Goal: Task Accomplishment & Management: Use online tool/utility

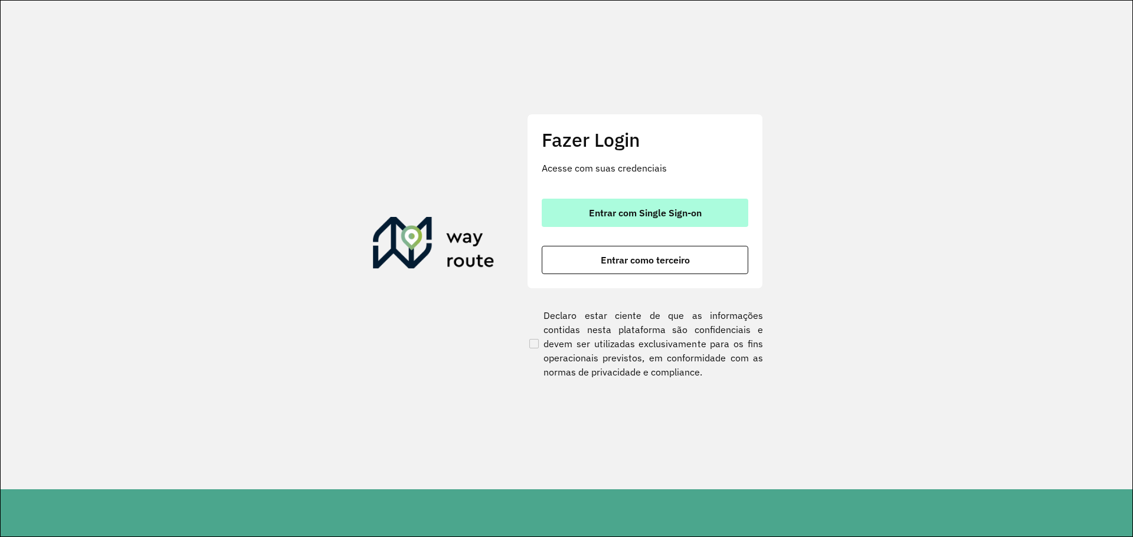
click at [591, 220] on button "Entrar com Single Sign-on" at bounding box center [645, 213] width 206 height 28
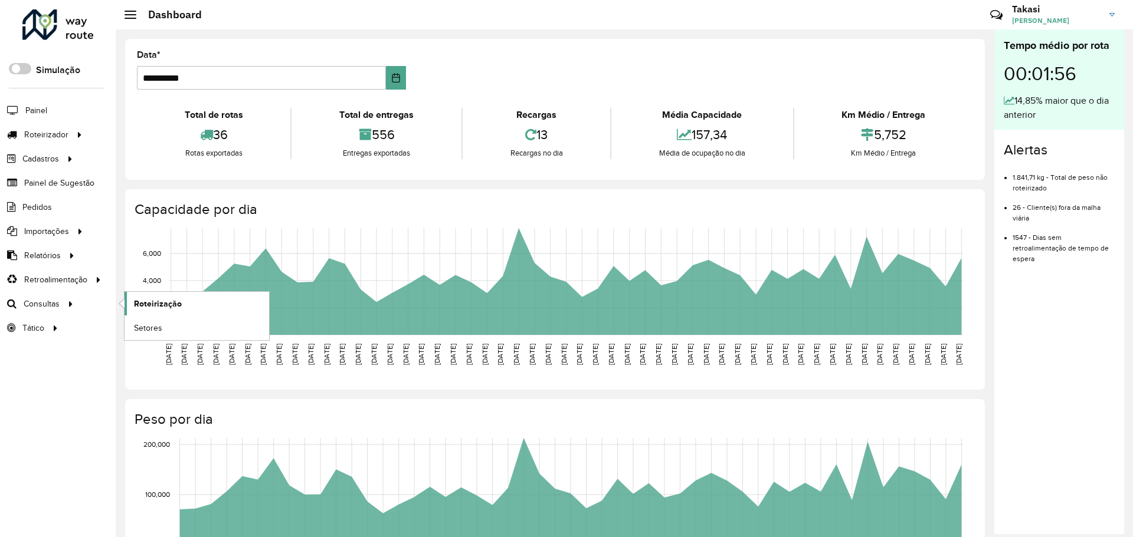
click at [154, 309] on span "Roteirização" at bounding box center [158, 304] width 48 height 12
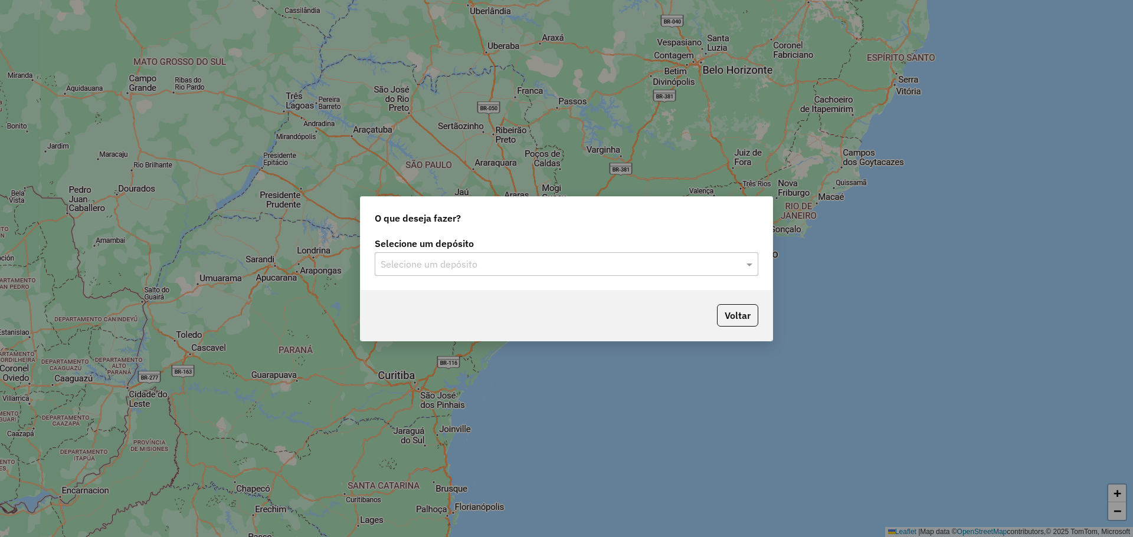
click at [479, 274] on div "Selecione um depósito" at bounding box center [566, 264] width 383 height 24
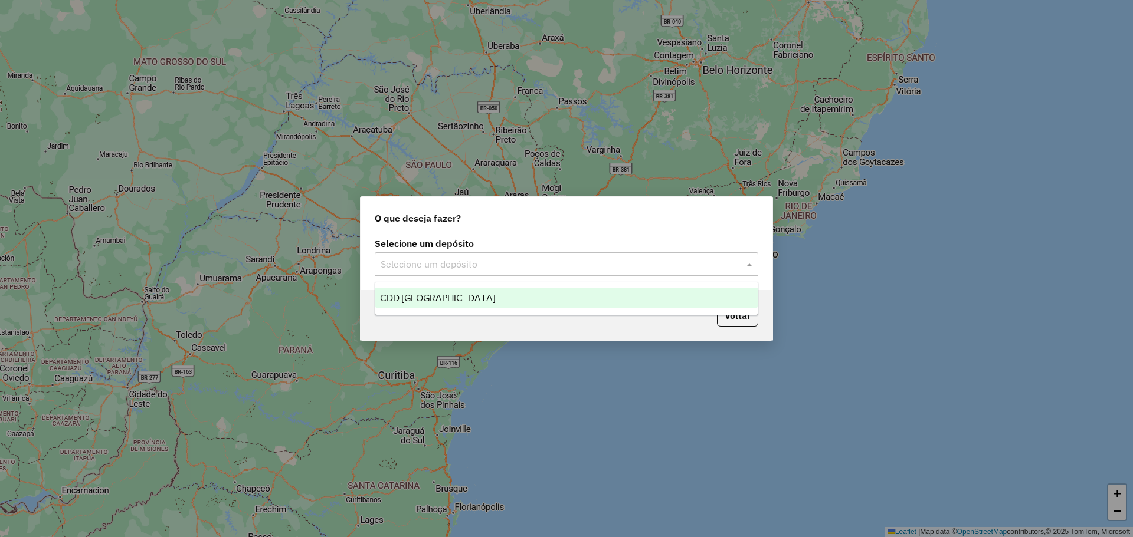
click at [424, 305] on div "CDD [GEOGRAPHIC_DATA]" at bounding box center [566, 298] width 382 height 20
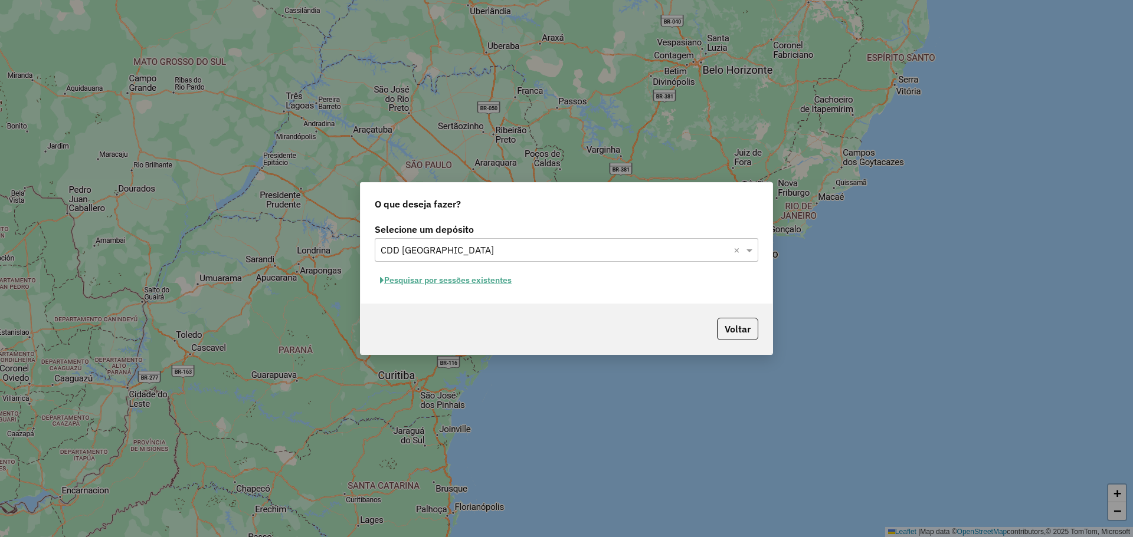
click at [461, 281] on button "Pesquisar por sessões existentes" at bounding box center [446, 280] width 142 height 18
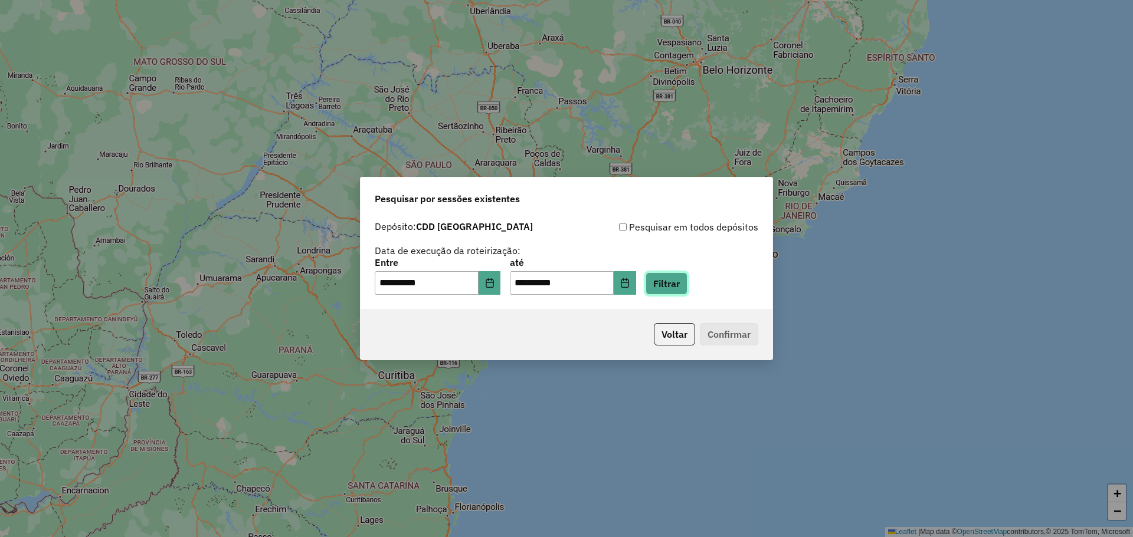
click at [687, 283] on button "Filtrar" at bounding box center [666, 284] width 42 height 22
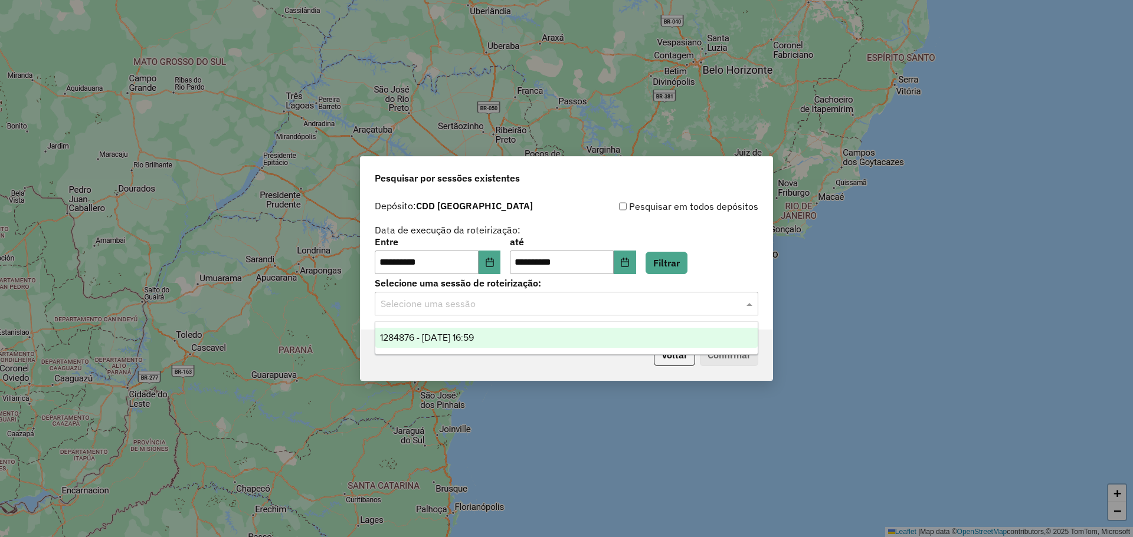
click at [701, 306] on input "text" at bounding box center [554, 304] width 348 height 14
click at [539, 340] on div "1284876 - 29/09/2025 16:59" at bounding box center [566, 338] width 382 height 20
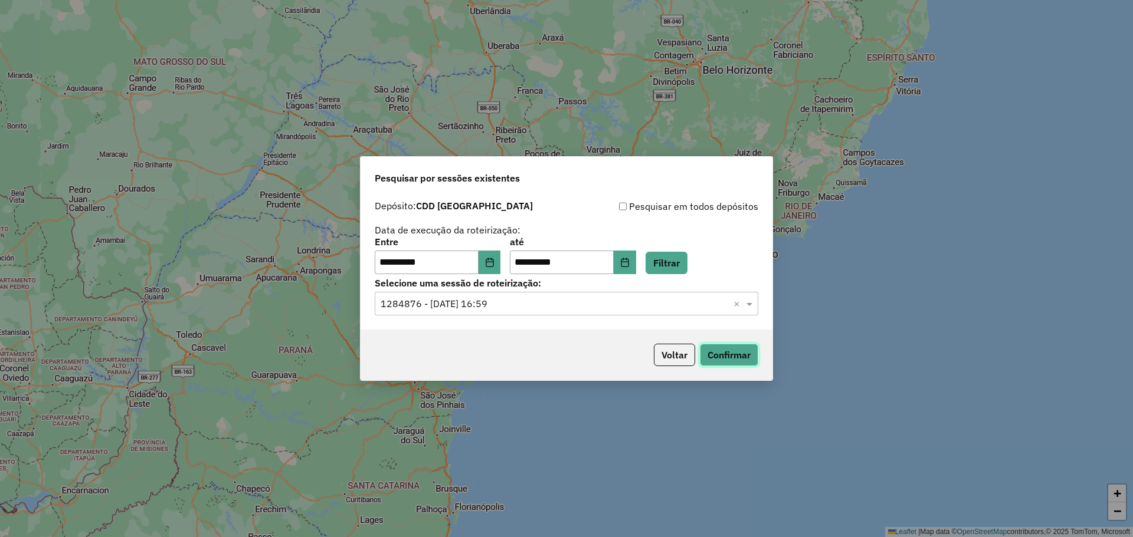
click at [730, 356] on button "Confirmar" at bounding box center [729, 355] width 58 height 22
click at [840, 294] on div "**********" at bounding box center [566, 268] width 1133 height 537
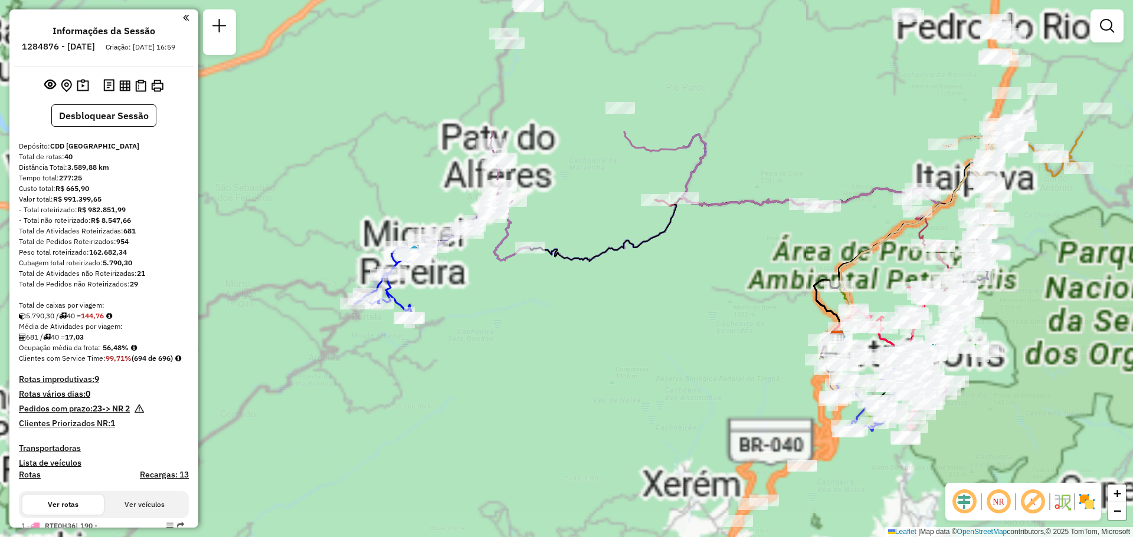
drag, startPoint x: 478, startPoint y: 199, endPoint x: 604, endPoint y: 383, distance: 223.3
click at [604, 383] on div "Janela de atendimento Grade de atendimento Capacidade Transportadoras Veículos …" at bounding box center [566, 268] width 1133 height 537
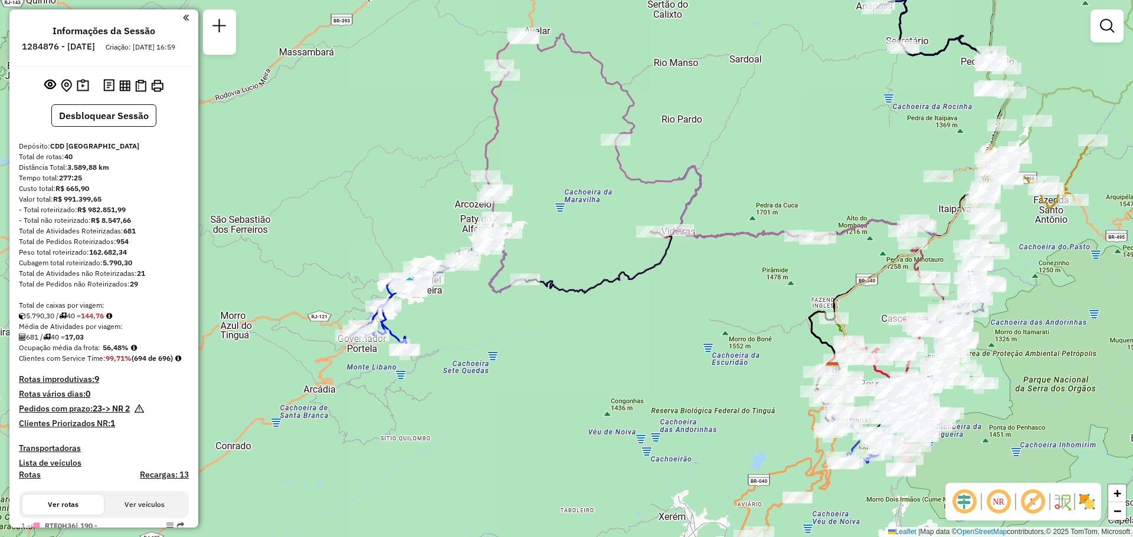
drag, startPoint x: 492, startPoint y: 317, endPoint x: 329, endPoint y: 348, distance: 166.4
click at [471, 366] on div "Janela de atendimento Grade de atendimento Capacidade Transportadoras Veículos …" at bounding box center [566, 268] width 1133 height 537
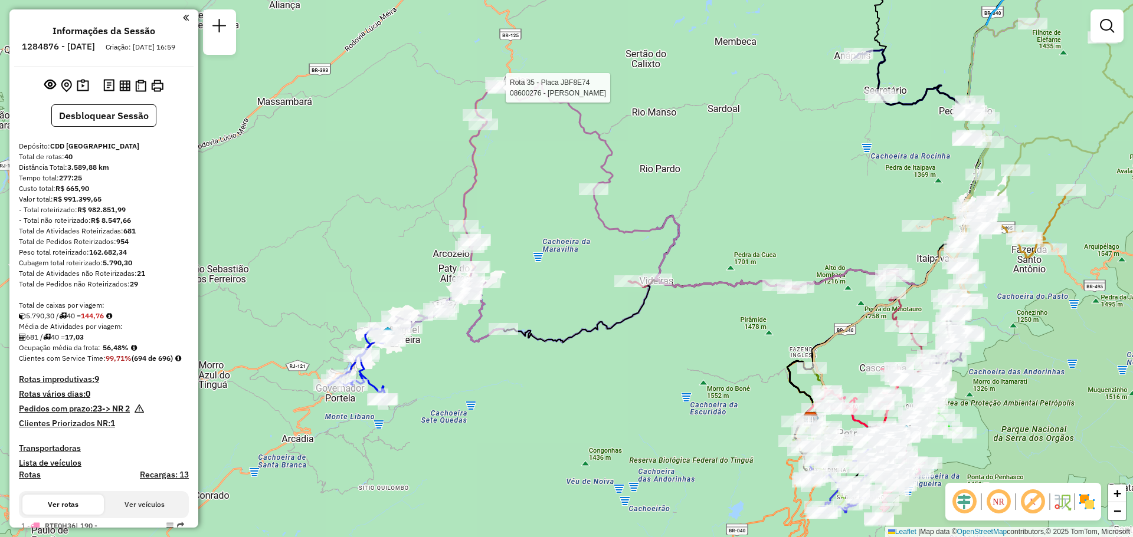
select select "**********"
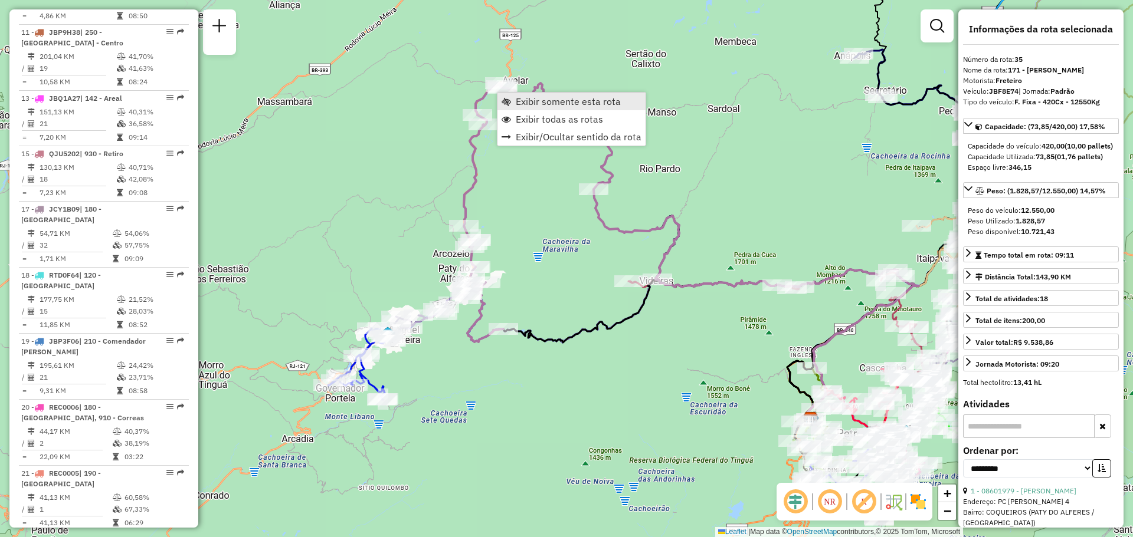
scroll to position [2396, 0]
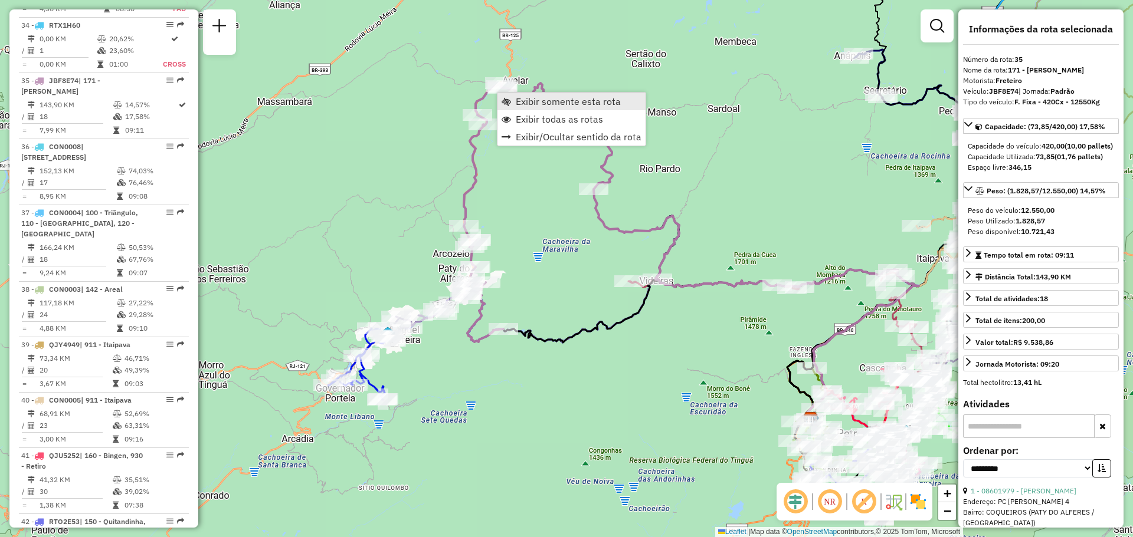
click at [524, 101] on span "Exibir somente esta rota" at bounding box center [568, 101] width 105 height 9
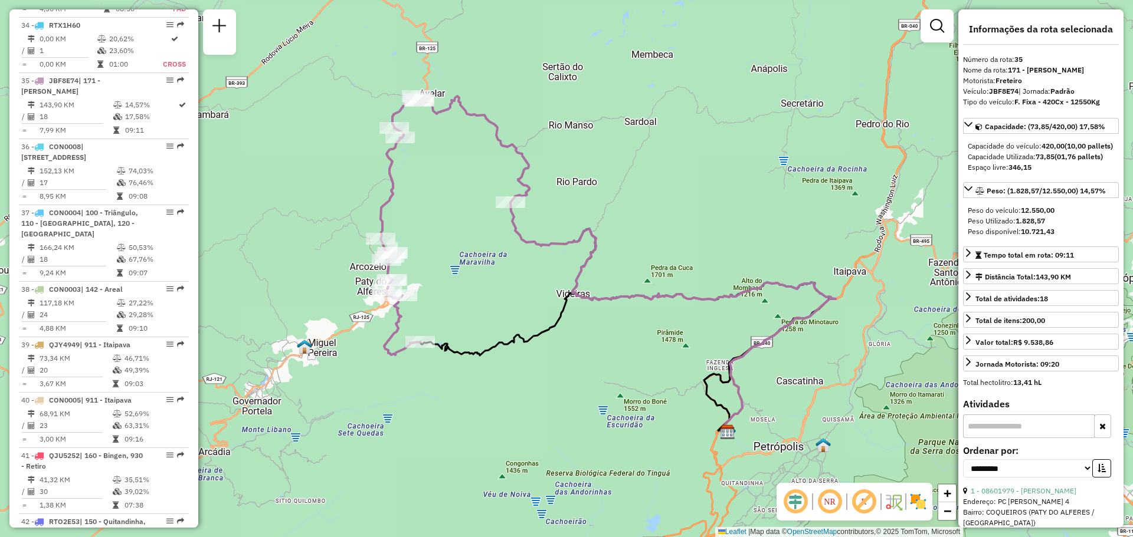
drag, startPoint x: 465, startPoint y: 283, endPoint x: 626, endPoint y: 251, distance: 164.3
click at [628, 250] on div "Janela de atendimento Grade de atendimento Capacidade Transportadoras Veículos …" at bounding box center [566, 268] width 1133 height 537
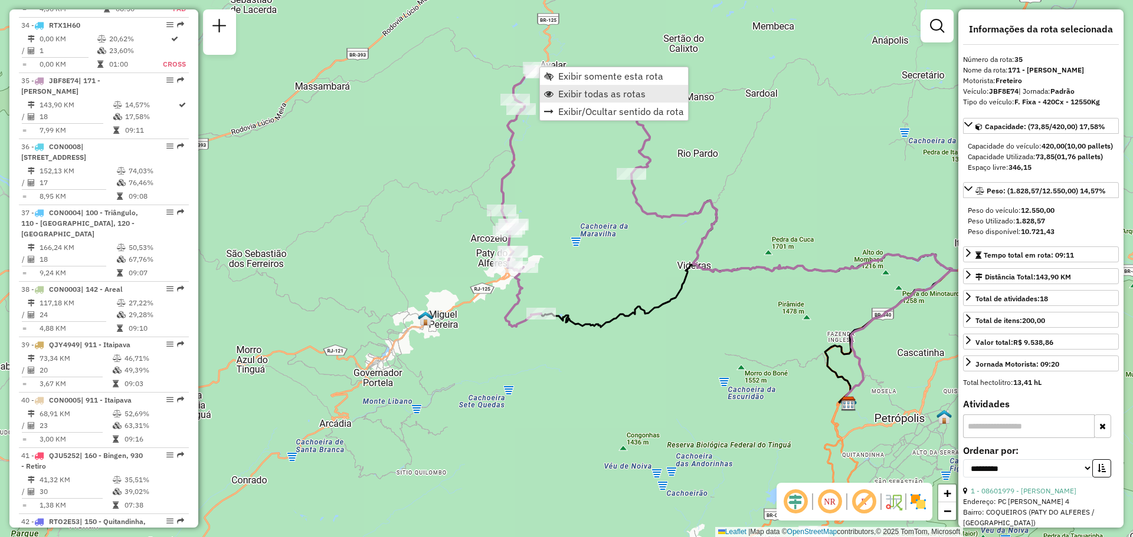
click at [560, 93] on span "Exibir todas as rotas" at bounding box center [601, 93] width 87 height 9
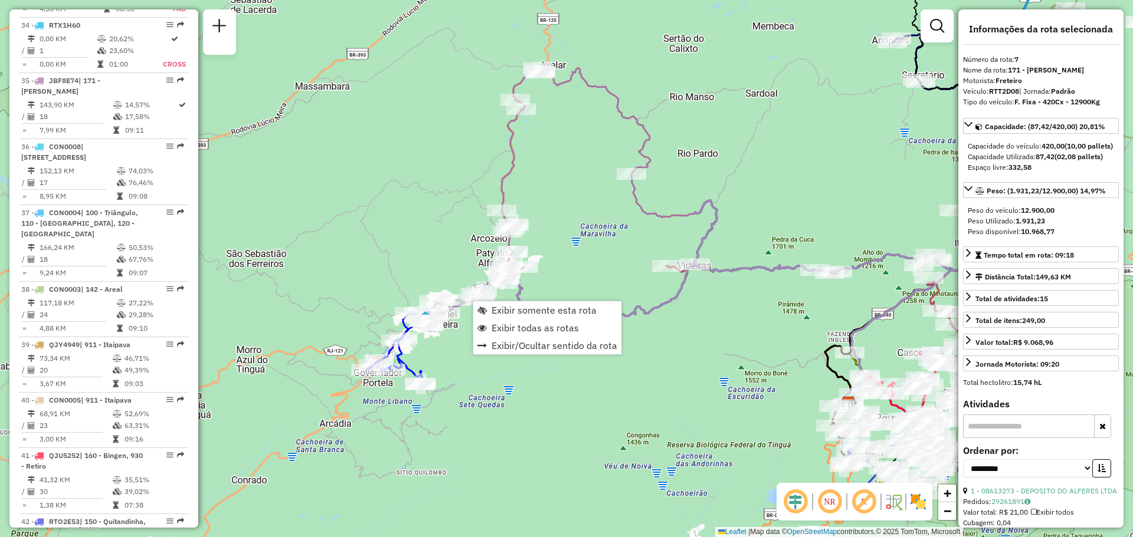
scroll to position [916, 0]
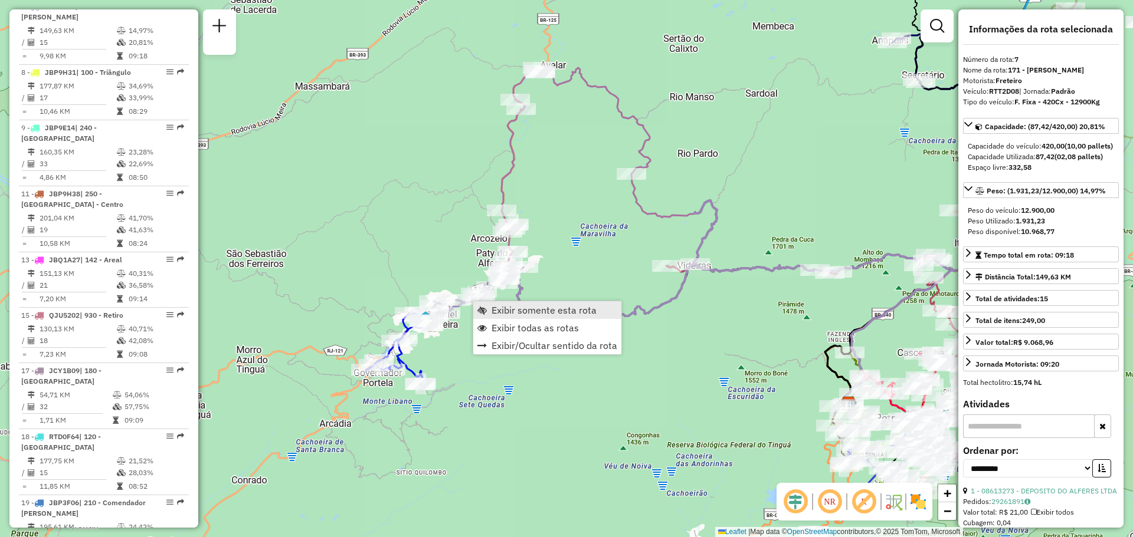
click at [493, 302] on link "Exibir somente esta rota" at bounding box center [547, 310] width 148 height 18
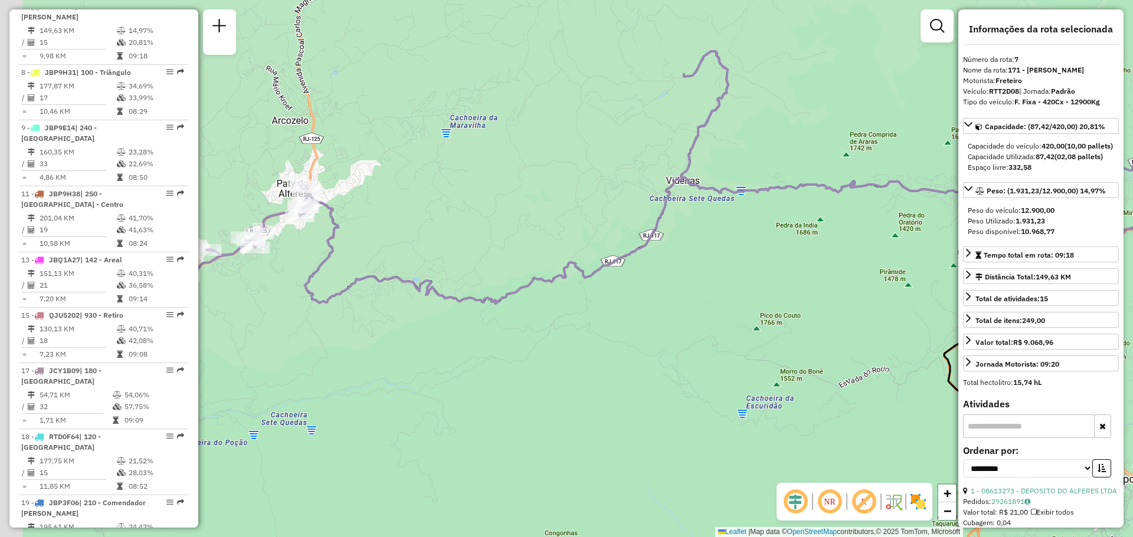
drag, startPoint x: 422, startPoint y: 281, endPoint x: 723, endPoint y: 236, distance: 304.9
click at [793, 234] on div "Janela de atendimento Grade de atendimento Capacidade Transportadoras Veículos …" at bounding box center [566, 268] width 1133 height 537
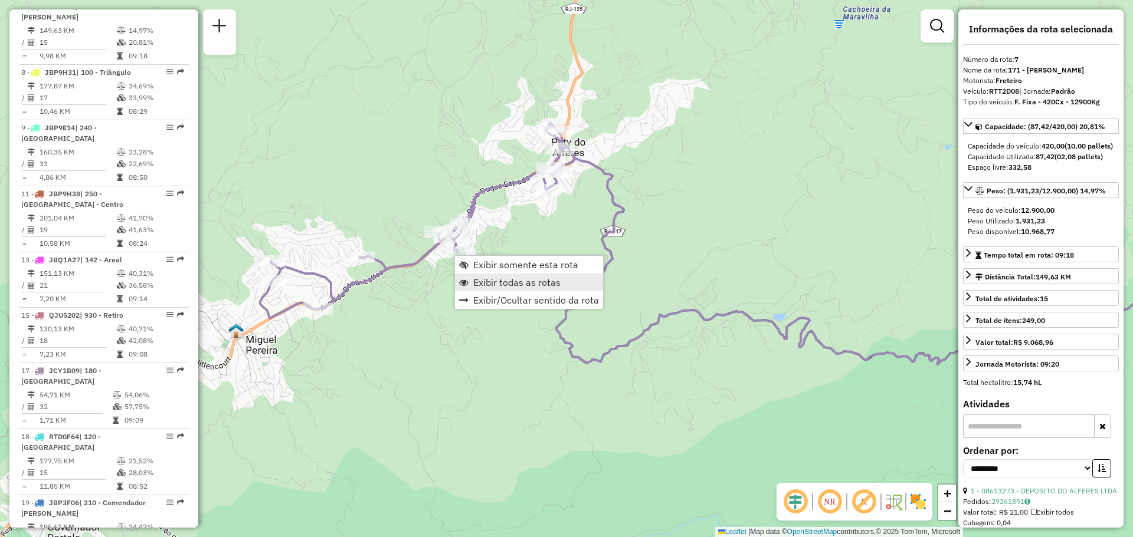
click at [477, 282] on span "Exibir todas as rotas" at bounding box center [516, 282] width 87 height 9
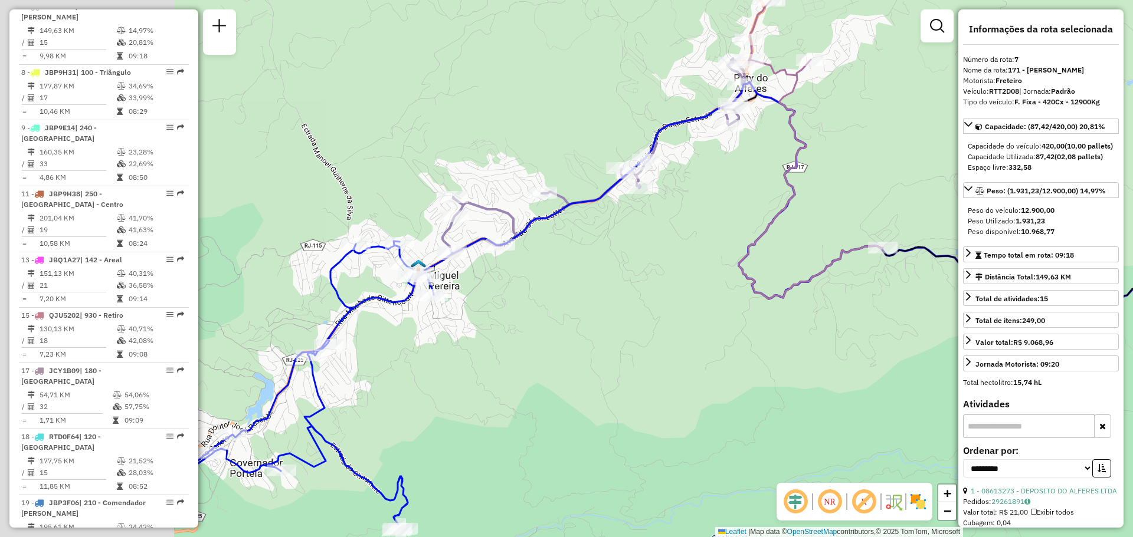
drag, startPoint x: 314, startPoint y: 389, endPoint x: 405, endPoint y: 307, distance: 121.5
click at [497, 324] on div "Janela de atendimento Grade de atendimento Capacidade Transportadoras Veículos …" at bounding box center [566, 268] width 1133 height 537
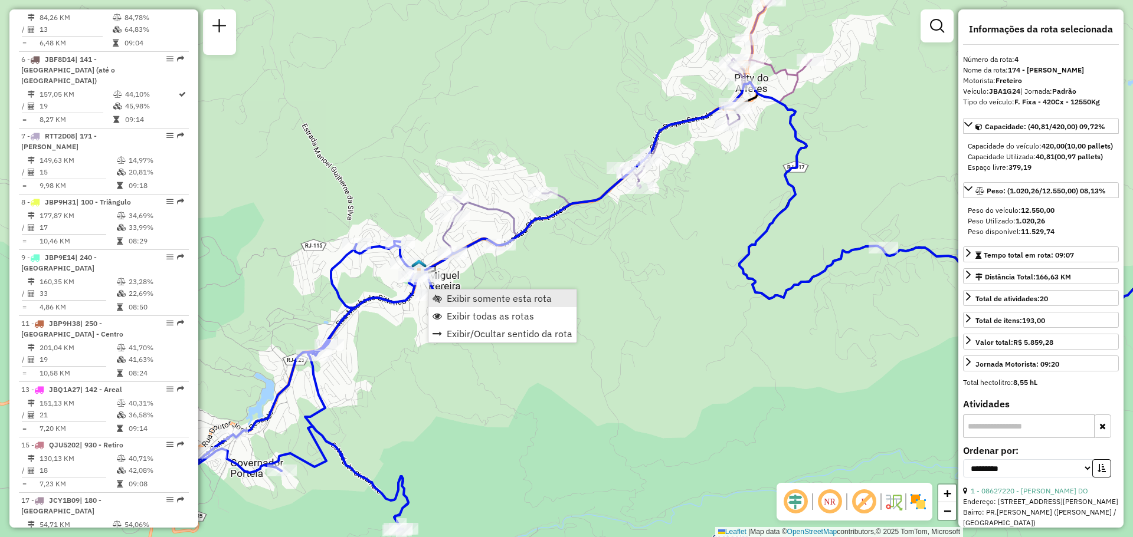
scroll to position [718, 0]
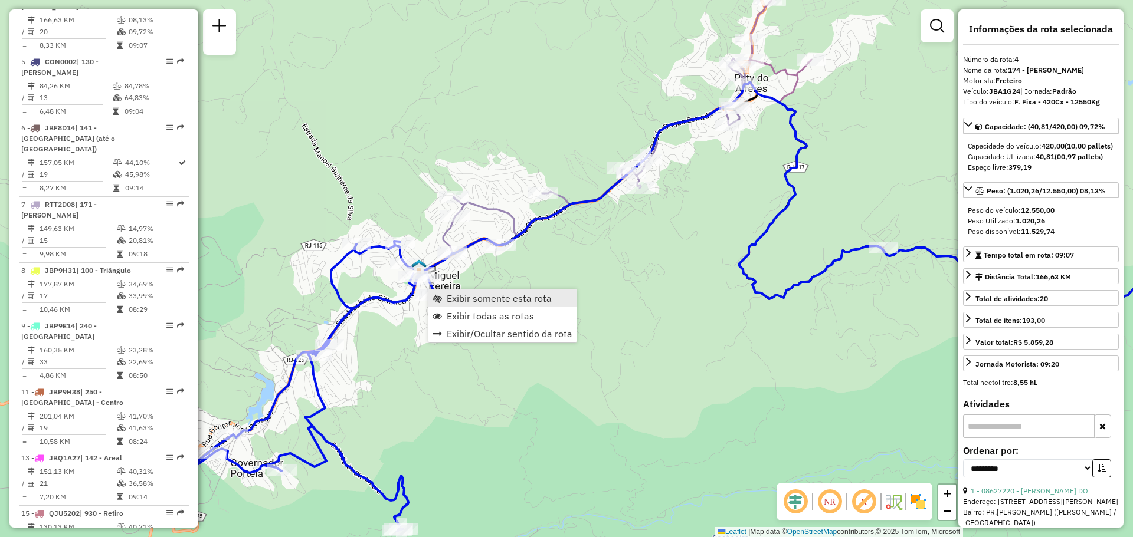
click at [442, 302] on link "Exibir somente esta rota" at bounding box center [502, 299] width 148 height 18
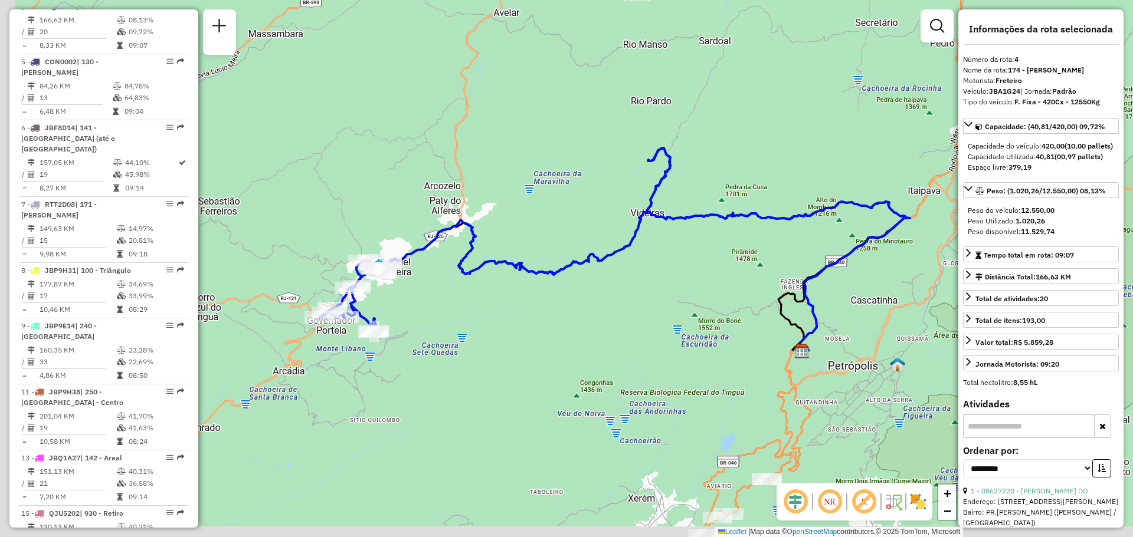
drag, startPoint x: 384, startPoint y: 318, endPoint x: 435, endPoint y: 298, distance: 54.6
click at [435, 298] on div "Janela de atendimento Grade de atendimento Capacidade Transportadoras Veículos …" at bounding box center [566, 268] width 1133 height 537
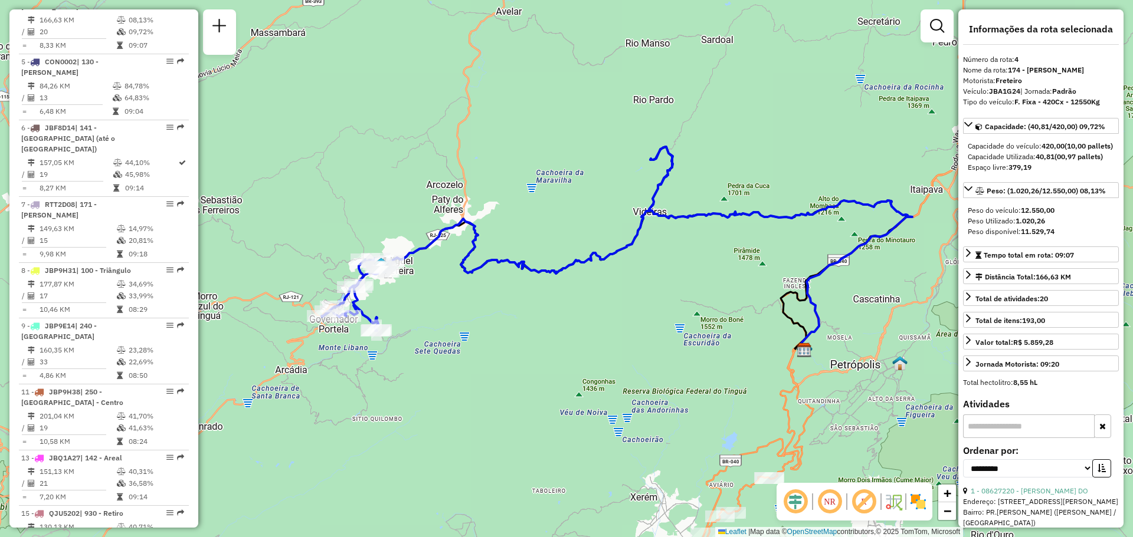
click at [917, 506] on img at bounding box center [917, 502] width 19 height 19
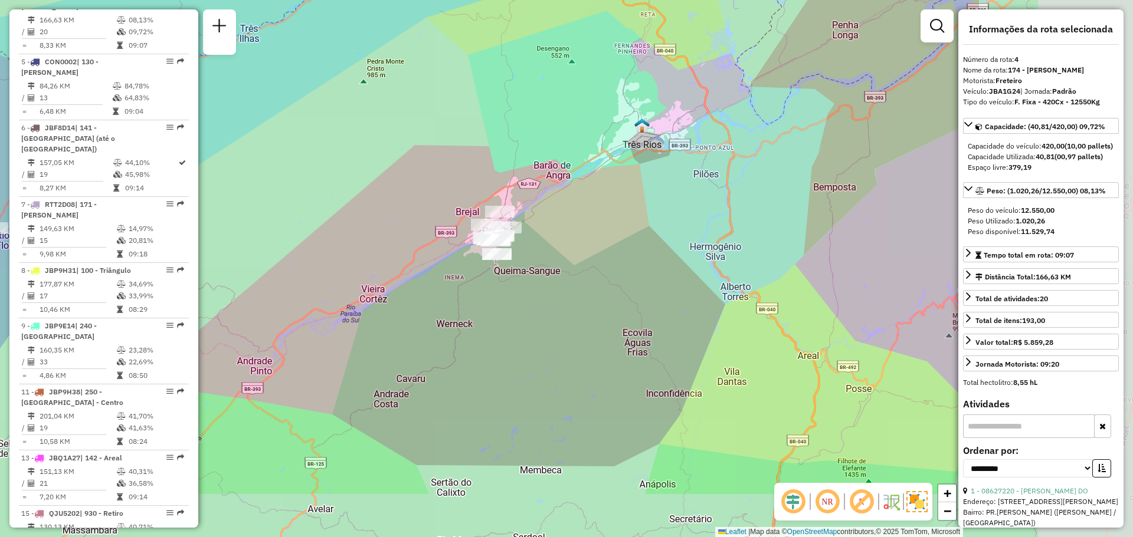
drag, startPoint x: 812, startPoint y: 339, endPoint x: 496, endPoint y: 224, distance: 336.7
click at [507, 228] on div "Janela de atendimento Grade de atendimento Capacidade Transportadoras Veículos …" at bounding box center [566, 268] width 1133 height 537
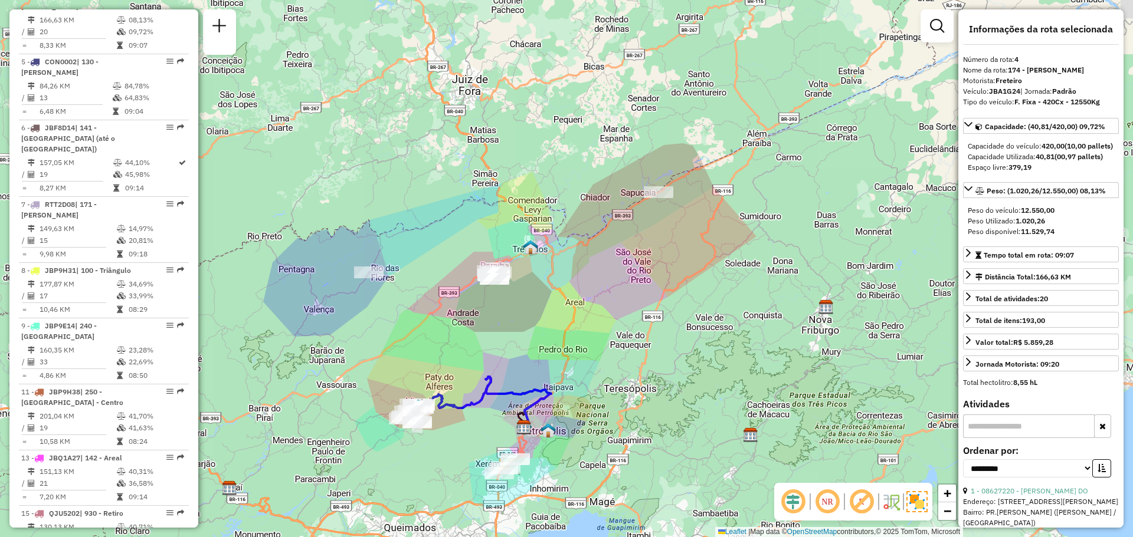
drag, startPoint x: 486, startPoint y: 330, endPoint x: 530, endPoint y: 215, distance: 123.8
click at [530, 215] on div "Janela de atendimento Grade de atendimento Capacidade Transportadoras Veículos …" at bounding box center [566, 268] width 1133 height 537
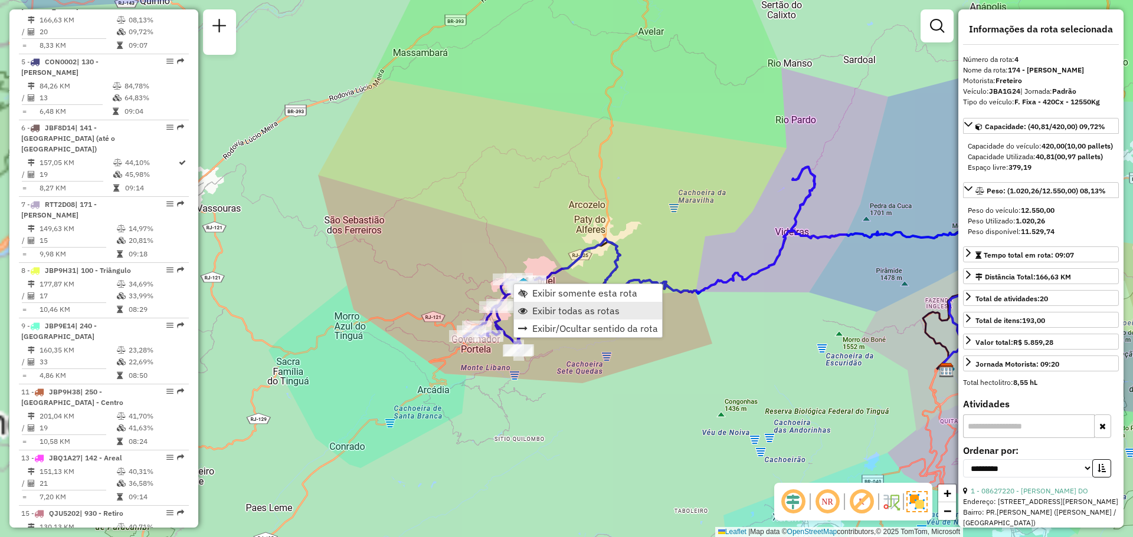
click at [534, 310] on span "Exibir todas as rotas" at bounding box center [575, 310] width 87 height 9
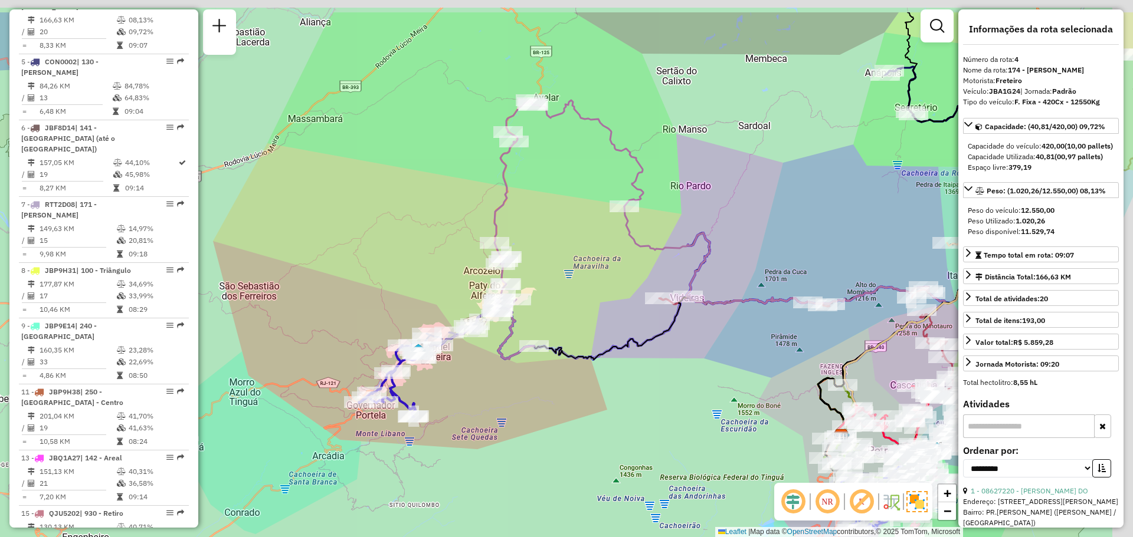
drag, startPoint x: 598, startPoint y: 311, endPoint x: 454, endPoint y: 402, distance: 170.5
click at [454, 402] on div "Janela de atendimento Grade de atendimento Capacidade Transportadoras Veículos …" at bounding box center [566, 268] width 1133 height 537
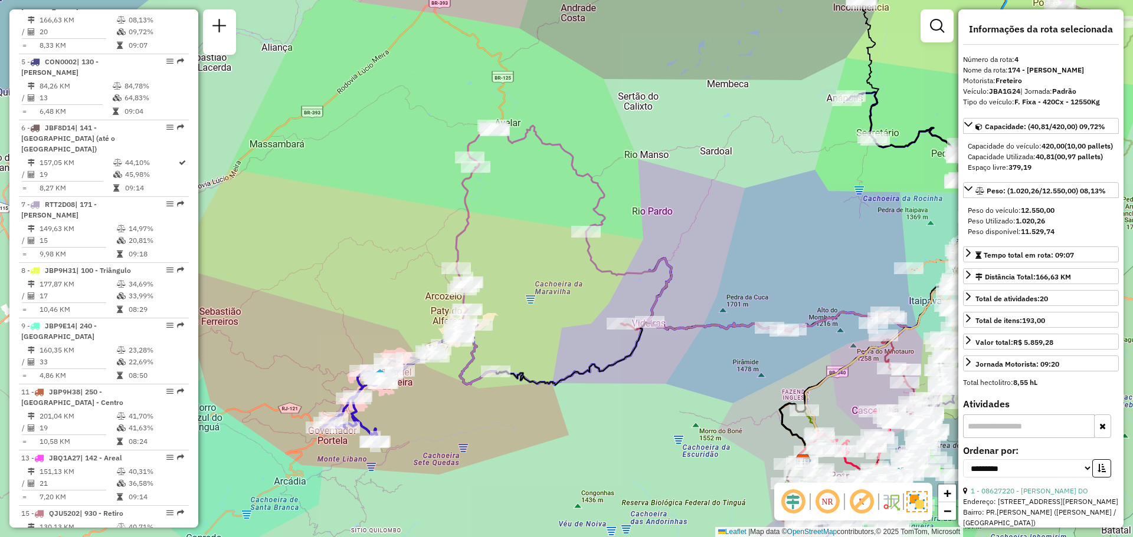
drag, startPoint x: 553, startPoint y: 334, endPoint x: 451, endPoint y: 313, distance: 104.2
click at [452, 313] on div "Janela de atendimento Grade de atendimento Capacidade Transportadoras Veículos …" at bounding box center [566, 268] width 1133 height 537
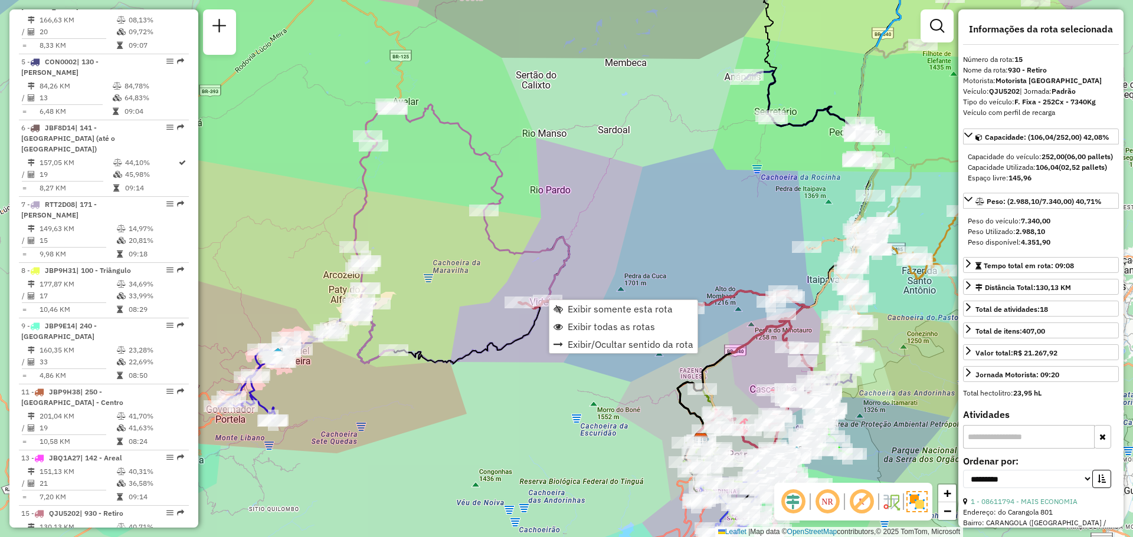
scroll to position [1215, 0]
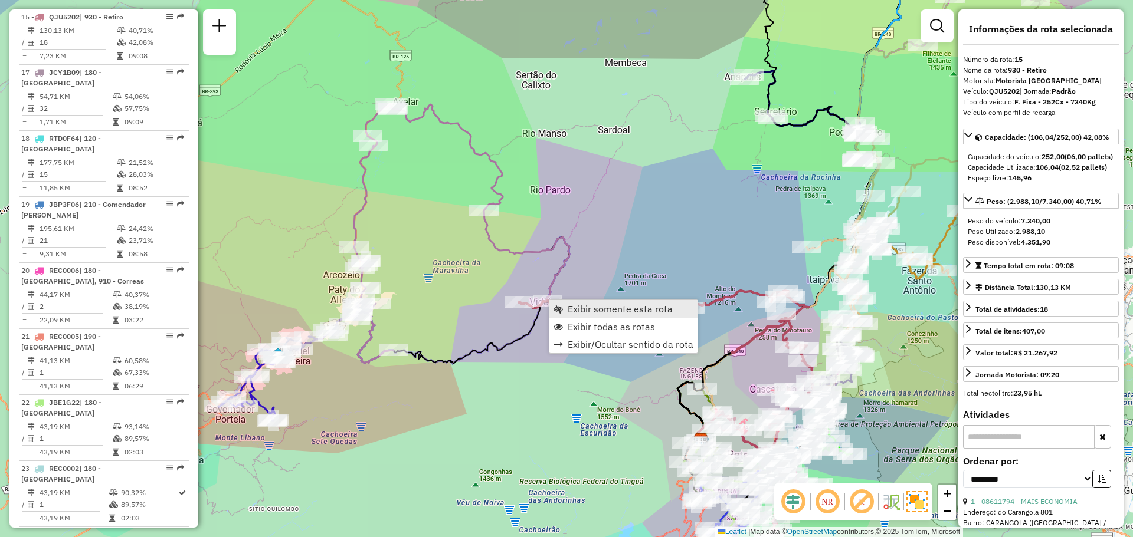
click at [566, 306] on link "Exibir somente esta rota" at bounding box center [623, 309] width 148 height 18
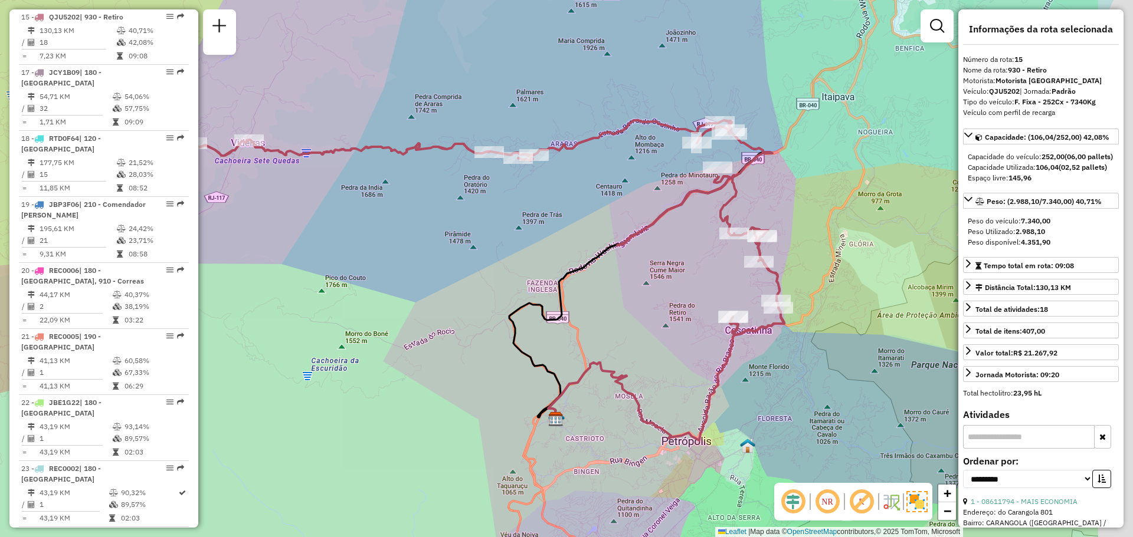
drag, startPoint x: 518, startPoint y: 278, endPoint x: 649, endPoint y: 243, distance: 135.5
click at [475, 287] on div "Janela de atendimento Grade de atendimento Capacidade Transportadoras Veículos …" at bounding box center [566, 268] width 1133 height 537
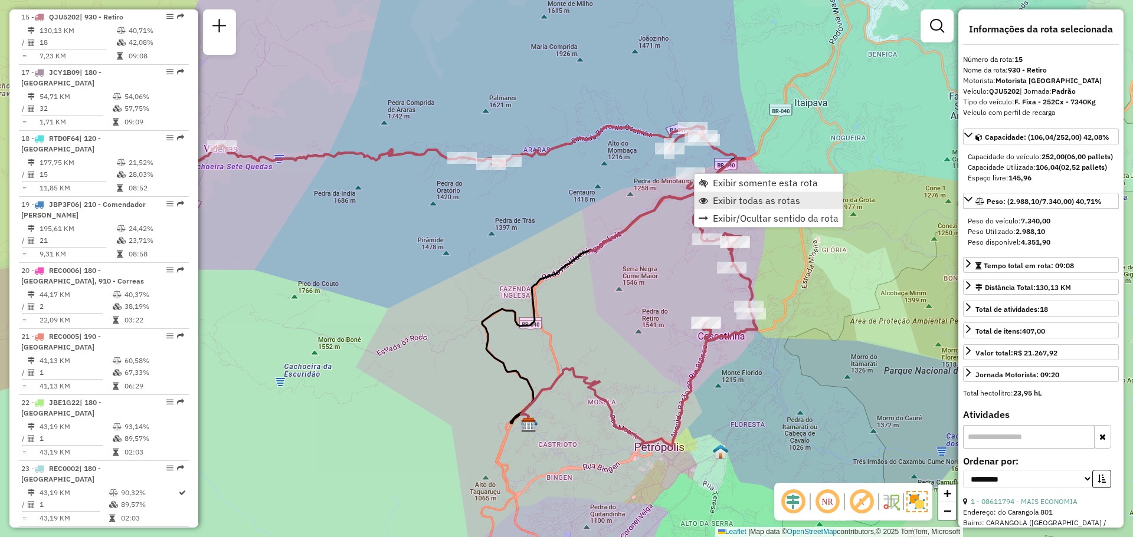
click at [719, 208] on link "Exibir todas as rotas" at bounding box center [768, 201] width 148 height 18
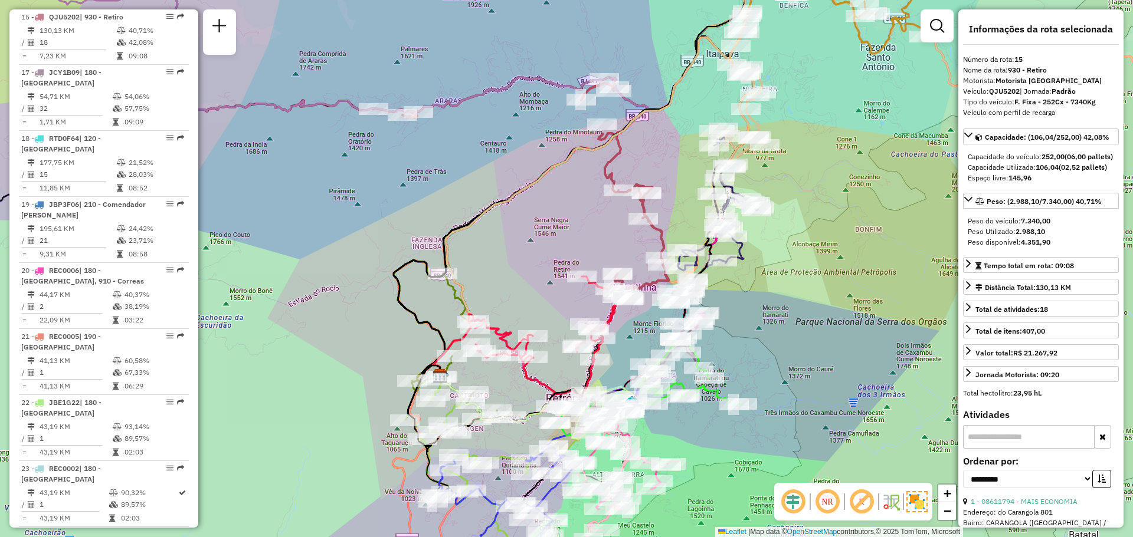
drag, startPoint x: 557, startPoint y: 241, endPoint x: 528, endPoint y: 208, distance: 44.3
click at [530, 211] on div "Janela de atendimento Grade de atendimento Capacidade Transportadoras Veículos …" at bounding box center [566, 268] width 1133 height 537
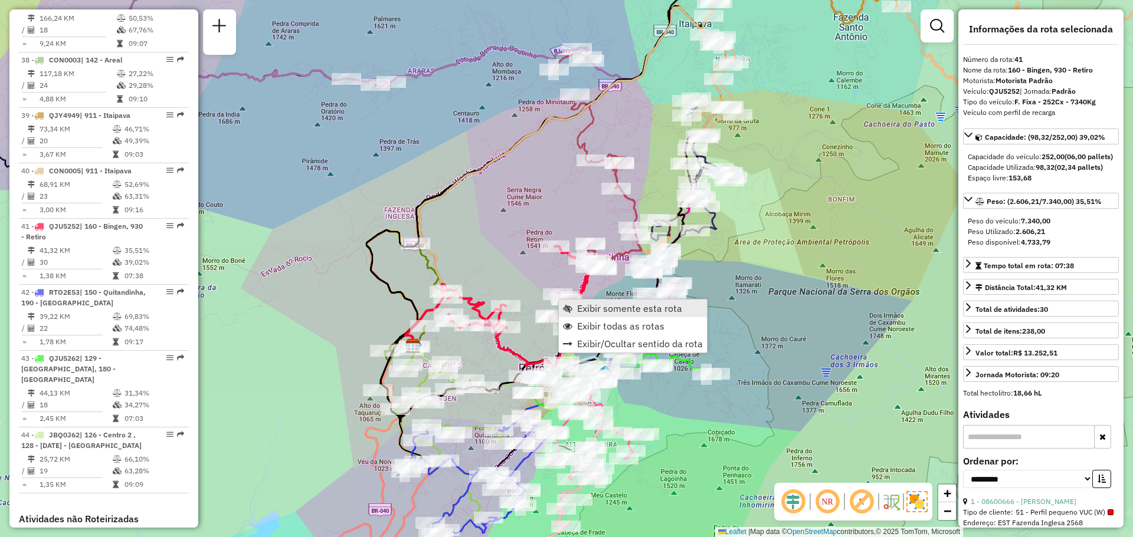
scroll to position [2781, 0]
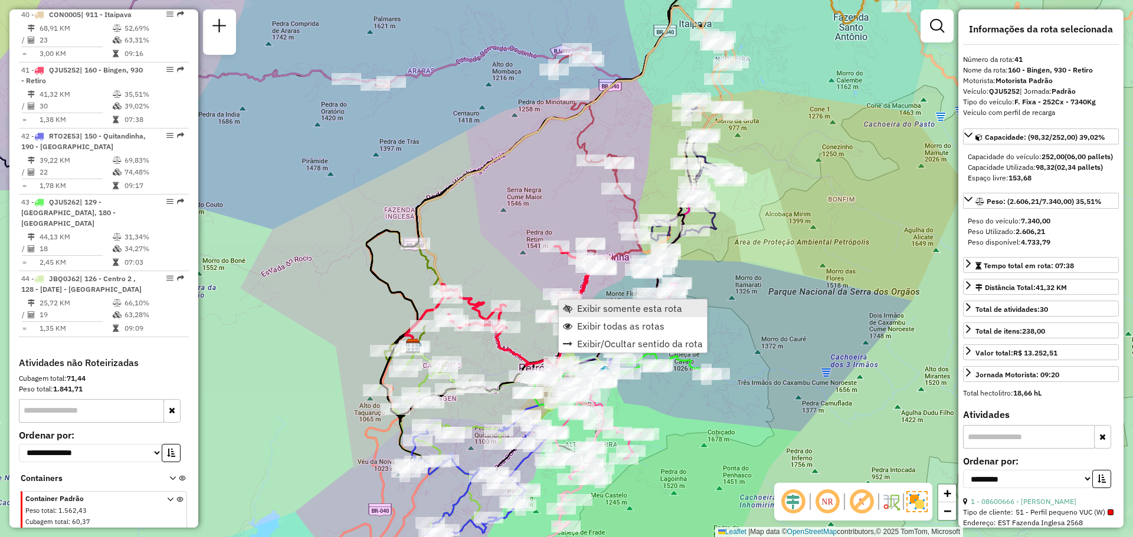
click at [581, 309] on span "Exibir somente esta rota" at bounding box center [629, 308] width 105 height 9
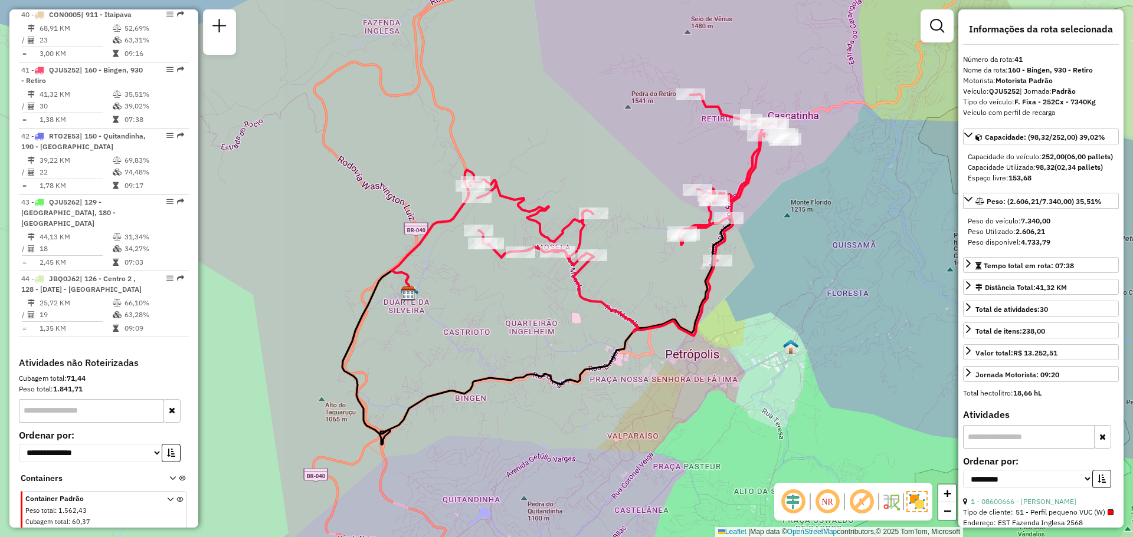
drag, startPoint x: 566, startPoint y: 318, endPoint x: 498, endPoint y: 323, distance: 68.6
click at [498, 323] on div "Janela de atendimento Grade de atendimento Capacidade Transportadoras Veículos …" at bounding box center [566, 268] width 1133 height 537
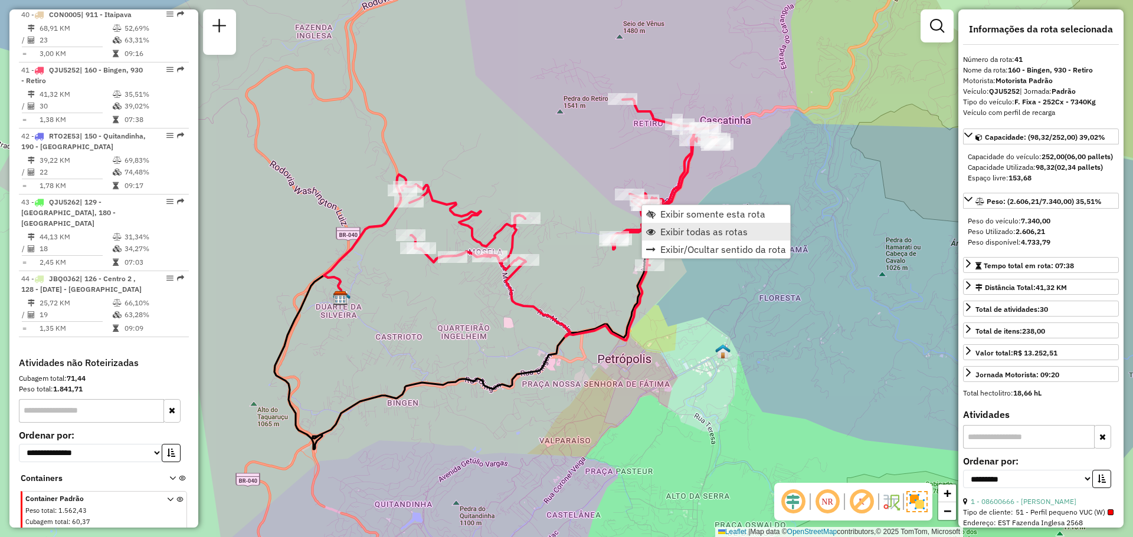
click at [673, 232] on span "Exibir todas as rotas" at bounding box center [703, 231] width 87 height 9
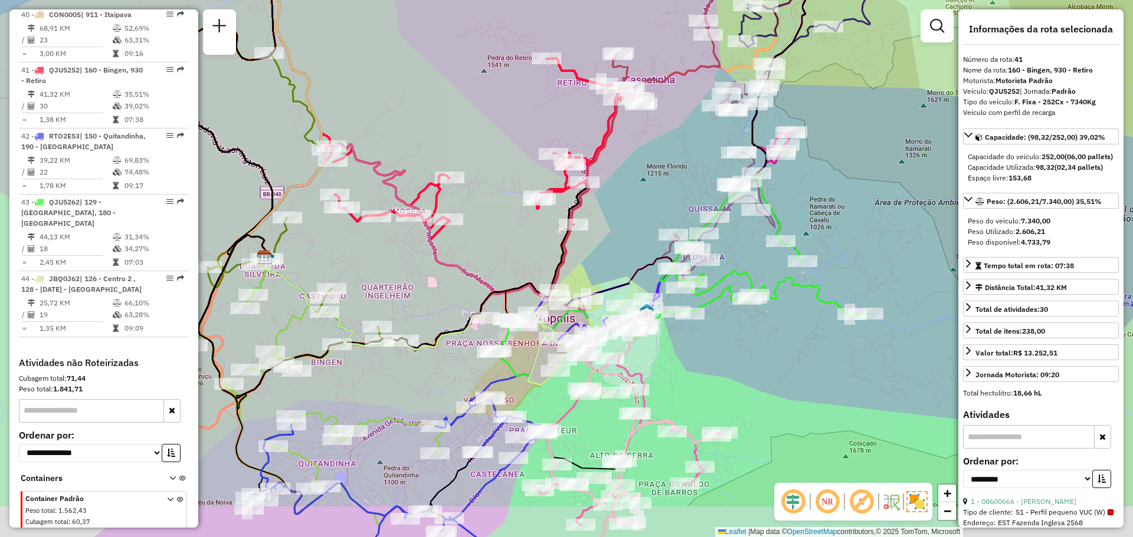
drag, startPoint x: 691, startPoint y: 273, endPoint x: 612, endPoint y: 228, distance: 90.6
click at [612, 228] on div "Janela de atendimento Grade de atendimento Capacidade Transportadoras Veículos …" at bounding box center [566, 268] width 1133 height 537
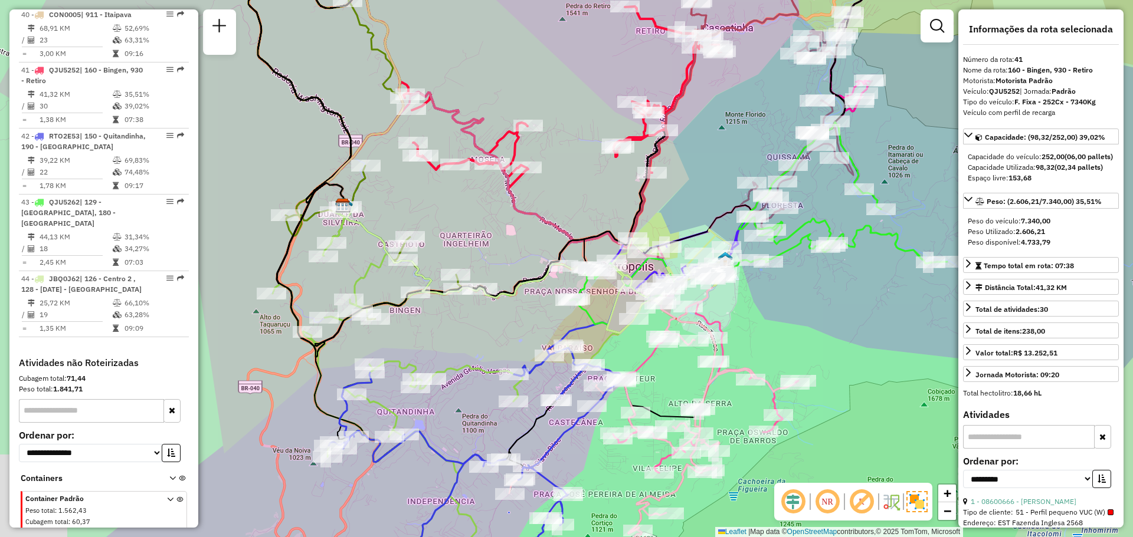
drag, startPoint x: 411, startPoint y: 278, endPoint x: 494, endPoint y: 228, distance: 97.1
click at [494, 228] on div "Janela de atendimento Grade de atendimento Capacidade Transportadoras Veículos …" at bounding box center [566, 268] width 1133 height 537
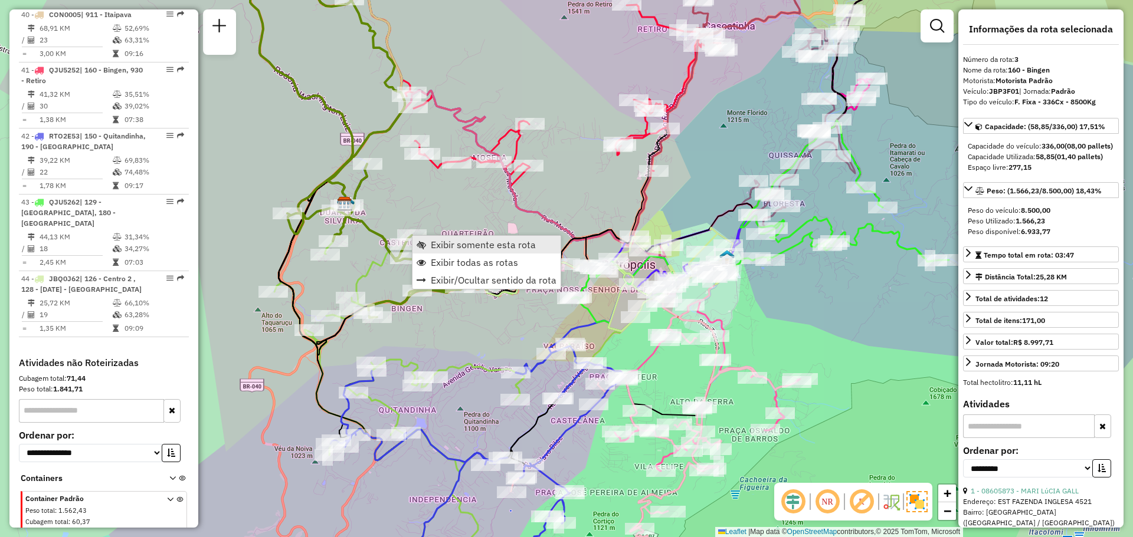
scroll to position [662, 0]
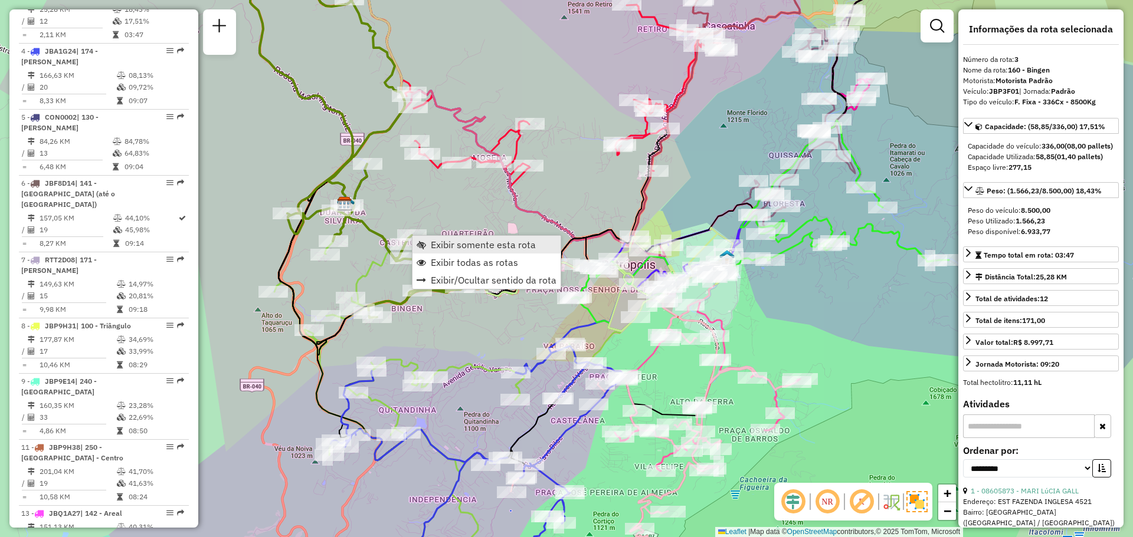
click at [435, 241] on span "Exibir somente esta rota" at bounding box center [483, 244] width 105 height 9
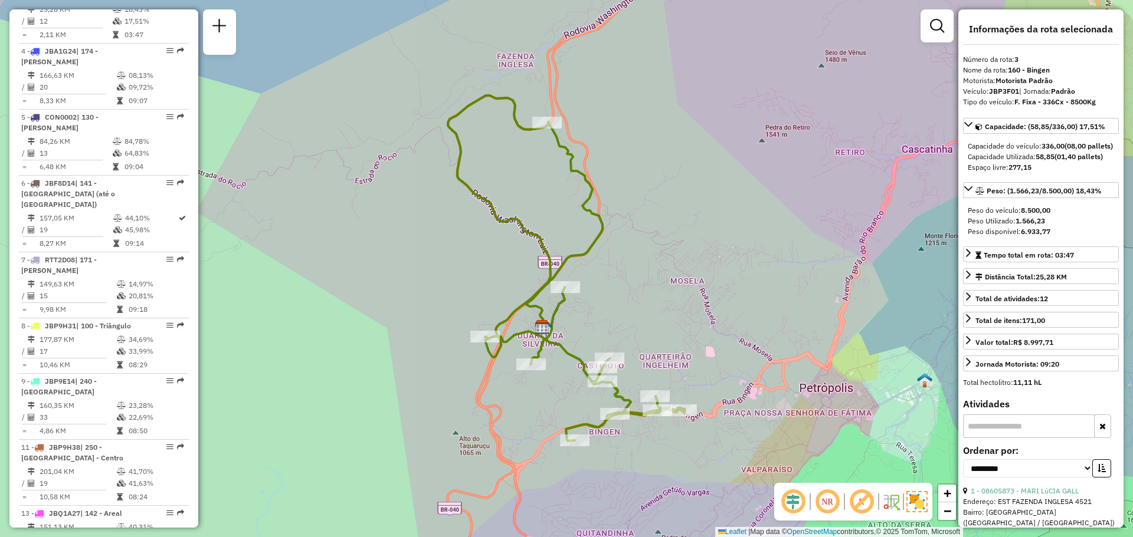
drag, startPoint x: 480, startPoint y: 300, endPoint x: 415, endPoint y: 268, distance: 73.1
click at [415, 268] on div "Janela de atendimento Grade de atendimento Capacidade Transportadoras Veículos …" at bounding box center [566, 268] width 1133 height 537
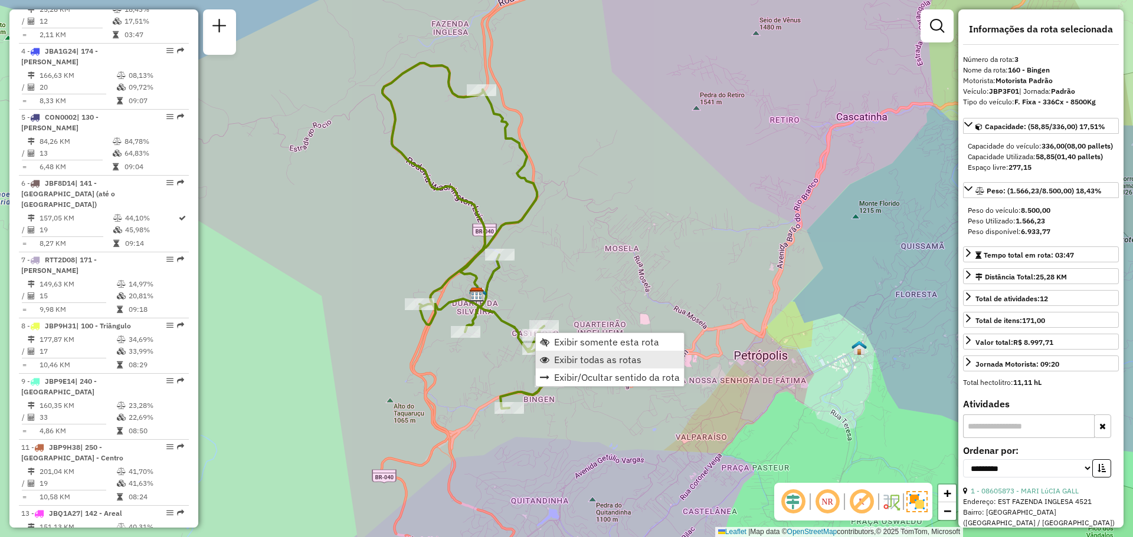
click at [557, 356] on span "Exibir todas as rotas" at bounding box center [597, 359] width 87 height 9
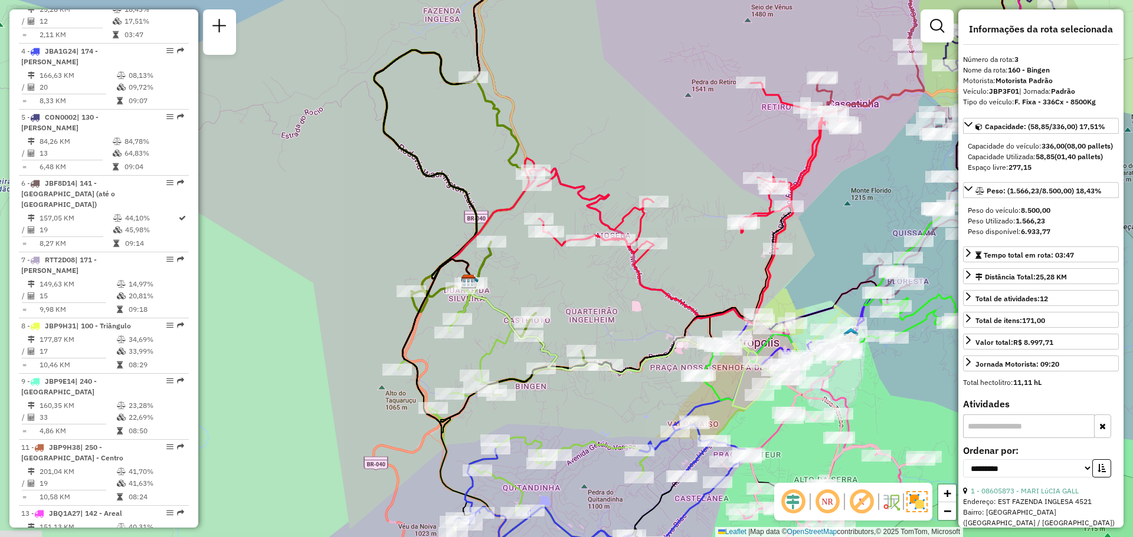
drag, startPoint x: 571, startPoint y: 331, endPoint x: 542, endPoint y: 281, distance: 58.2
click at [547, 282] on div "Janela de atendimento Grade de atendimento Capacidade Transportadoras Veículos …" at bounding box center [566, 268] width 1133 height 537
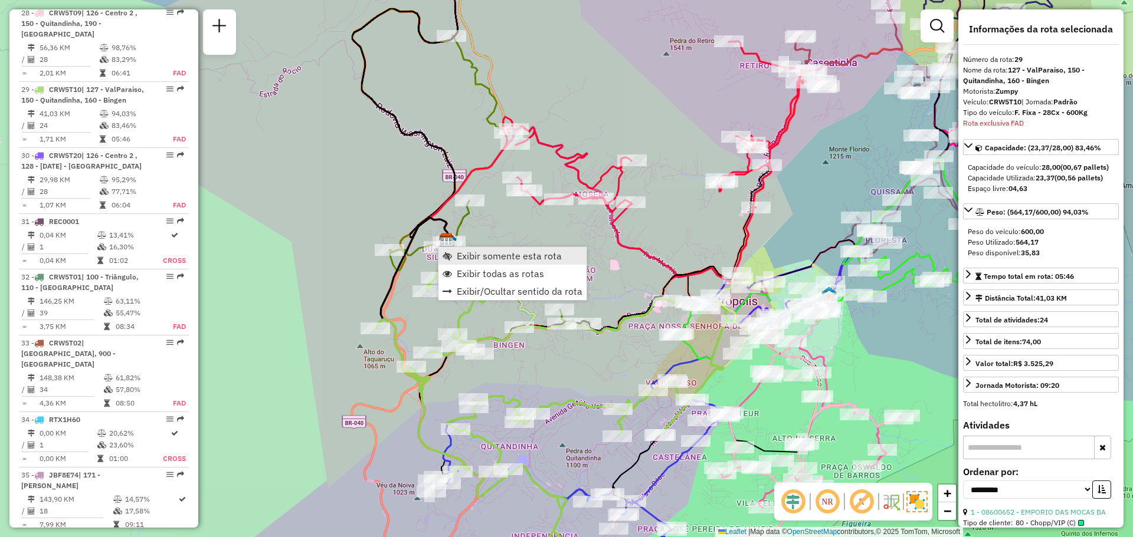
scroll to position [1999, 0]
click at [474, 252] on span "Exibir somente esta rota" at bounding box center [509, 255] width 105 height 9
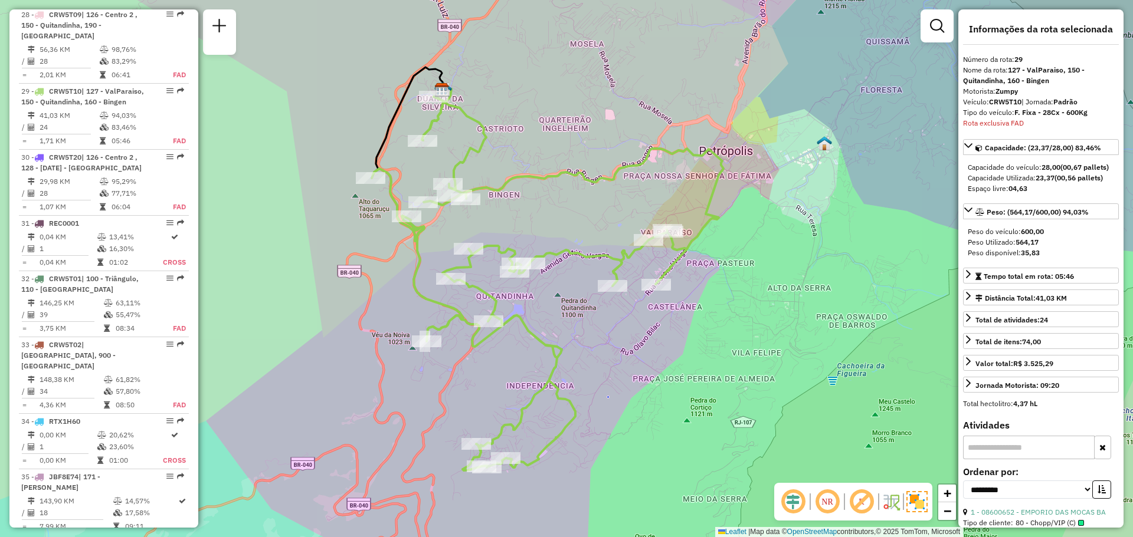
drag, startPoint x: 526, startPoint y: 378, endPoint x: 486, endPoint y: 367, distance: 40.9
click at [486, 367] on div "Janela de atendimento Grade de atendimento Capacidade Transportadoras Veículos …" at bounding box center [566, 268] width 1133 height 537
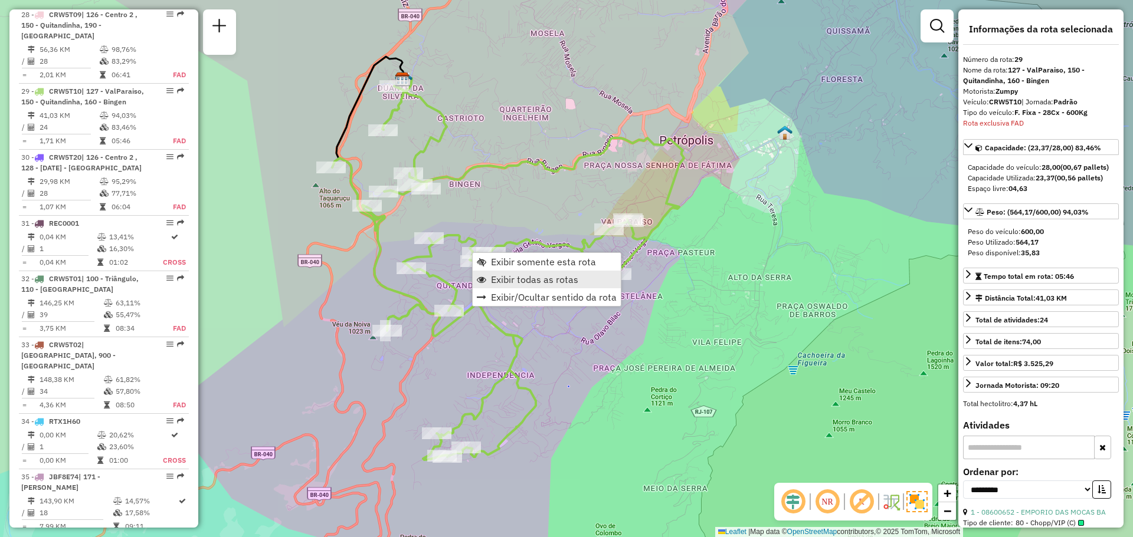
click at [504, 280] on span "Exibir todas as rotas" at bounding box center [534, 279] width 87 height 9
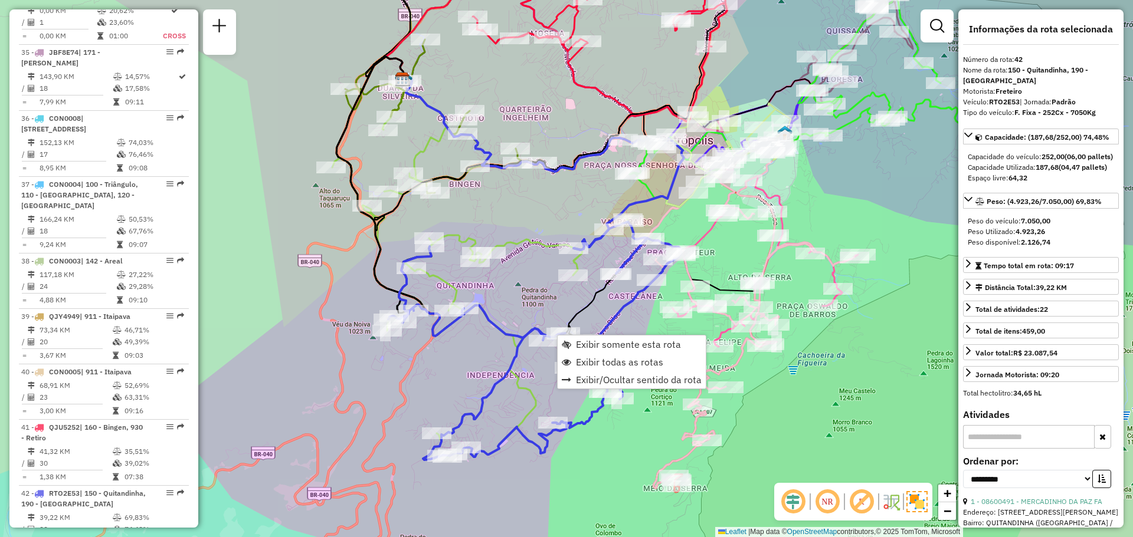
scroll to position [2848, 0]
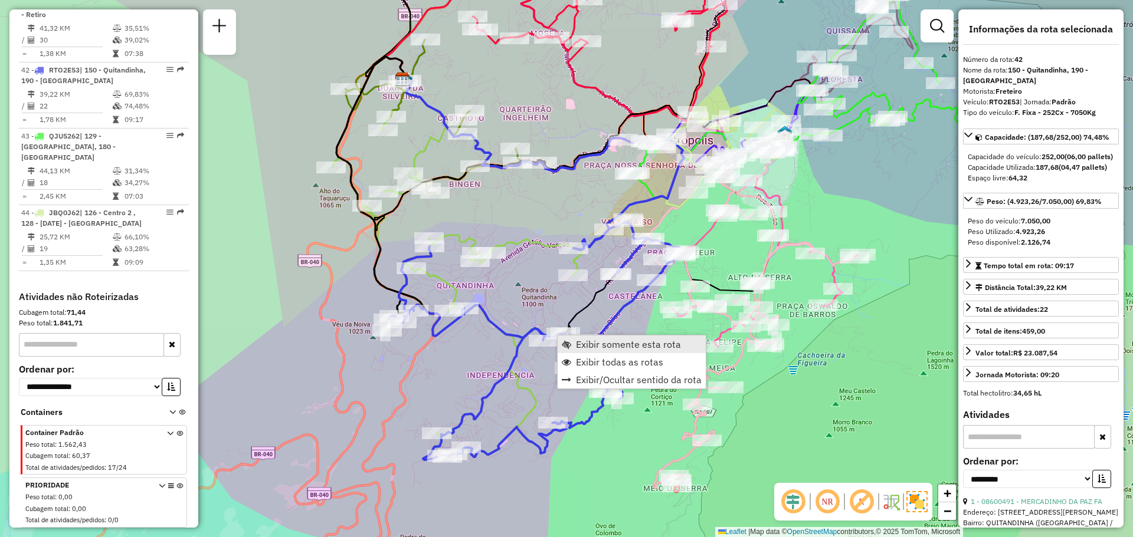
click at [575, 342] on link "Exibir somente esta rota" at bounding box center [631, 345] width 148 height 18
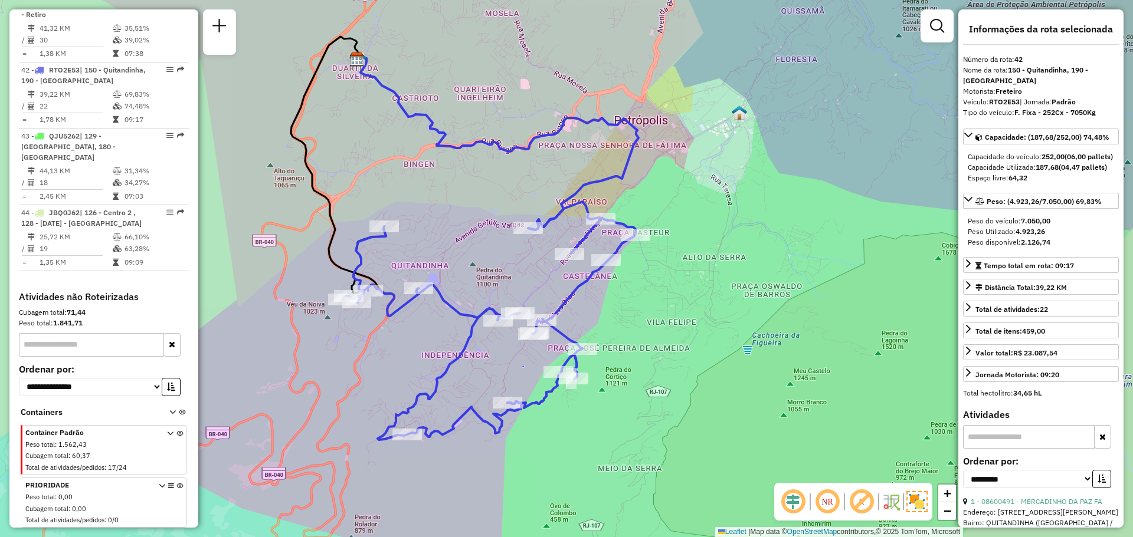
drag, startPoint x: 582, startPoint y: 301, endPoint x: 475, endPoint y: 267, distance: 112.1
click at [478, 268] on div "Janela de atendimento Grade de atendimento Capacidade Transportadoras Veículos …" at bounding box center [566, 268] width 1133 height 537
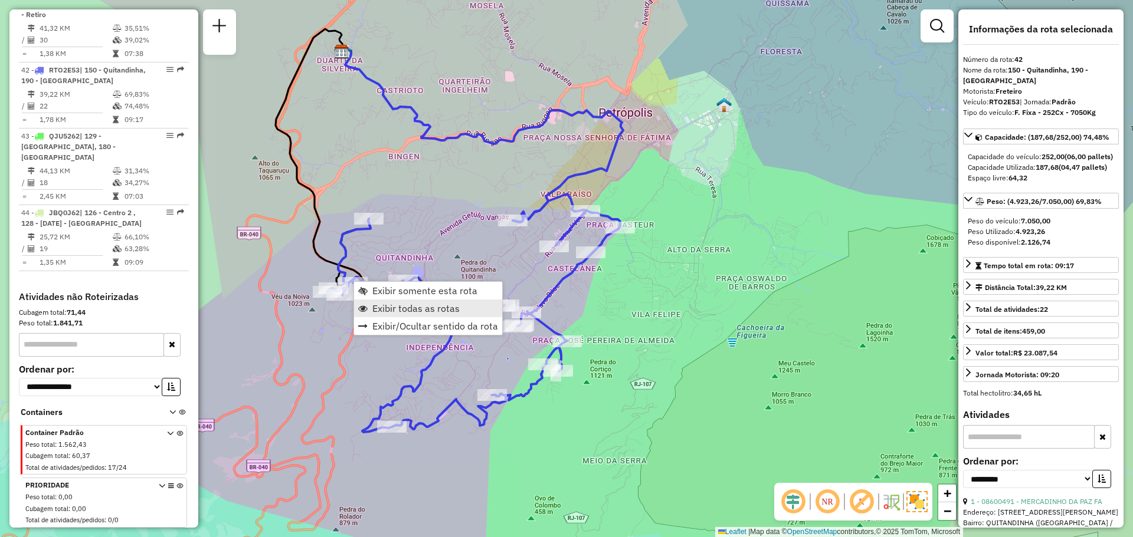
click at [398, 305] on span "Exibir todas as rotas" at bounding box center [415, 308] width 87 height 9
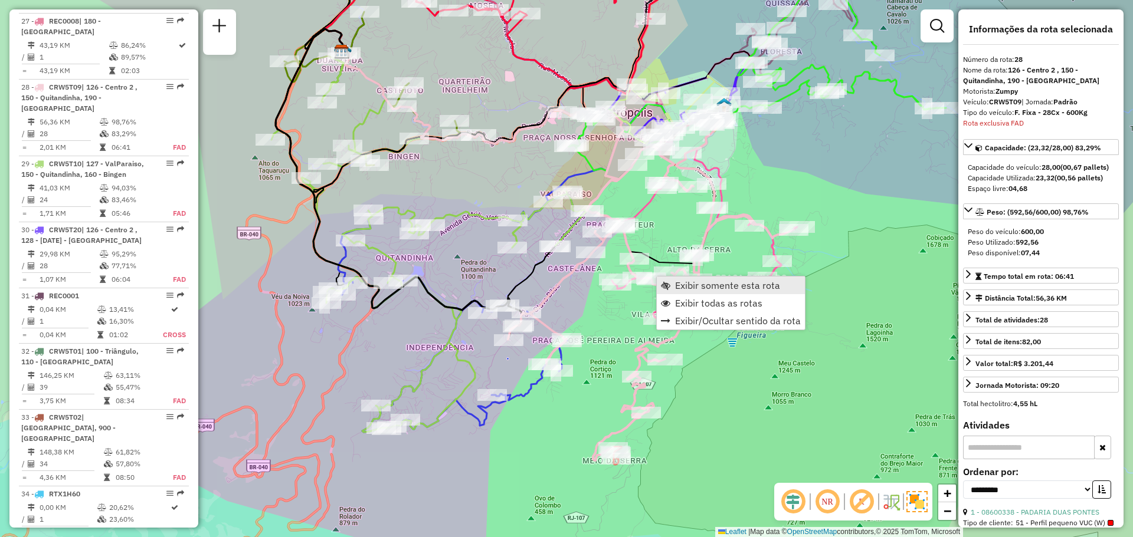
scroll to position [1923, 0]
click at [667, 284] on span "Exibir somente esta rota" at bounding box center [665, 285] width 9 height 9
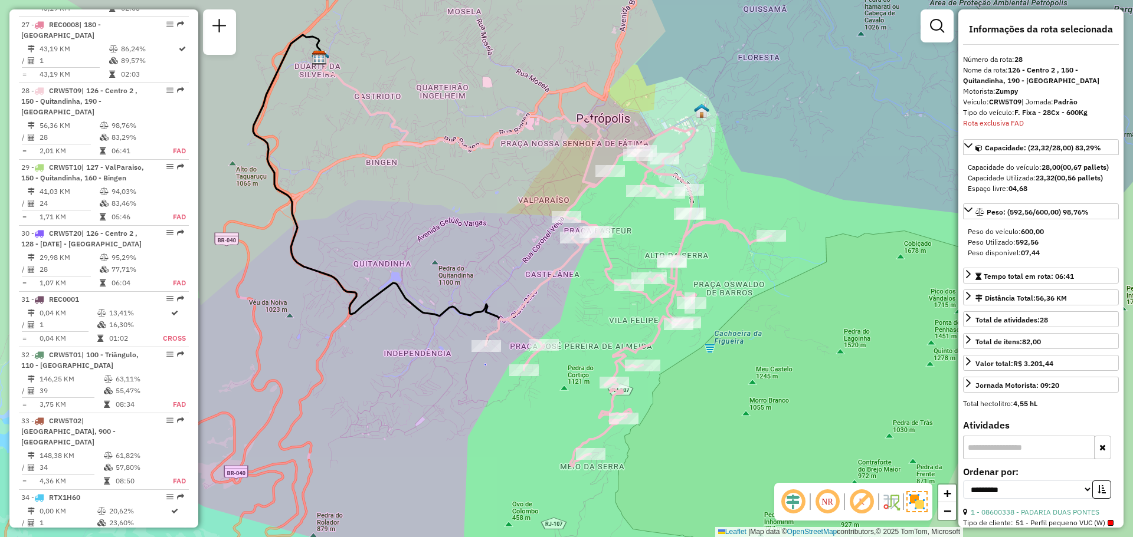
drag, startPoint x: 632, startPoint y: 334, endPoint x: 578, endPoint y: 314, distance: 57.9
click at [578, 314] on div "Janela de atendimento Grade de atendimento Capacidade Transportadoras Veículos …" at bounding box center [566, 268] width 1133 height 537
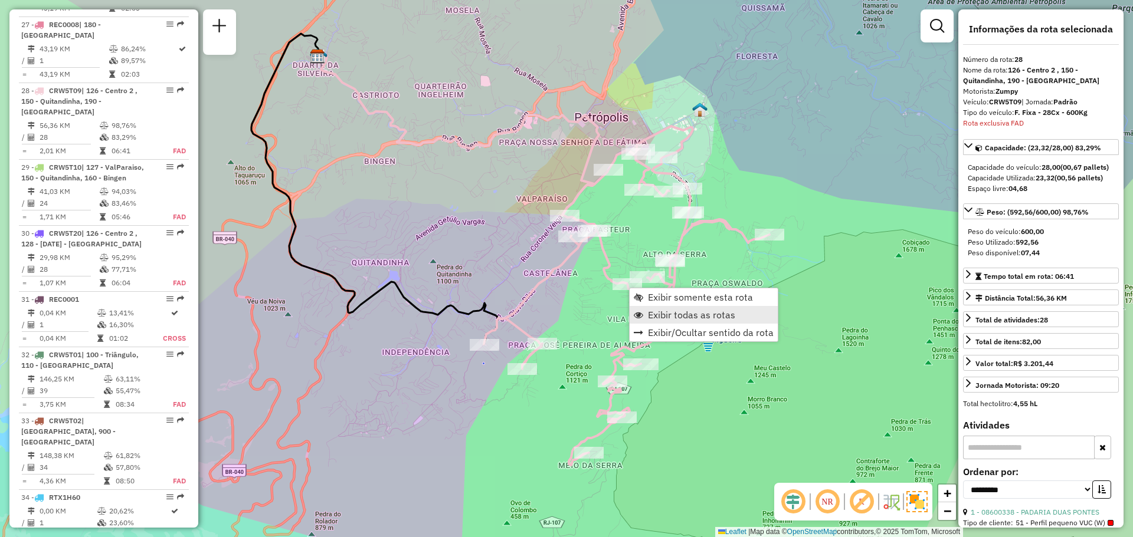
click at [662, 313] on span "Exibir todas as rotas" at bounding box center [691, 314] width 87 height 9
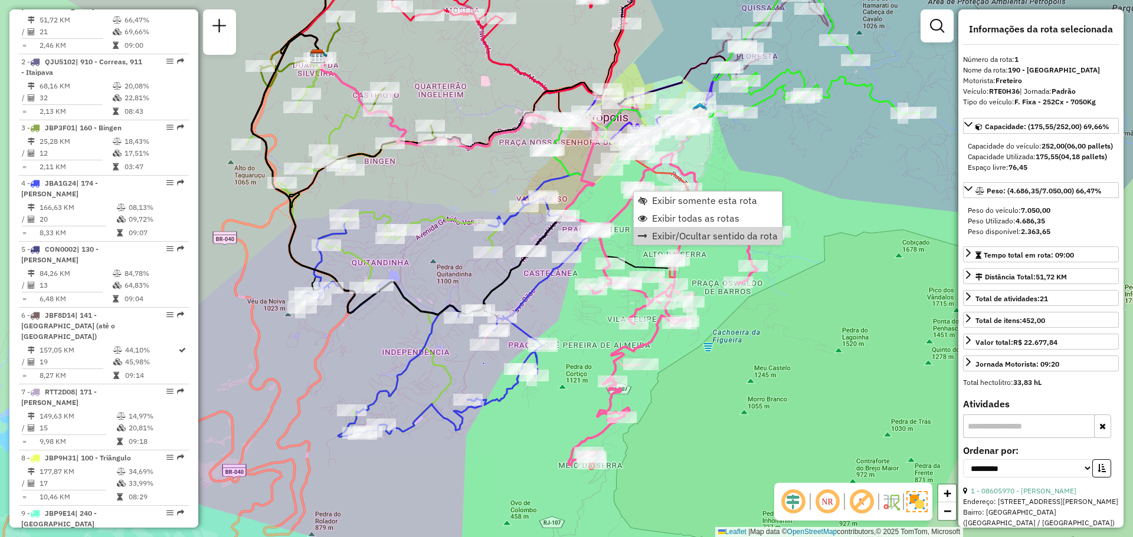
scroll to position [530, 0]
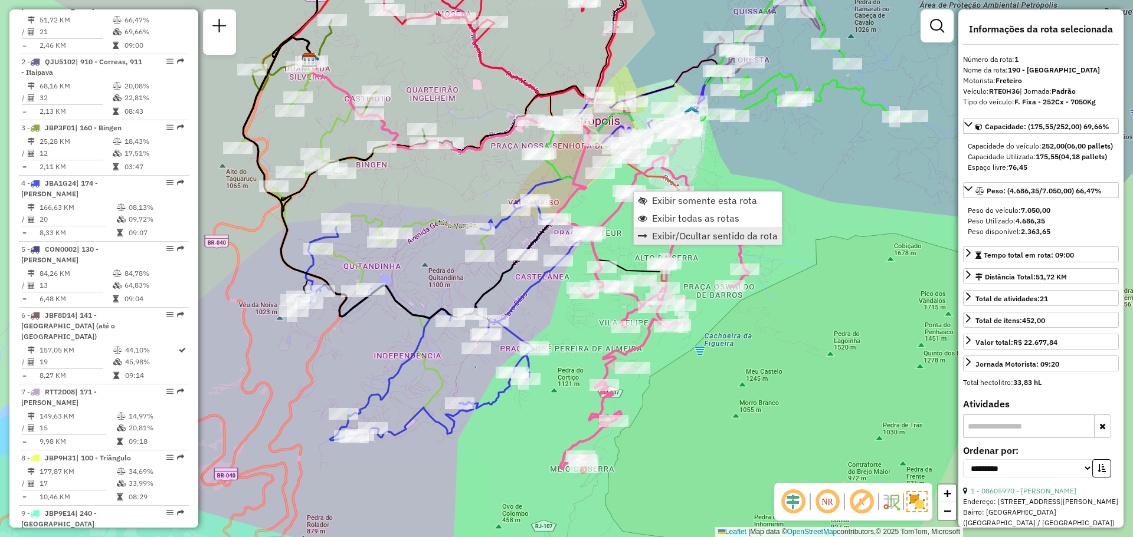
drag, startPoint x: 756, startPoint y: 368, endPoint x: 665, endPoint y: 235, distance: 161.3
click at [638, 393] on div "Janela de atendimento Grade de atendimento Capacidade Transportadoras Veículos …" at bounding box center [566, 268] width 1133 height 537
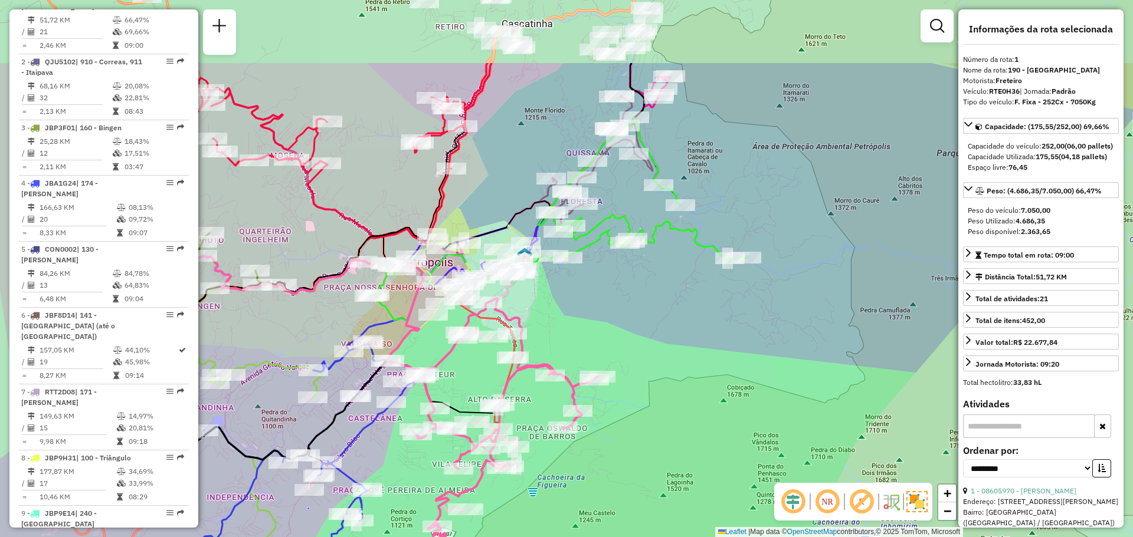
drag, startPoint x: 705, startPoint y: 172, endPoint x: 640, endPoint y: 217, distance: 78.9
click at [655, 284] on div "Janela de atendimento Grade de atendimento Capacidade Transportadoras Veículos …" at bounding box center [566, 268] width 1133 height 537
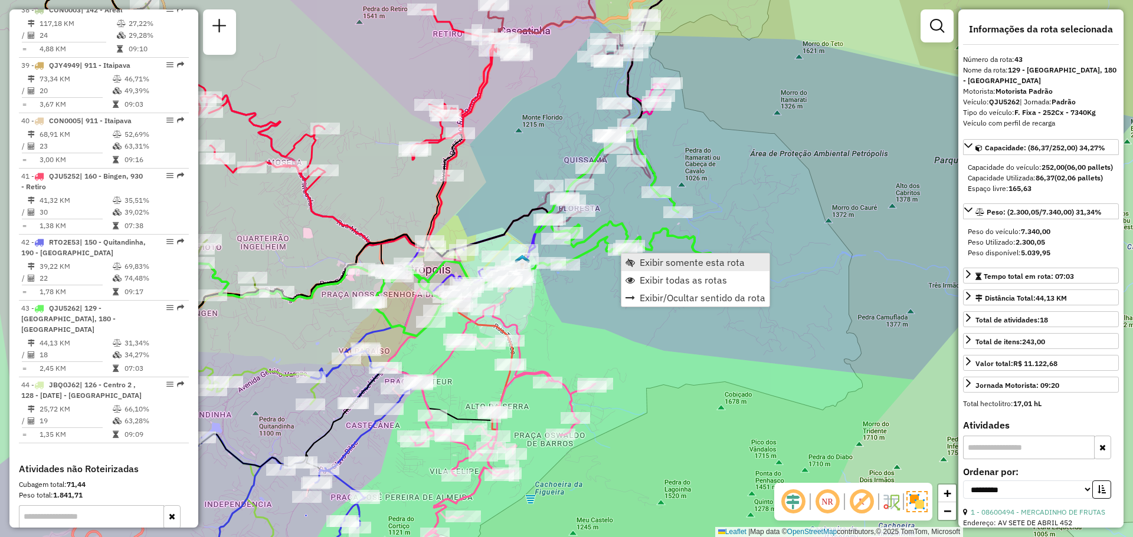
scroll to position [2849, 0]
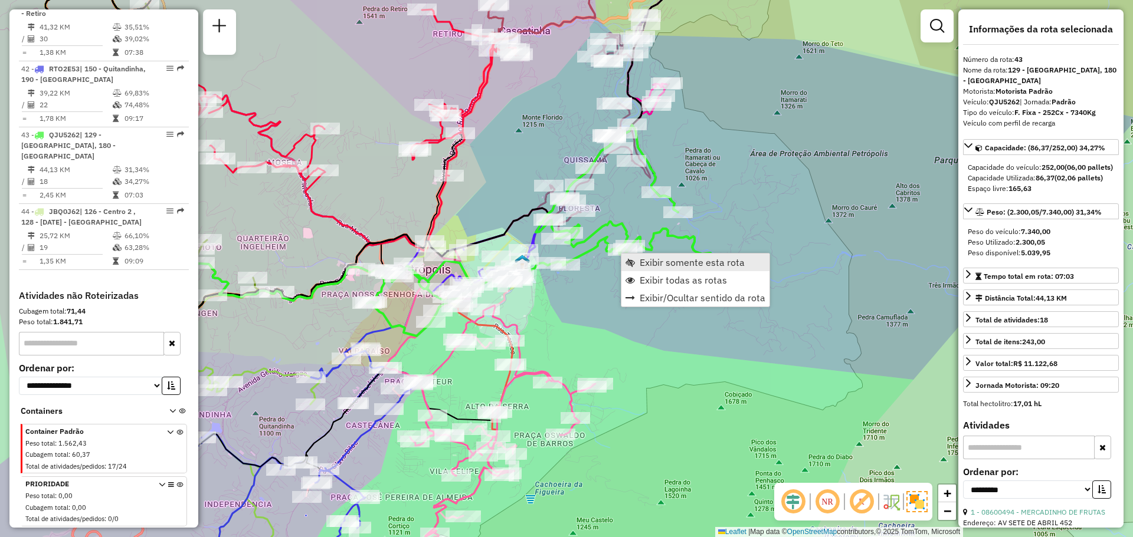
click at [637, 262] on link "Exibir somente esta rota" at bounding box center [695, 263] width 148 height 18
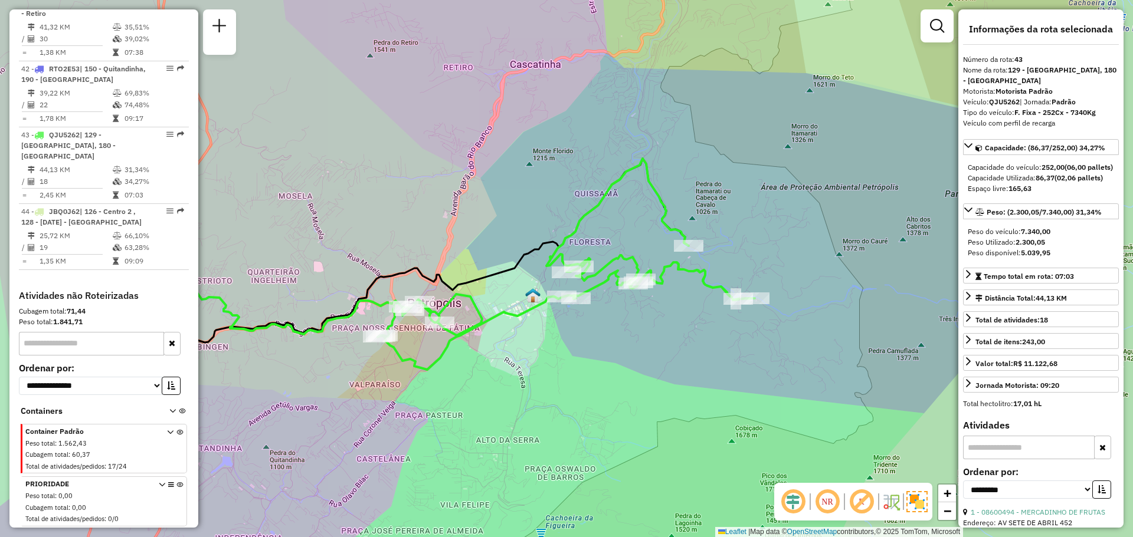
drag, startPoint x: 753, startPoint y: 352, endPoint x: 596, endPoint y: 333, distance: 158.1
click at [615, 353] on div "Janela de atendimento Grade de atendimento Capacidade Transportadoras Veículos …" at bounding box center [566, 268] width 1133 height 537
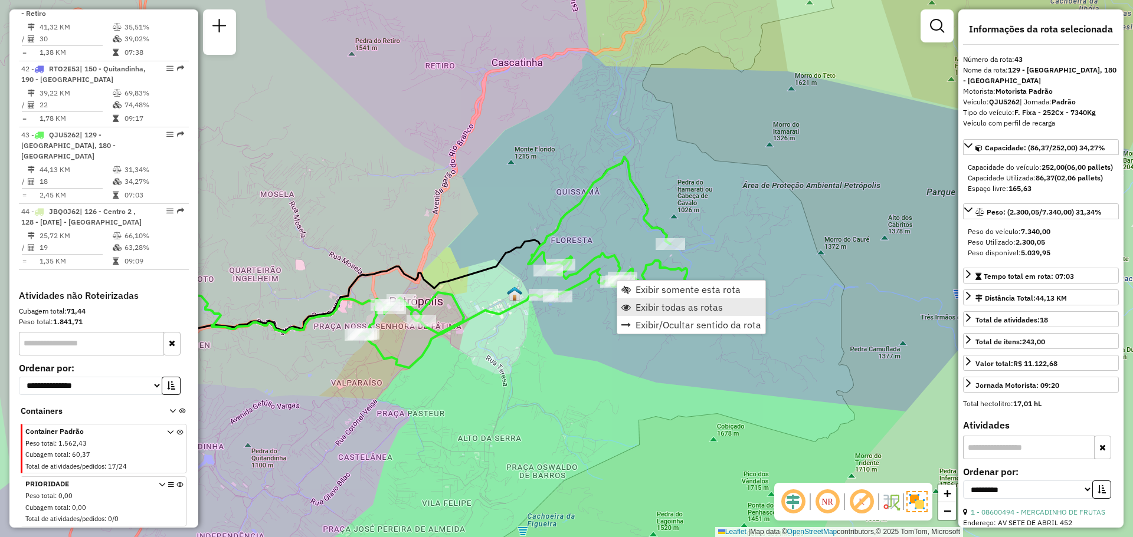
click at [643, 311] on span "Exibir todas as rotas" at bounding box center [678, 307] width 87 height 9
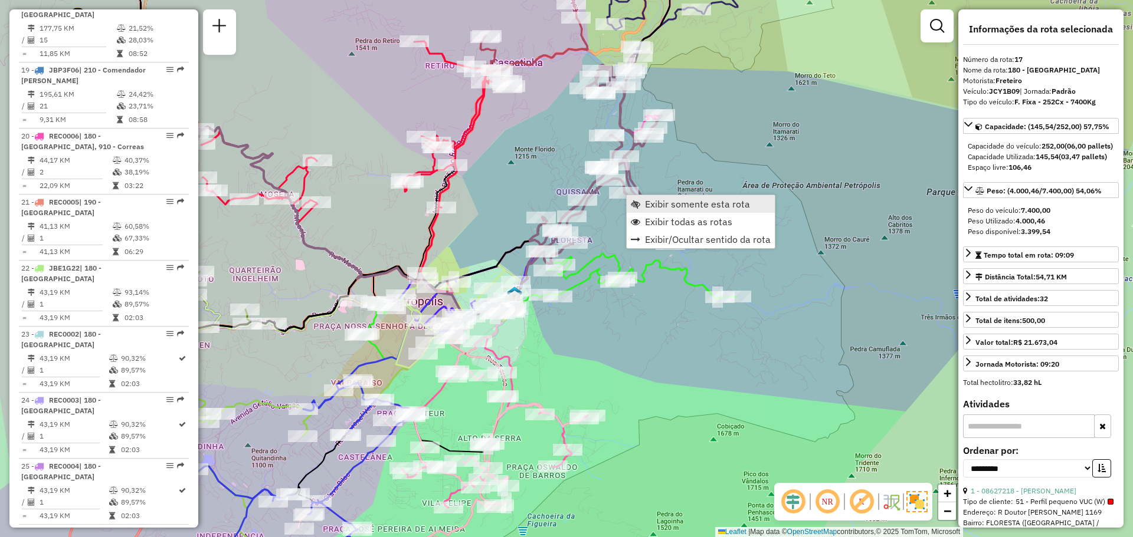
scroll to position [1270, 0]
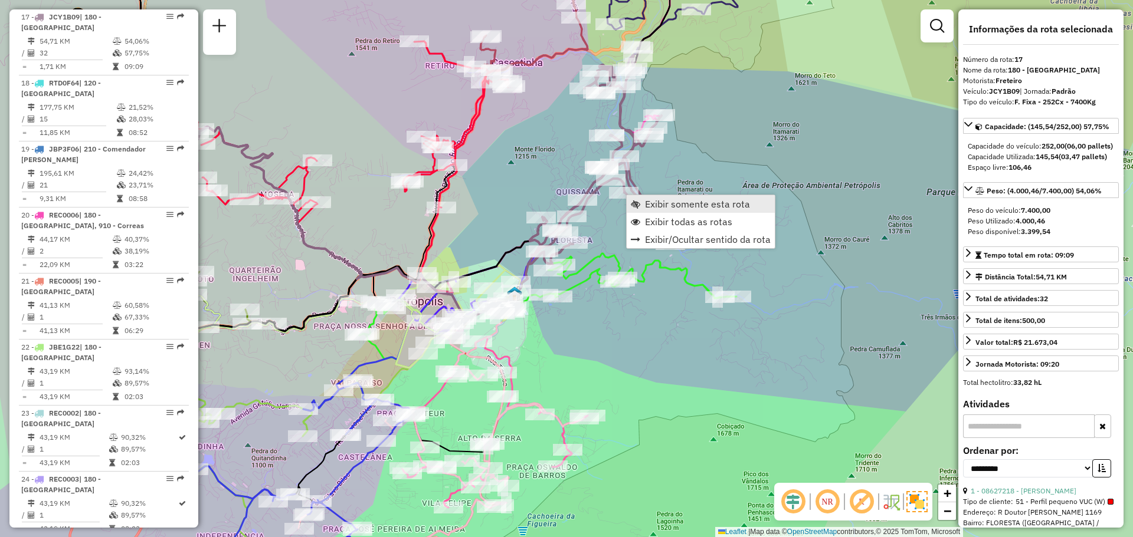
click at [638, 202] on span "Exibir somente esta rota" at bounding box center [635, 203] width 9 height 9
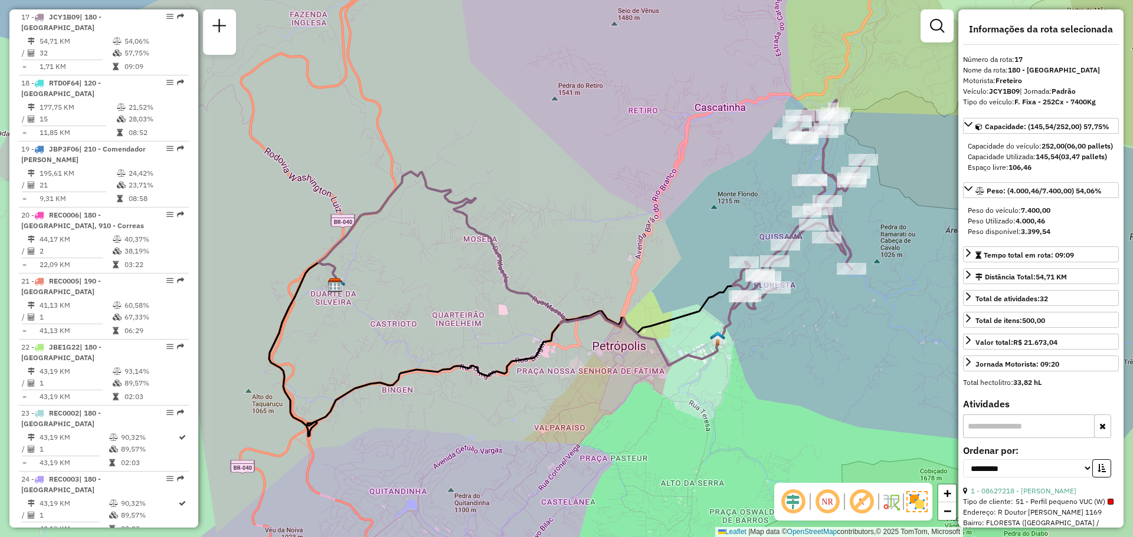
click at [668, 242] on div "Janela de atendimento Grade de atendimento Capacidade Transportadoras Veículos …" at bounding box center [566, 268] width 1133 height 537
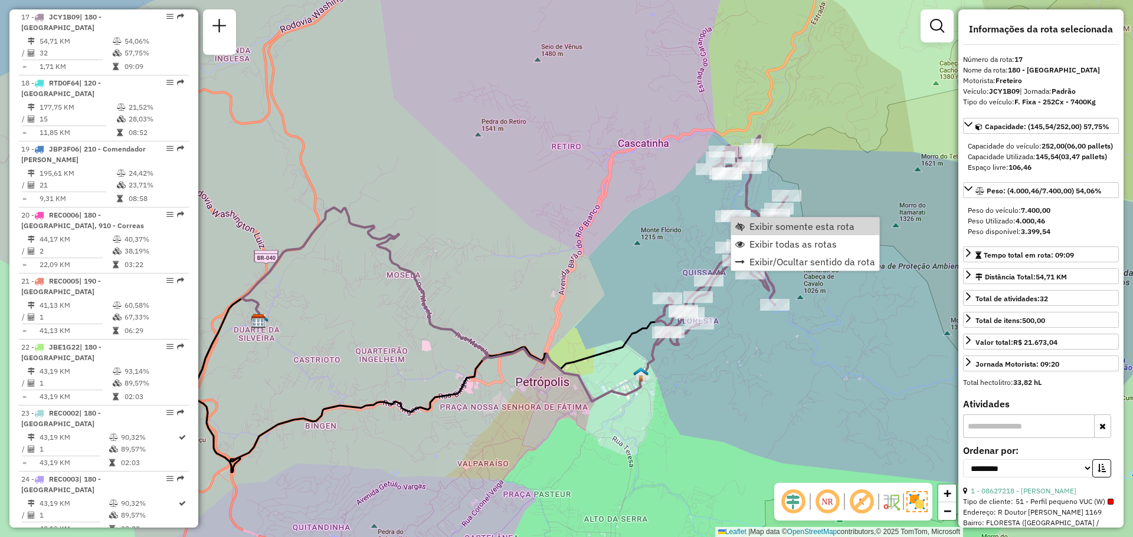
click at [652, 236] on div "Janela de atendimento Grade de atendimento Capacidade Transportadoras Veículos …" at bounding box center [566, 268] width 1133 height 537
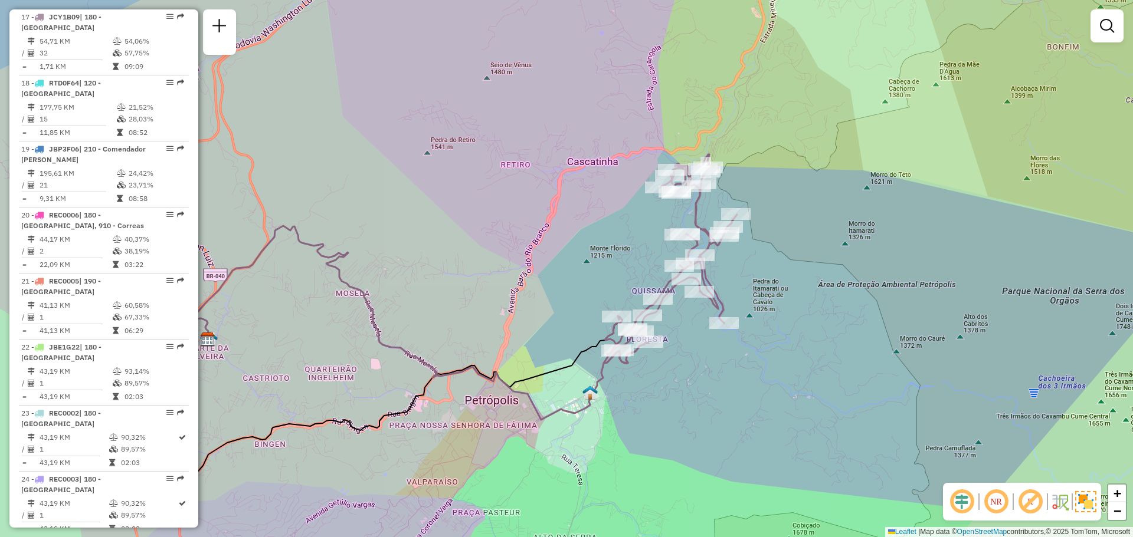
drag, startPoint x: 861, startPoint y: 222, endPoint x: 719, endPoint y: 274, distance: 151.4
click at [749, 264] on div "Janela de atendimento Grade de atendimento Capacidade Transportadoras Veículos …" at bounding box center [566, 268] width 1133 height 537
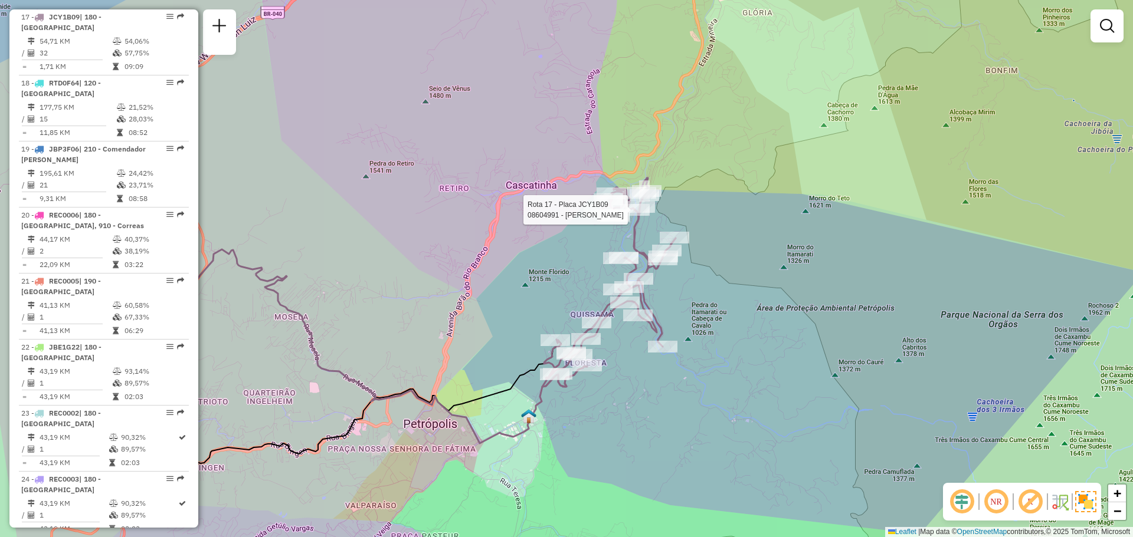
select select "**********"
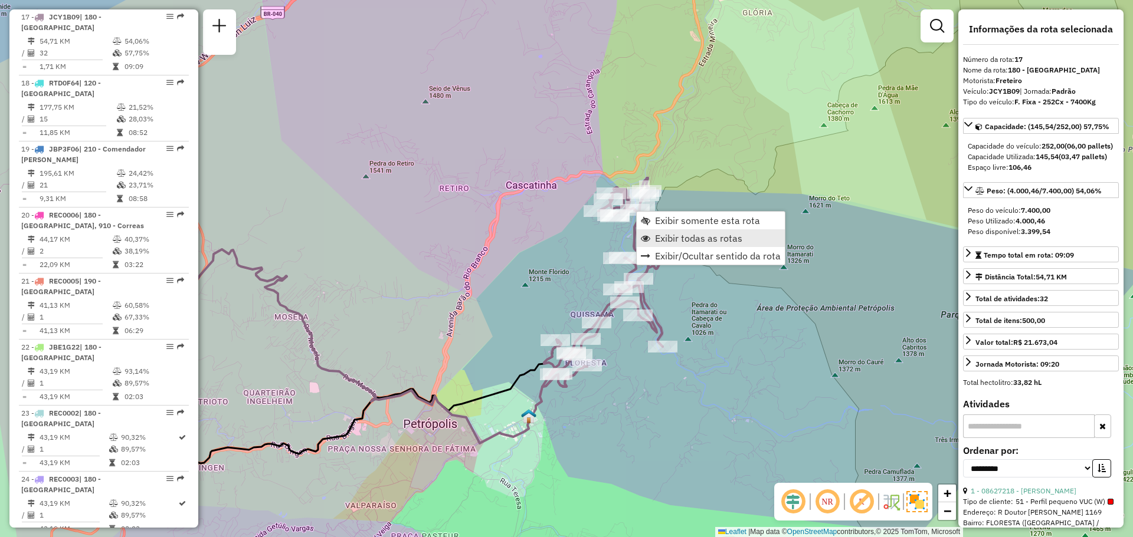
click at [684, 237] on span "Exibir todas as rotas" at bounding box center [698, 238] width 87 height 9
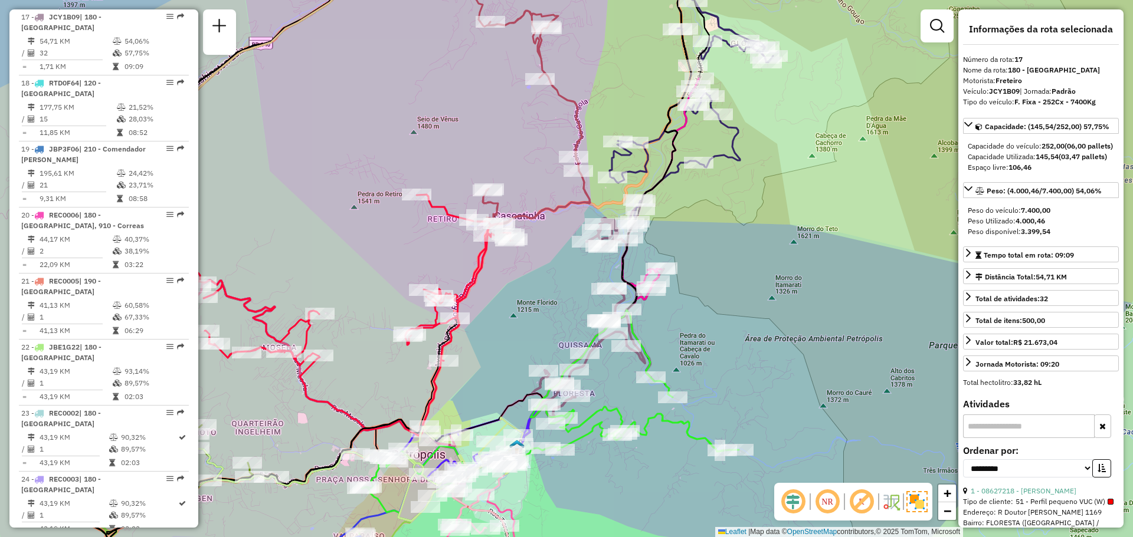
drag, startPoint x: 767, startPoint y: 162, endPoint x: 680, endPoint y: 268, distance: 137.5
click at [691, 277] on div "Janela de atendimento Grade de atendimento Capacidade Transportadoras Veículos …" at bounding box center [566, 268] width 1133 height 537
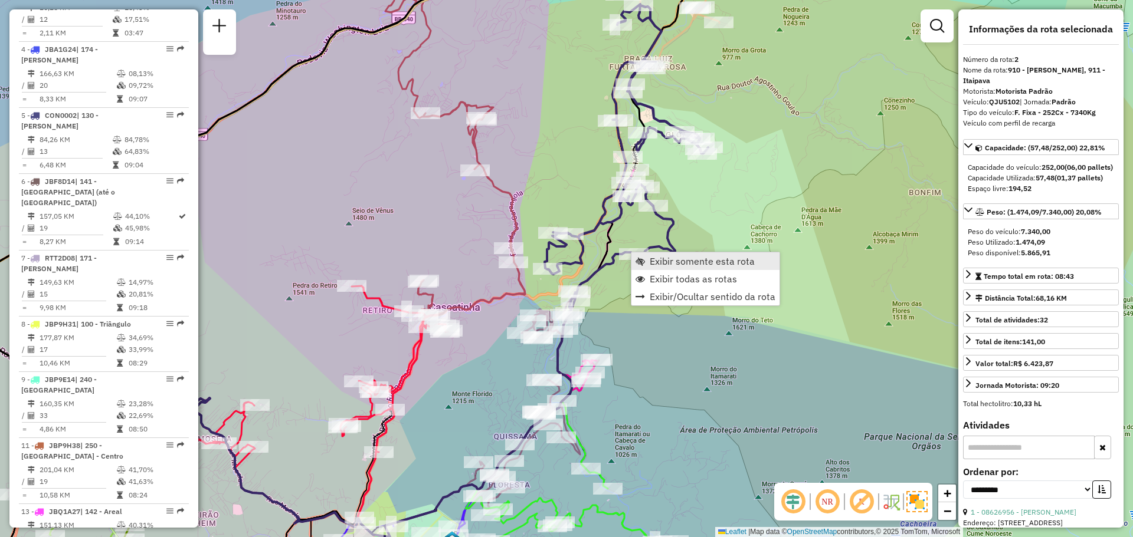
scroll to position [596, 0]
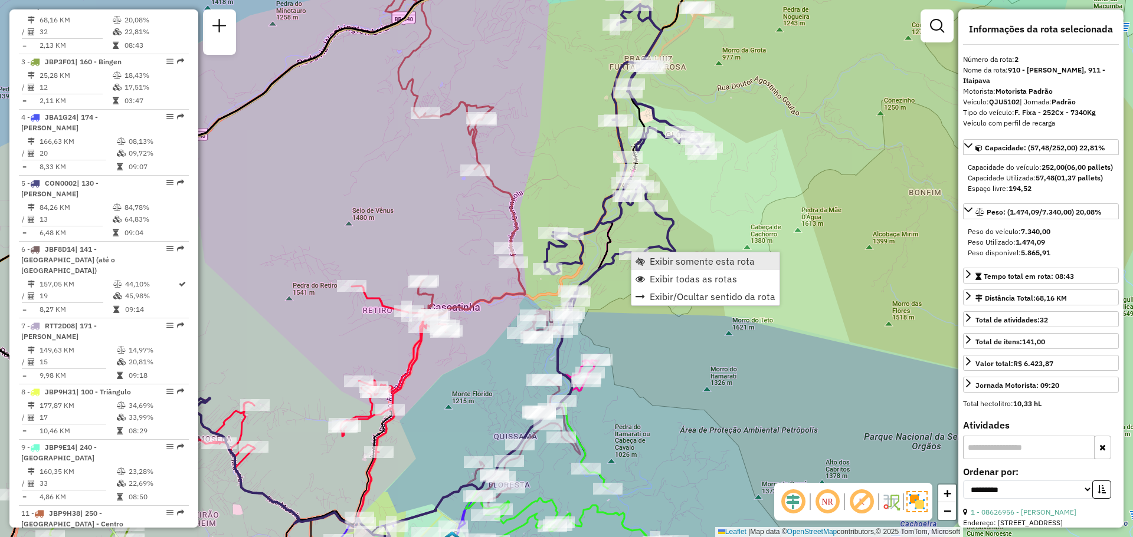
click at [651, 258] on span "Exibir somente esta rota" at bounding box center [702, 261] width 105 height 9
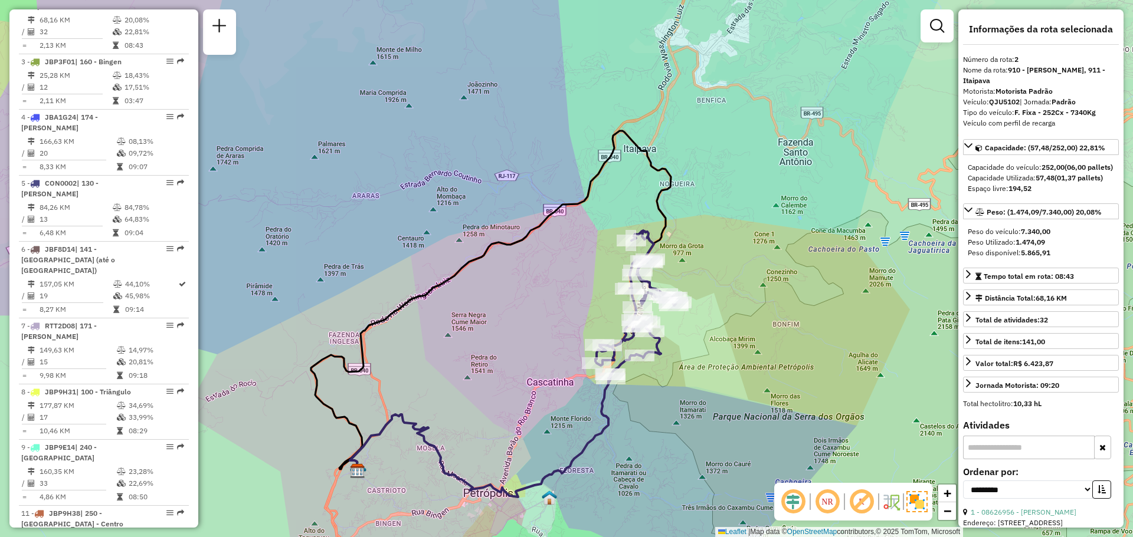
drag, startPoint x: 777, startPoint y: 313, endPoint x: 704, endPoint y: 359, distance: 85.6
click at [704, 359] on div "Janela de atendimento Grade de atendimento Capacidade Transportadoras Veículos …" at bounding box center [566, 268] width 1133 height 537
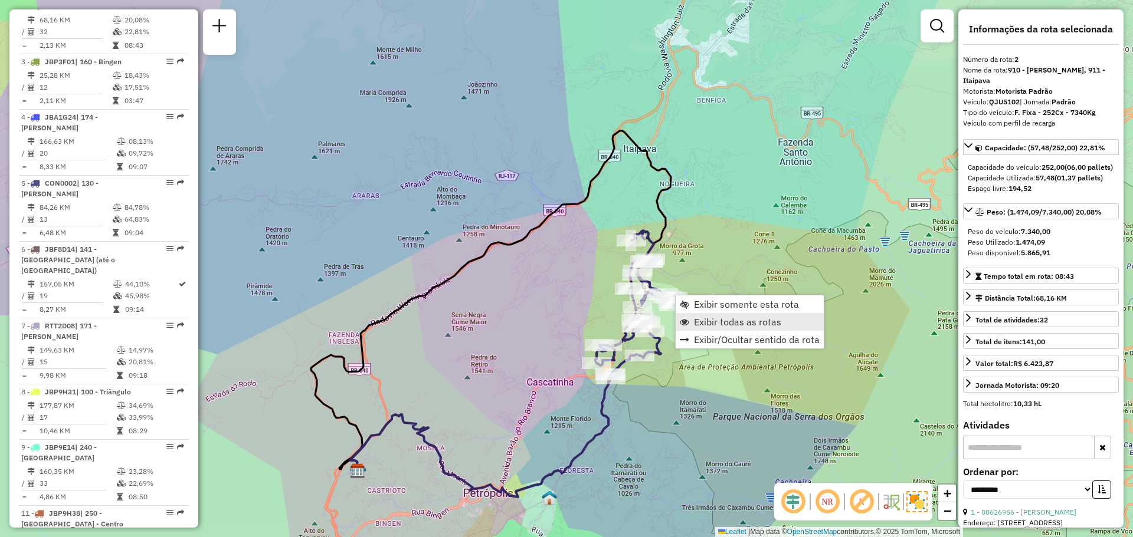
click at [694, 324] on span "Exibir todas as rotas" at bounding box center [737, 321] width 87 height 9
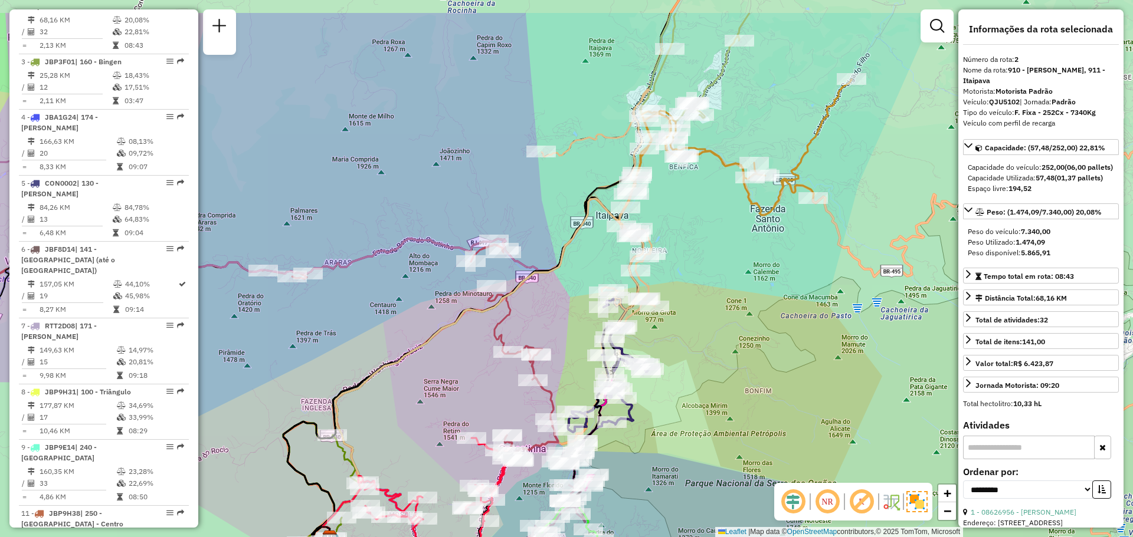
drag, startPoint x: 739, startPoint y: 189, endPoint x: 711, endPoint y: 255, distance: 72.2
click at [711, 255] on div "Janela de atendimento Grade de atendimento Capacidade Transportadoras Veículos …" at bounding box center [566, 268] width 1133 height 537
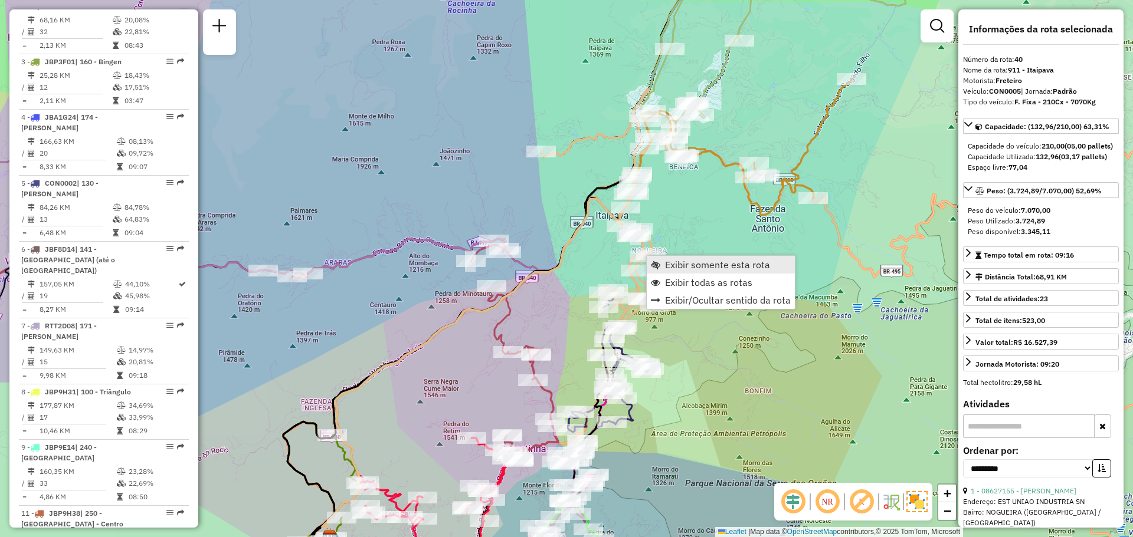
scroll to position [2726, 0]
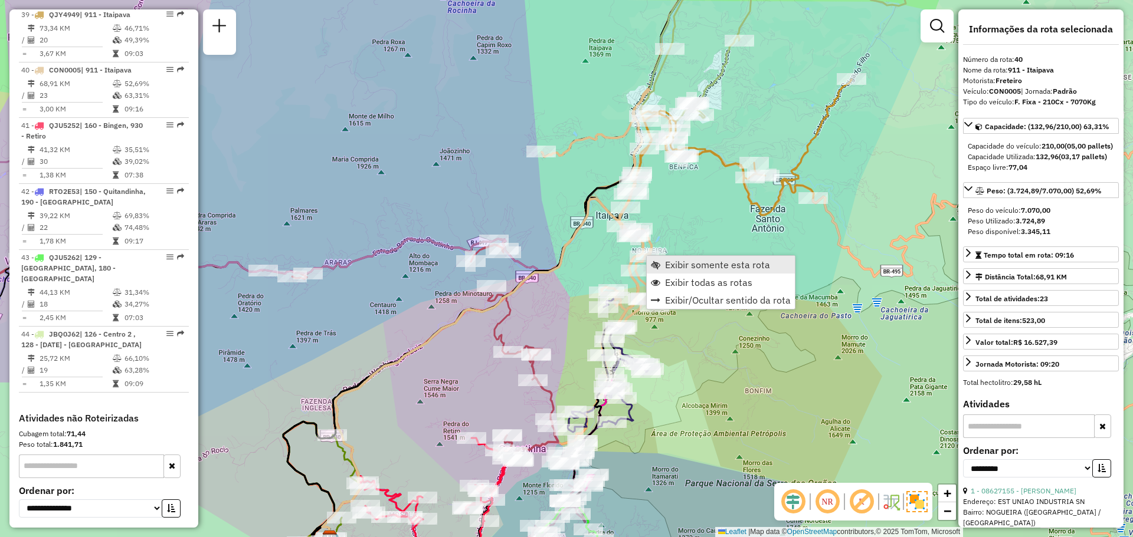
click at [666, 263] on span "Exibir somente esta rota" at bounding box center [717, 264] width 105 height 9
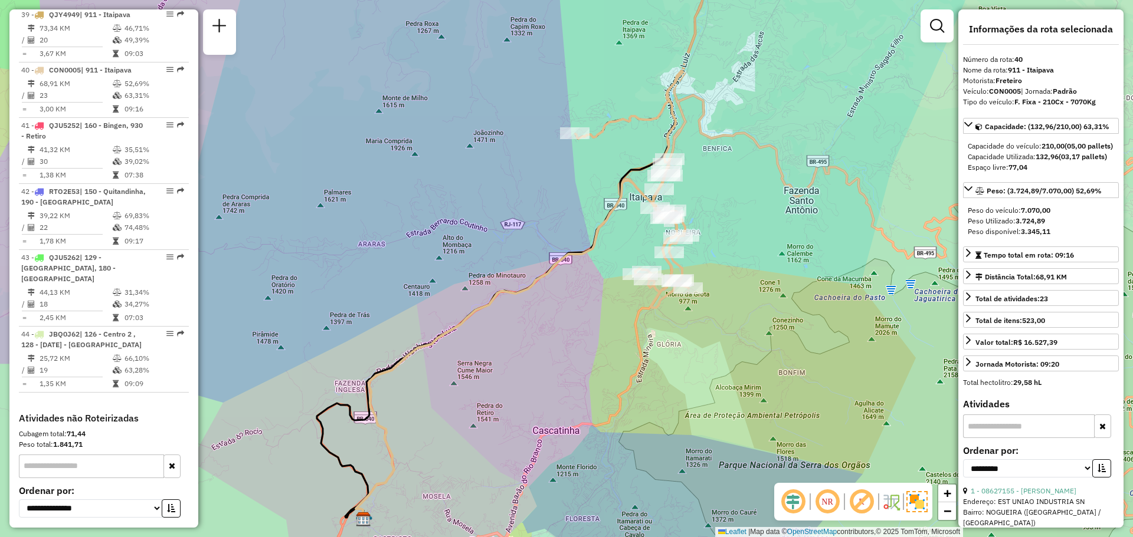
drag, startPoint x: 642, startPoint y: 255, endPoint x: 575, endPoint y: 283, distance: 73.3
click at [575, 283] on div "Janela de atendimento Grade de atendimento Capacidade Transportadoras Veículos …" at bounding box center [566, 268] width 1133 height 537
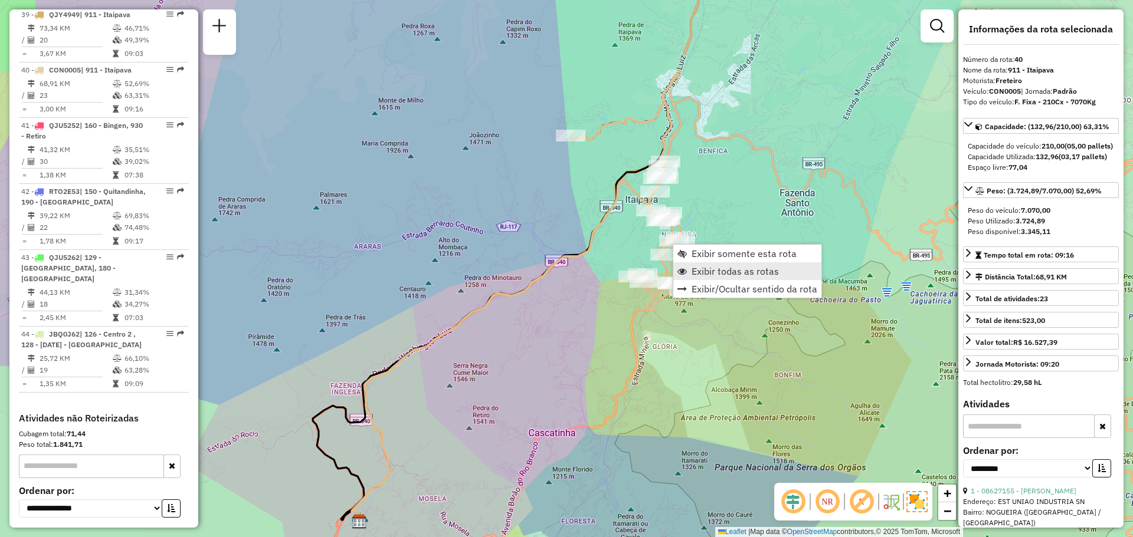
click at [698, 263] on link "Exibir todas as rotas" at bounding box center [747, 272] width 148 height 18
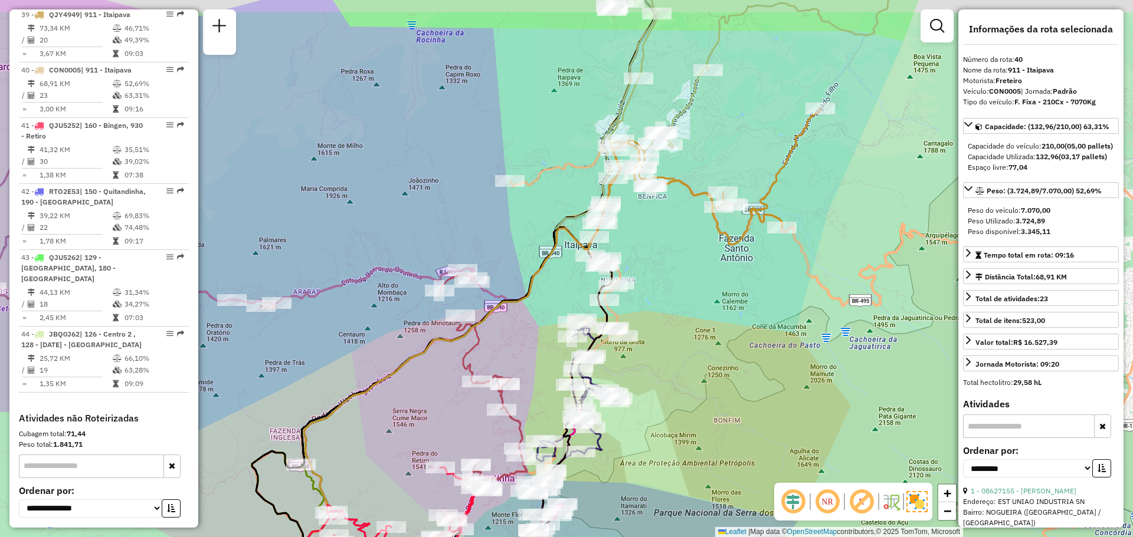
drag, startPoint x: 736, startPoint y: 225, endPoint x: 666, endPoint y: 261, distance: 78.4
click at [675, 268] on div "Janela de atendimento Grade de atendimento Capacidade Transportadoras Veículos …" at bounding box center [566, 268] width 1133 height 537
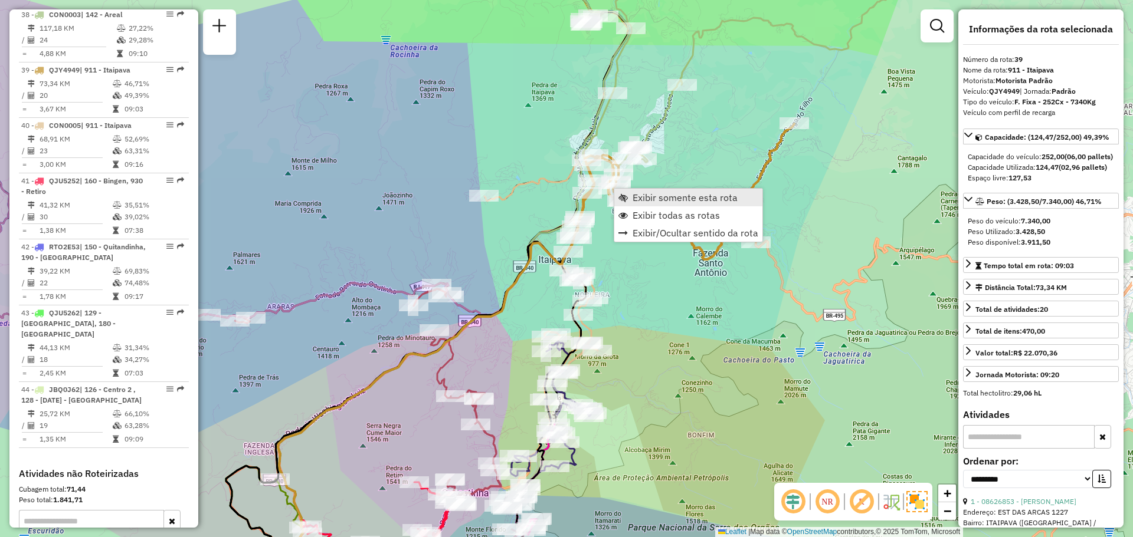
scroll to position [2671, 0]
click at [631, 204] on link "Exibir somente esta rota" at bounding box center [688, 198] width 148 height 18
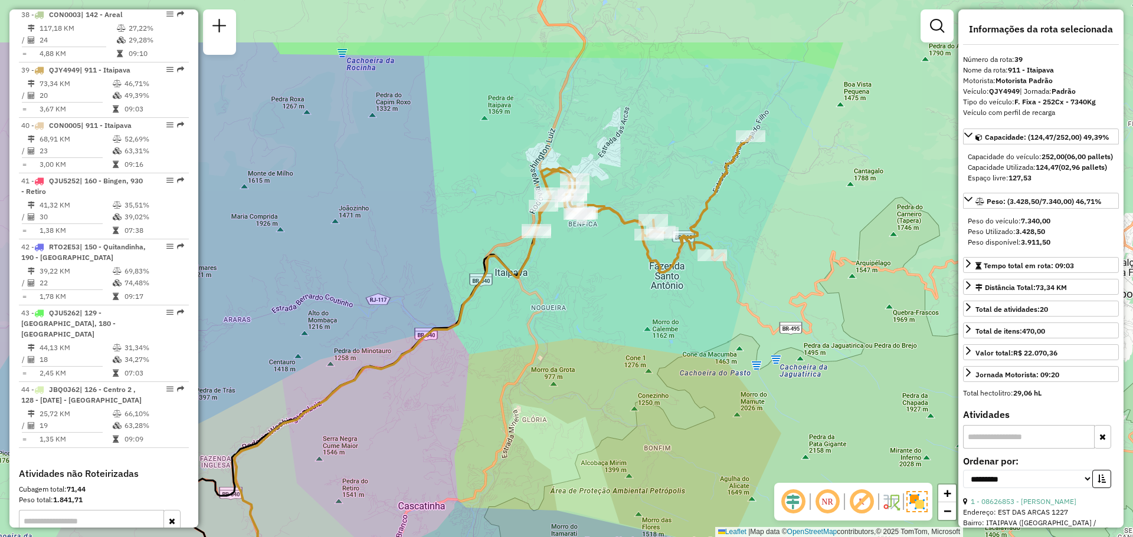
drag, startPoint x: 706, startPoint y: 192, endPoint x: 603, endPoint y: 291, distance: 143.1
click at [603, 291] on div "Janela de atendimento Grade de atendimento Capacidade Transportadoras Veículos …" at bounding box center [566, 268] width 1133 height 537
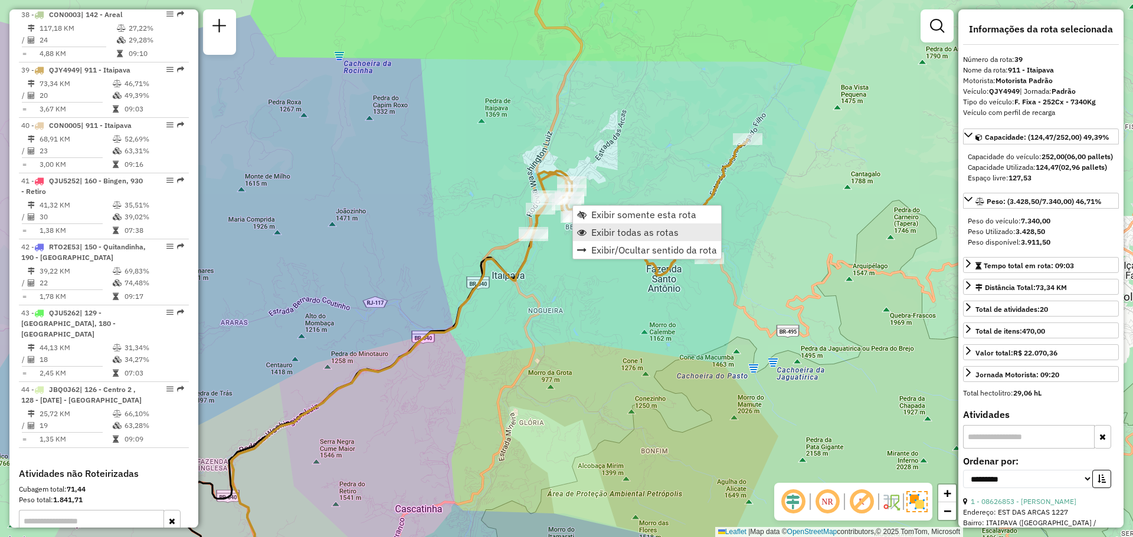
click at [591, 235] on span "Exibir todas as rotas" at bounding box center [634, 232] width 87 height 9
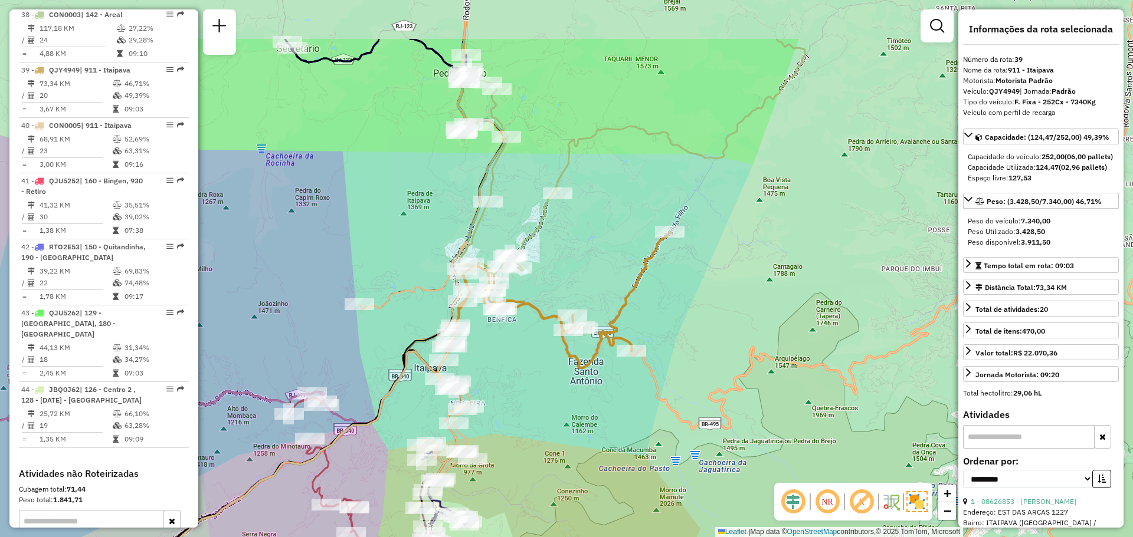
drag, startPoint x: 657, startPoint y: 159, endPoint x: 574, endPoint y: 253, distance: 125.4
click at [577, 254] on div "Janela de atendimento Grade de atendimento Capacidade Transportadoras Veículos …" at bounding box center [566, 268] width 1133 height 537
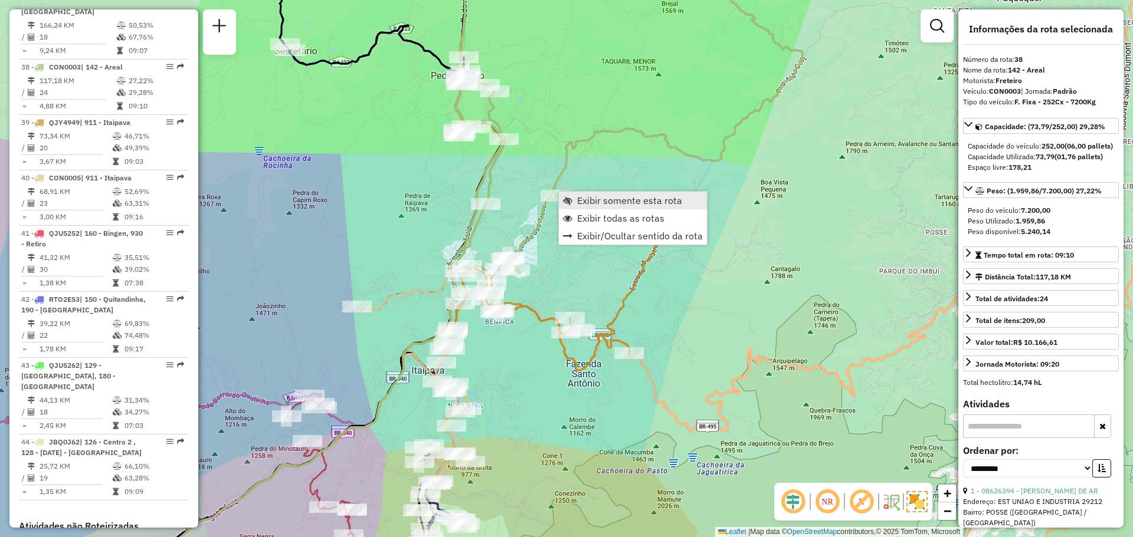
scroll to position [2615, 0]
click at [573, 201] on link "Exibir somente esta rota" at bounding box center [633, 201] width 148 height 18
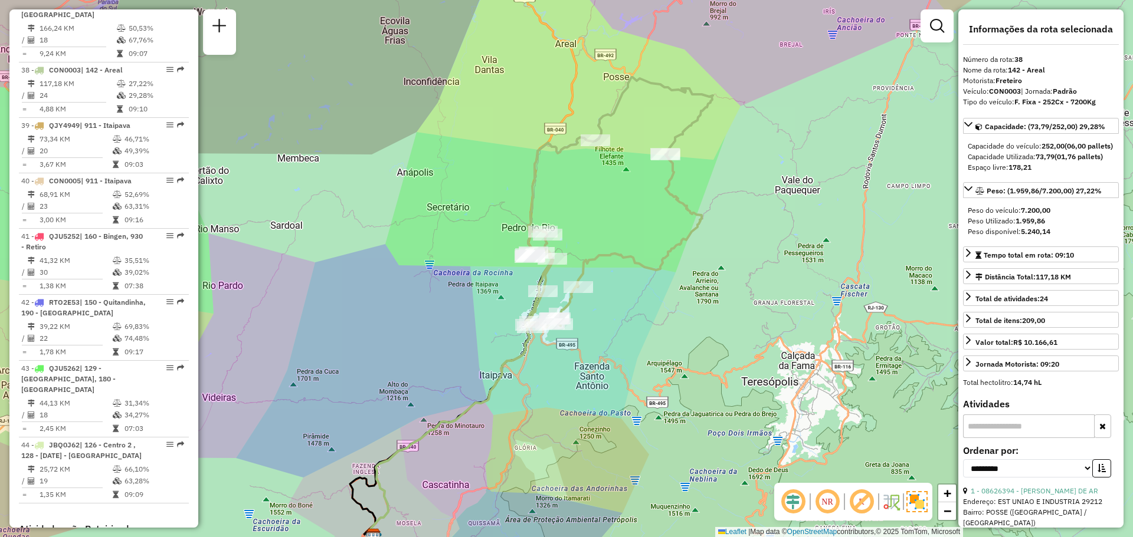
drag, startPoint x: 516, startPoint y: 251, endPoint x: 482, endPoint y: 288, distance: 50.5
click at [482, 288] on div "Janela de atendimento Grade de atendimento Capacidade Transportadoras Veículos …" at bounding box center [566, 268] width 1133 height 537
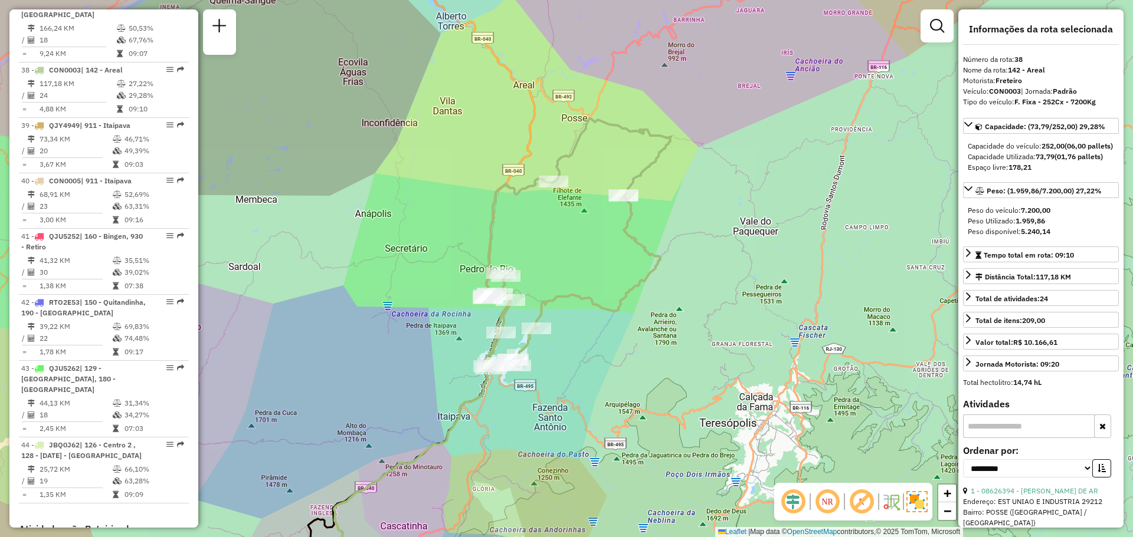
drag, startPoint x: 665, startPoint y: 185, endPoint x: 622, endPoint y: 226, distance: 59.2
click at [622, 226] on icon at bounding box center [578, 244] width 185 height 250
click at [583, 209] on link "Exibir todas as rotas" at bounding box center [630, 217] width 148 height 18
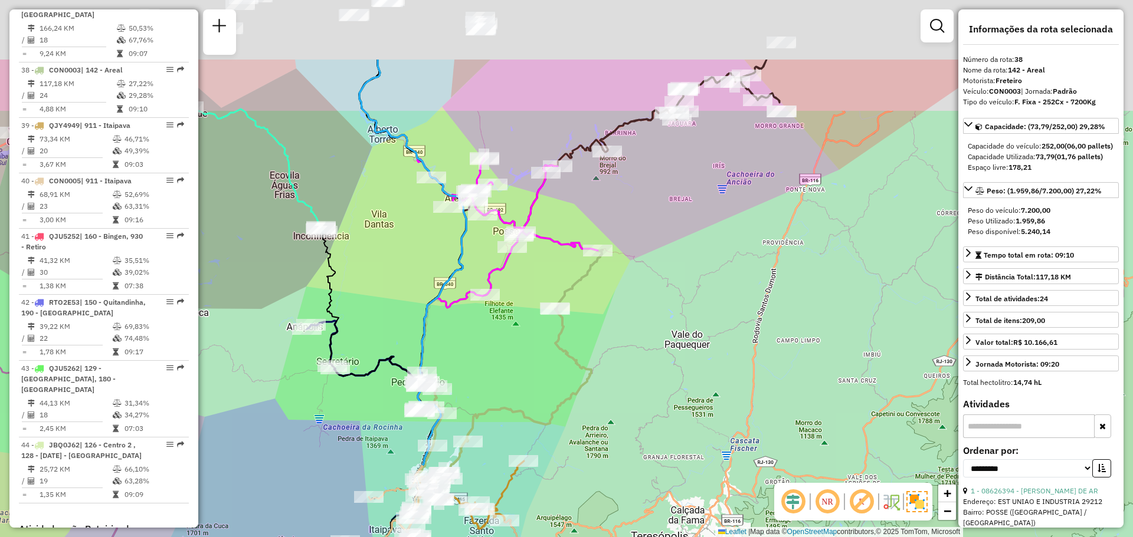
drag, startPoint x: 579, startPoint y: 221, endPoint x: 502, endPoint y: 288, distance: 102.1
click at [504, 340] on div "Janela de atendimento Grade de atendimento Capacidade Transportadoras Veículos …" at bounding box center [566, 268] width 1133 height 537
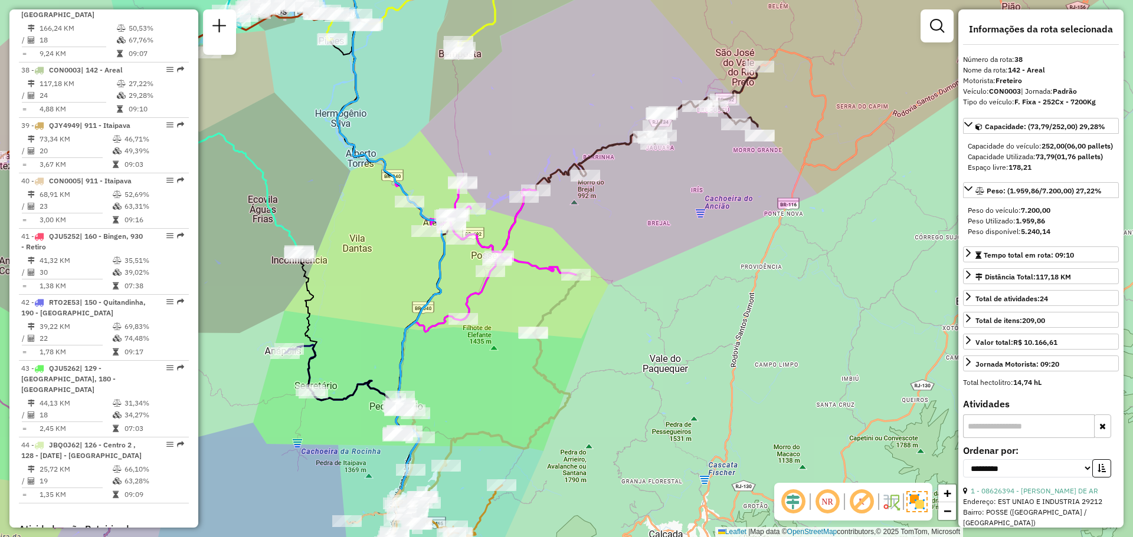
drag, startPoint x: 560, startPoint y: 224, endPoint x: 523, endPoint y: 267, distance: 56.9
click at [523, 267] on div "Janela de atendimento Grade de atendimento Capacidade Transportadoras Veículos …" at bounding box center [566, 268] width 1133 height 537
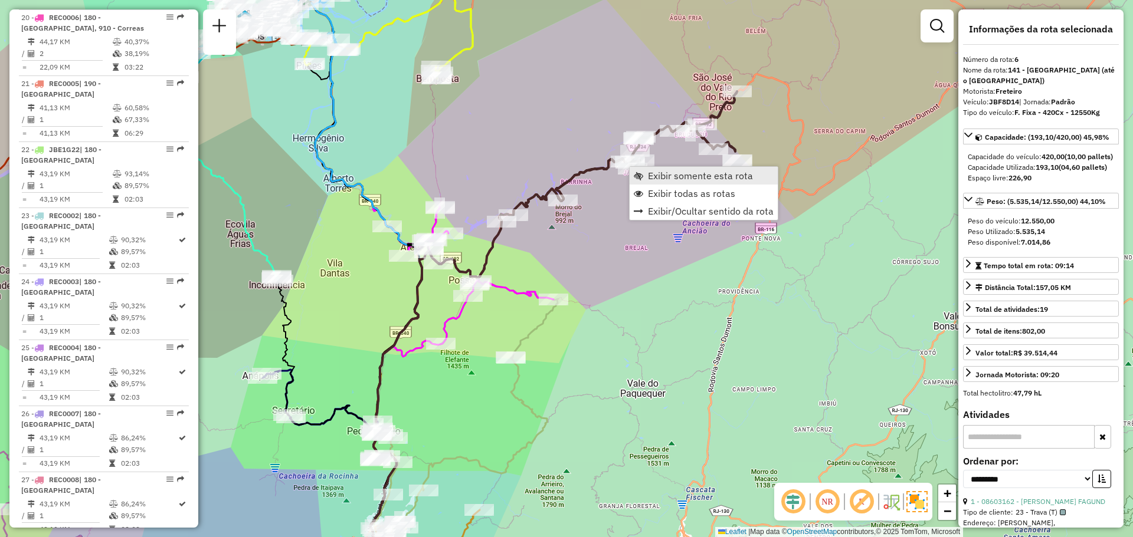
scroll to position [850, 0]
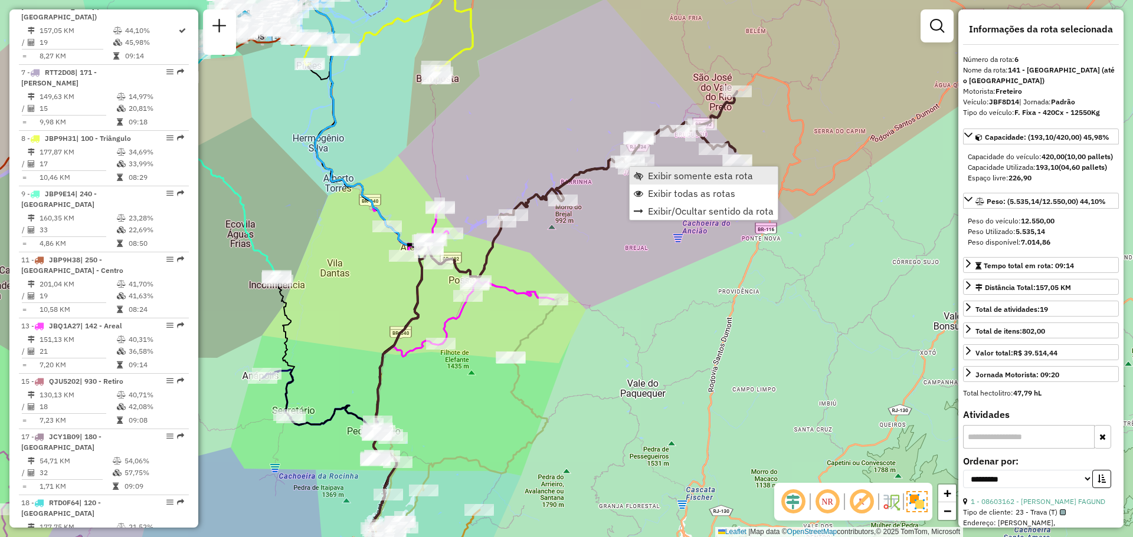
click at [652, 175] on span "Exibir somente esta rota" at bounding box center [700, 175] width 105 height 9
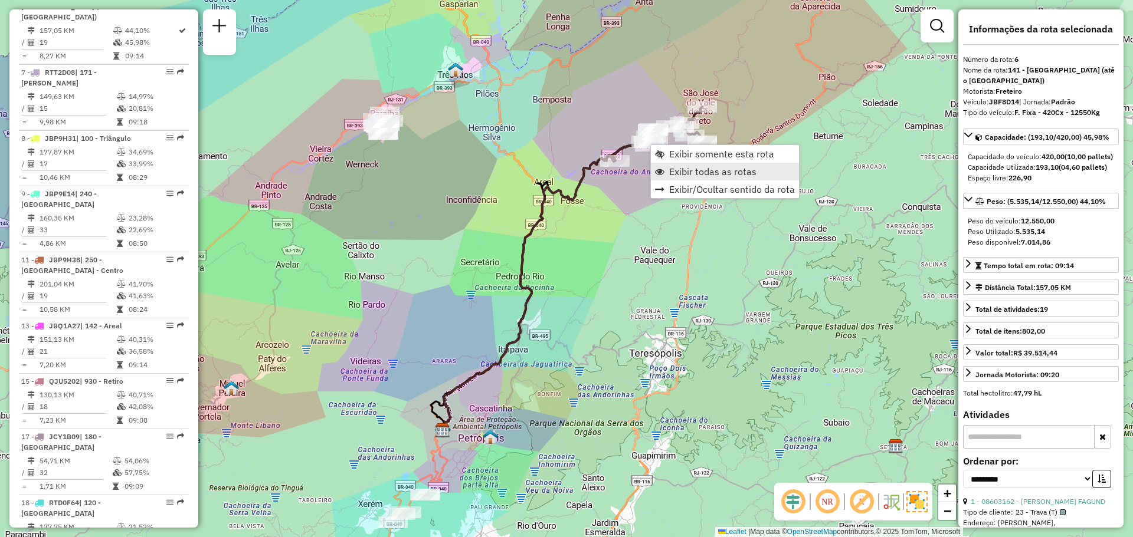
click at [676, 173] on span "Exibir todas as rotas" at bounding box center [712, 171] width 87 height 9
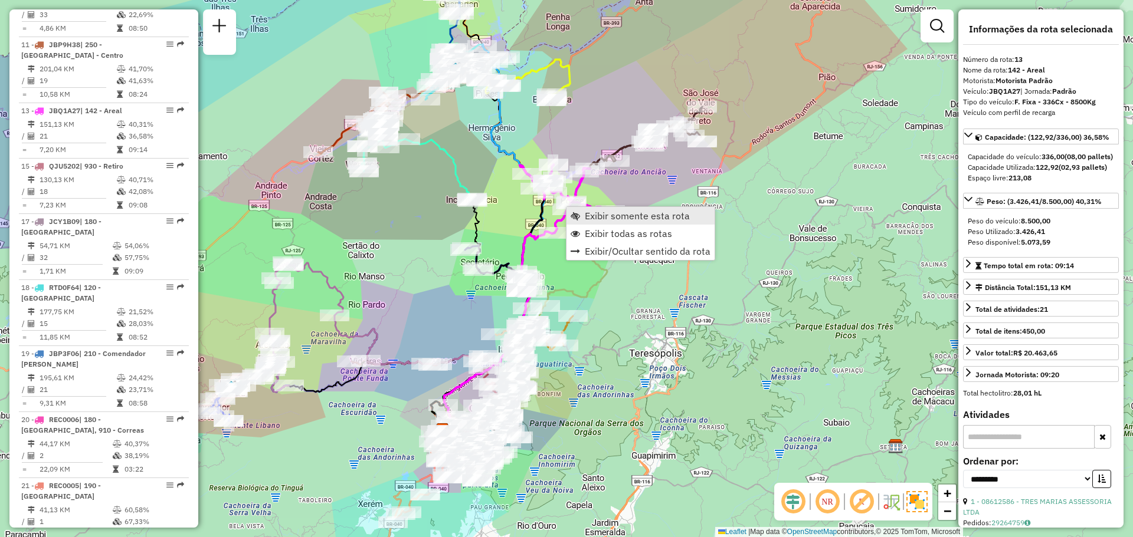
scroll to position [1159, 0]
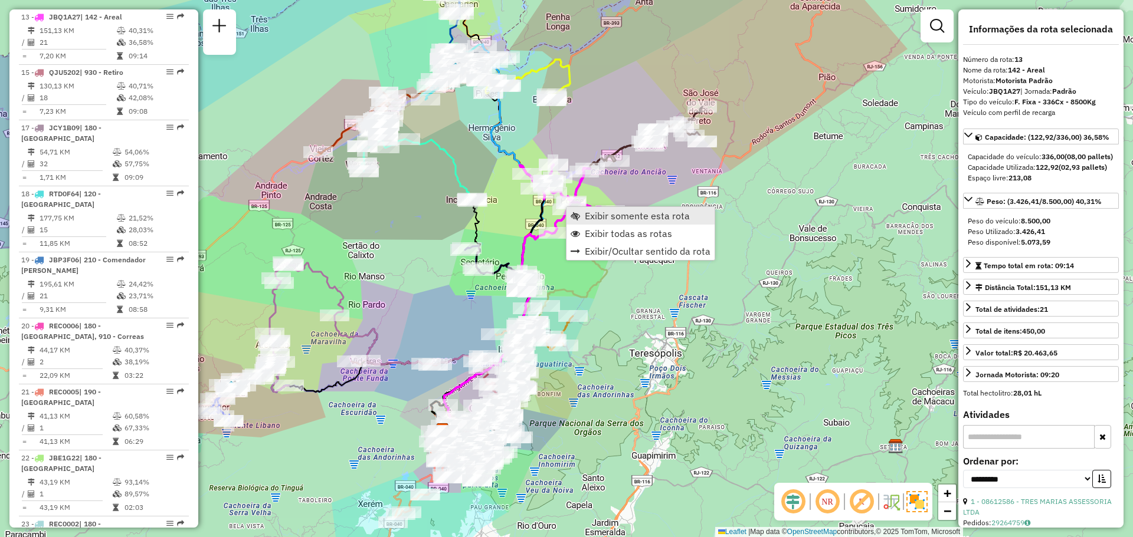
click at [600, 209] on link "Exibir somente esta rota" at bounding box center [640, 216] width 148 height 18
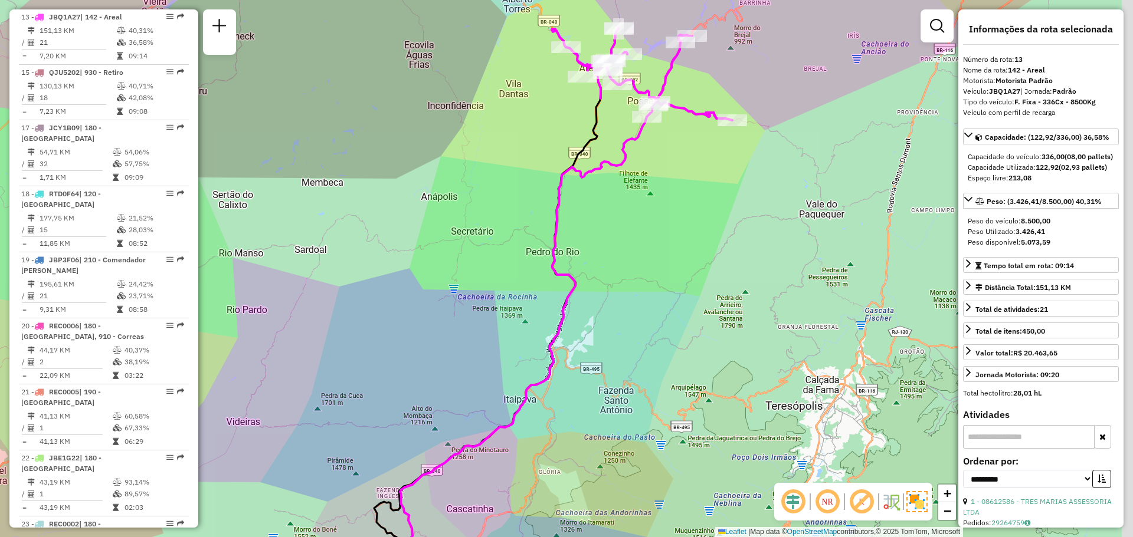
drag, startPoint x: 671, startPoint y: 186, endPoint x: 572, endPoint y: 268, distance: 128.6
click at [574, 304] on div "Janela de atendimento Grade de atendimento Capacidade Transportadoras Veículos …" at bounding box center [566, 268] width 1133 height 537
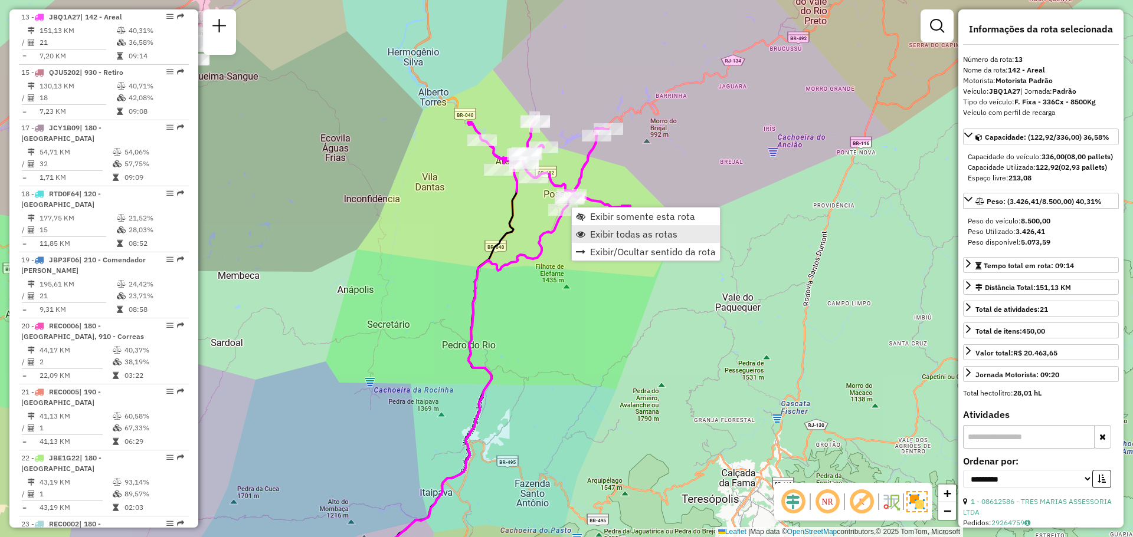
click at [599, 235] on span "Exibir todas as rotas" at bounding box center [633, 233] width 87 height 9
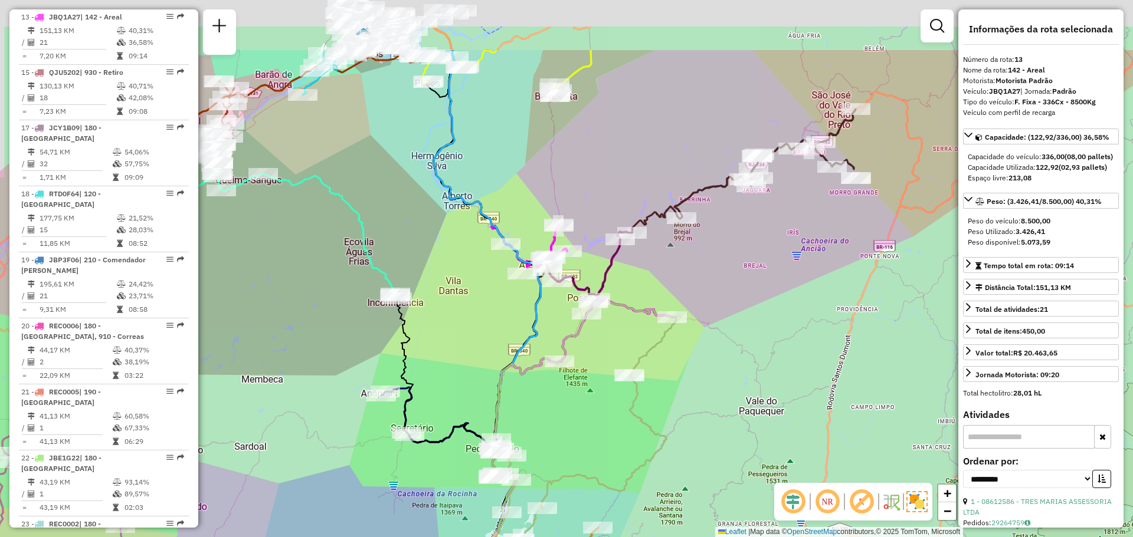
drag, startPoint x: 450, startPoint y: 192, endPoint x: 488, endPoint y: 369, distance: 181.7
click at [488, 362] on div "Janela de atendimento Grade de atendimento Capacidade Transportadoras Veículos …" at bounding box center [566, 268] width 1133 height 537
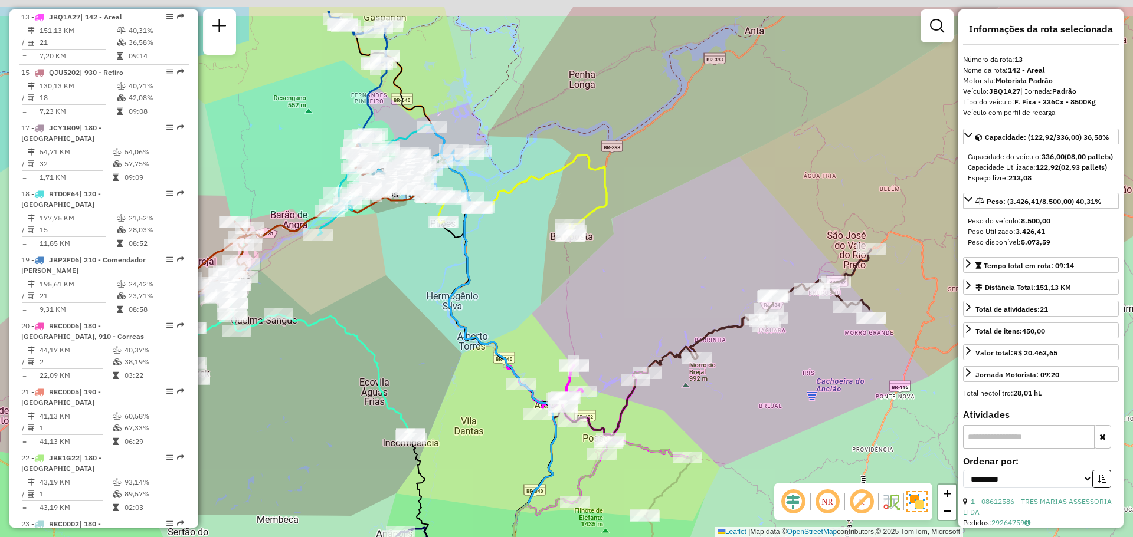
drag, startPoint x: 536, startPoint y: 207, endPoint x: 536, endPoint y: 233, distance: 26.0
click at [536, 233] on div "Janela de atendimento Grade de atendimento Capacidade Transportadoras Veículos …" at bounding box center [566, 268] width 1133 height 537
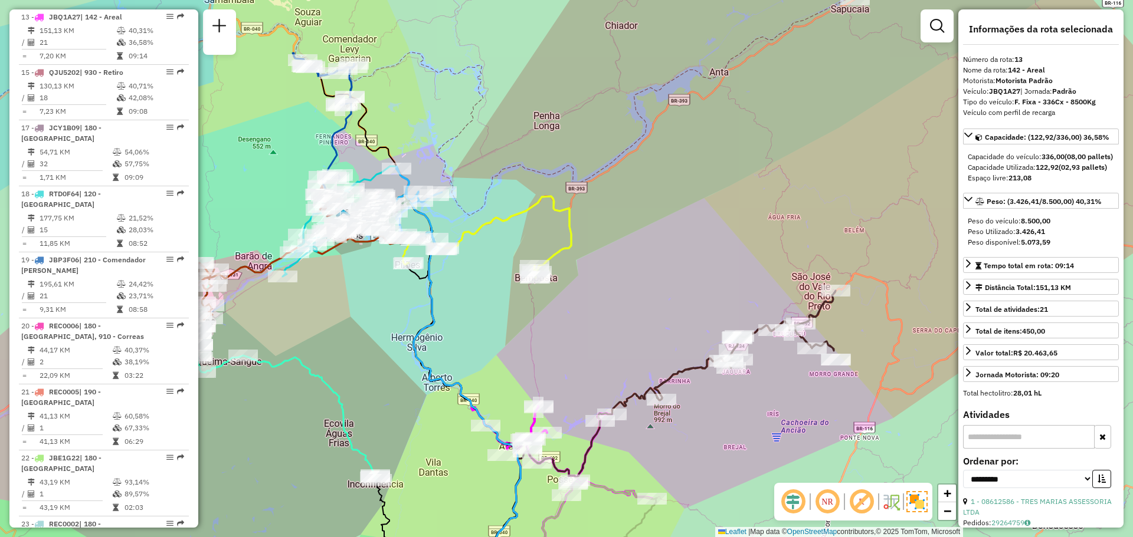
drag, startPoint x: 638, startPoint y: 221, endPoint x: 581, endPoint y: 276, distance: 79.3
click at [589, 271] on div "Janela de atendimento Grade de atendimento Capacidade Transportadoras Veículos …" at bounding box center [566, 268] width 1133 height 537
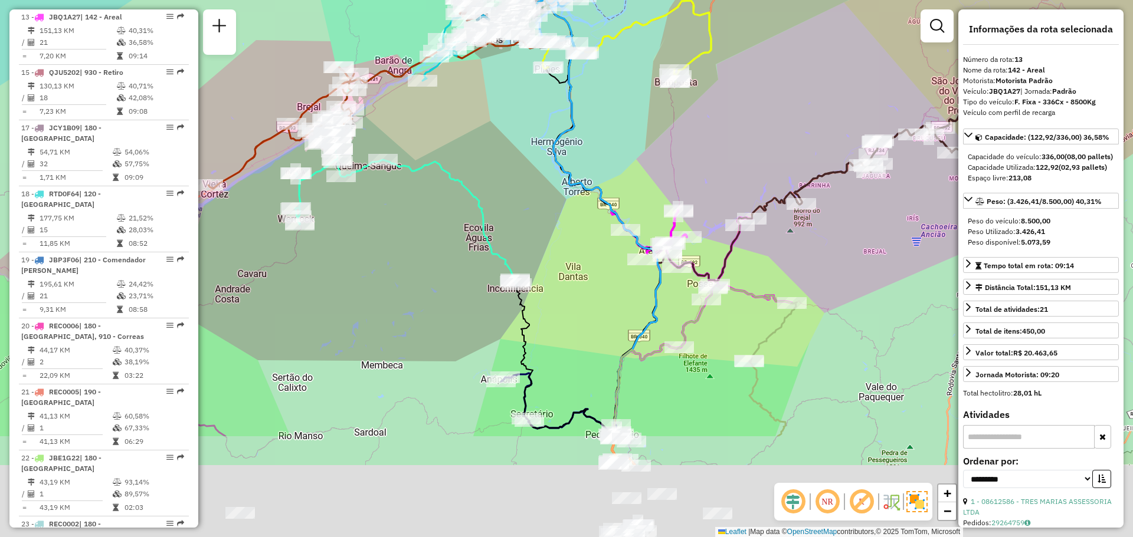
drag, startPoint x: 529, startPoint y: 283, endPoint x: 526, endPoint y: 146, distance: 136.3
click at [532, 116] on div "Janela de atendimento Grade de atendimento Capacidade Transportadoras Veículos …" at bounding box center [566, 268] width 1133 height 537
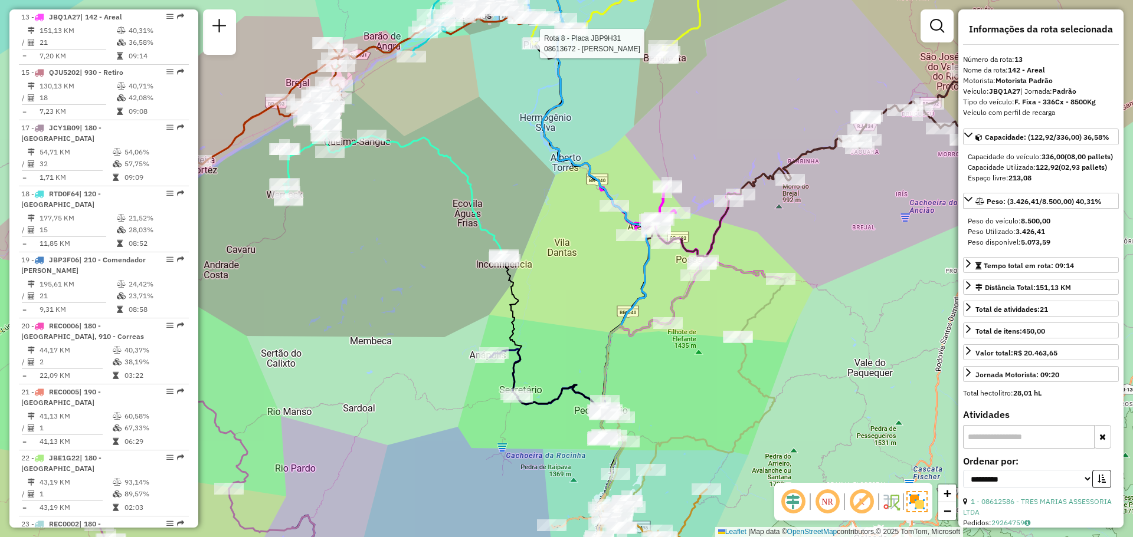
drag, startPoint x: 529, startPoint y: 324, endPoint x: 513, endPoint y: 273, distance: 54.3
click at [513, 274] on div "Rota 8 - Placa JBP9H31 08613672 - REINALDO PEREIRA Janela de atendimento Grade …" at bounding box center [566, 268] width 1133 height 537
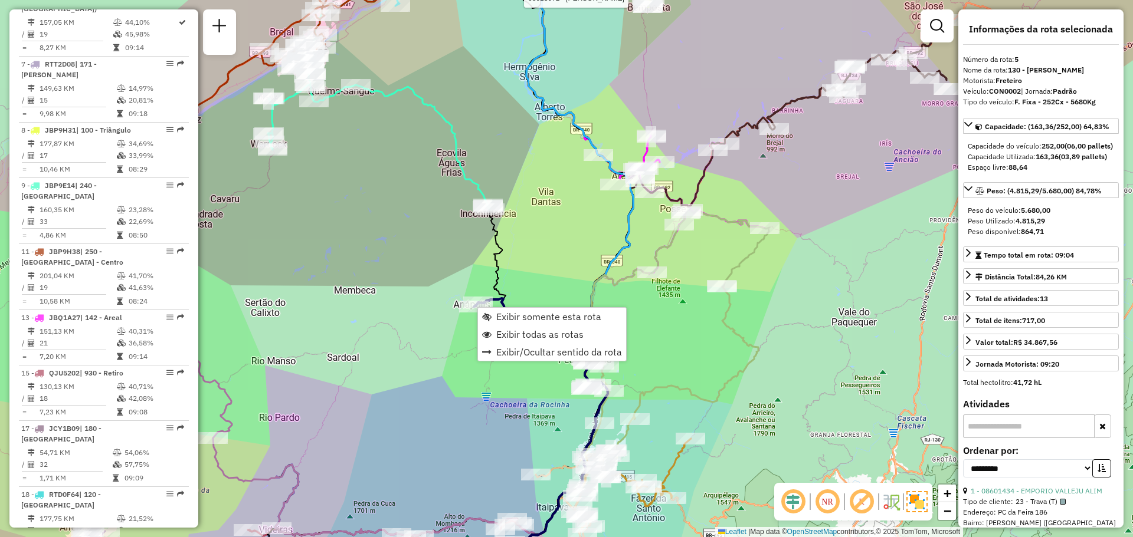
scroll to position [784, 0]
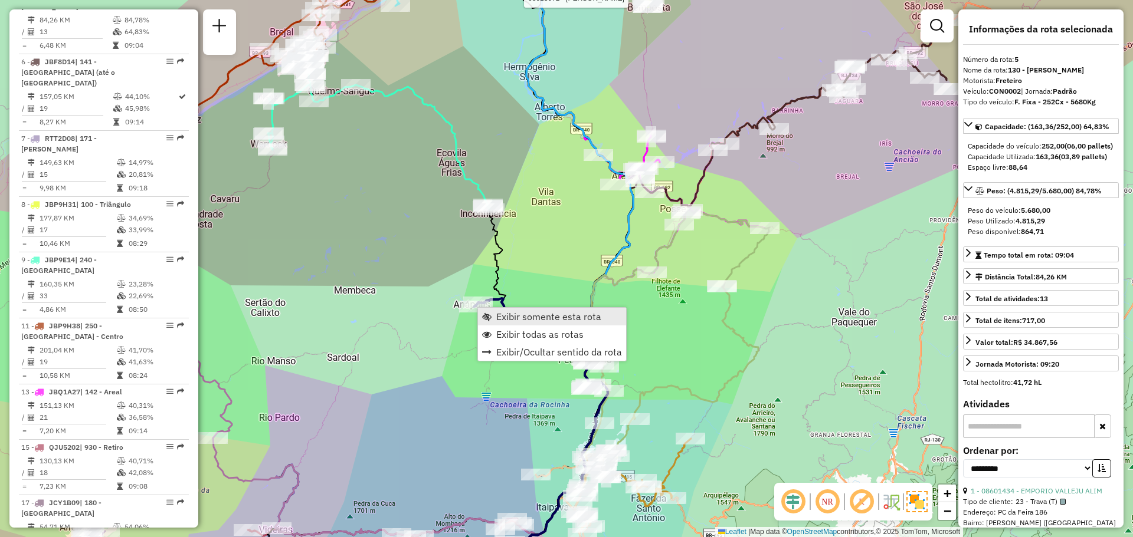
click at [519, 317] on span "Exibir somente esta rota" at bounding box center [548, 316] width 105 height 9
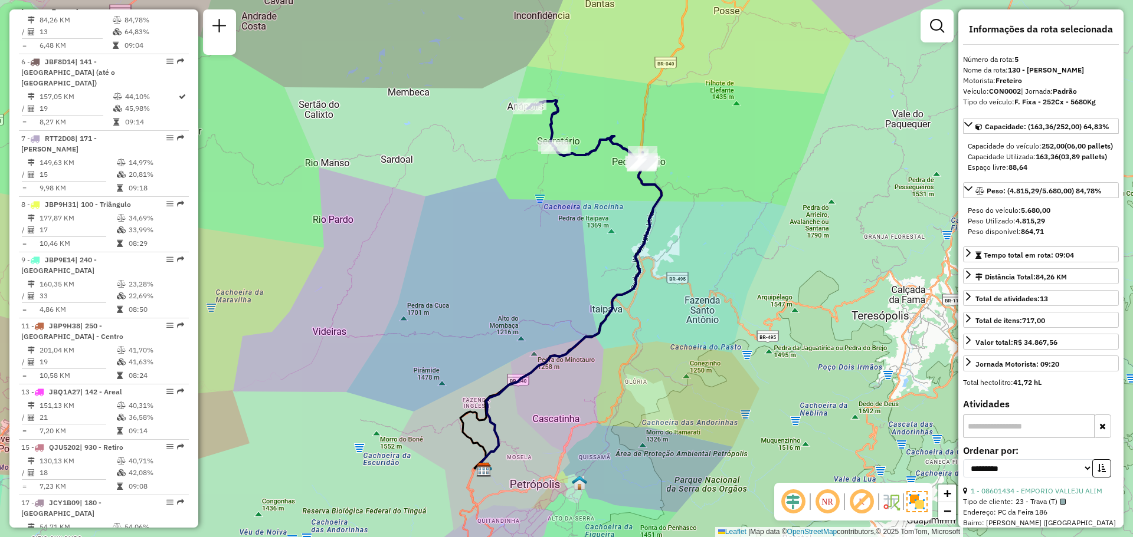
drag, startPoint x: 561, startPoint y: 241, endPoint x: 523, endPoint y: 290, distance: 62.2
click at [523, 290] on div "Janela de atendimento Grade de atendimento Capacidade Transportadoras Veículos …" at bounding box center [566, 268] width 1133 height 537
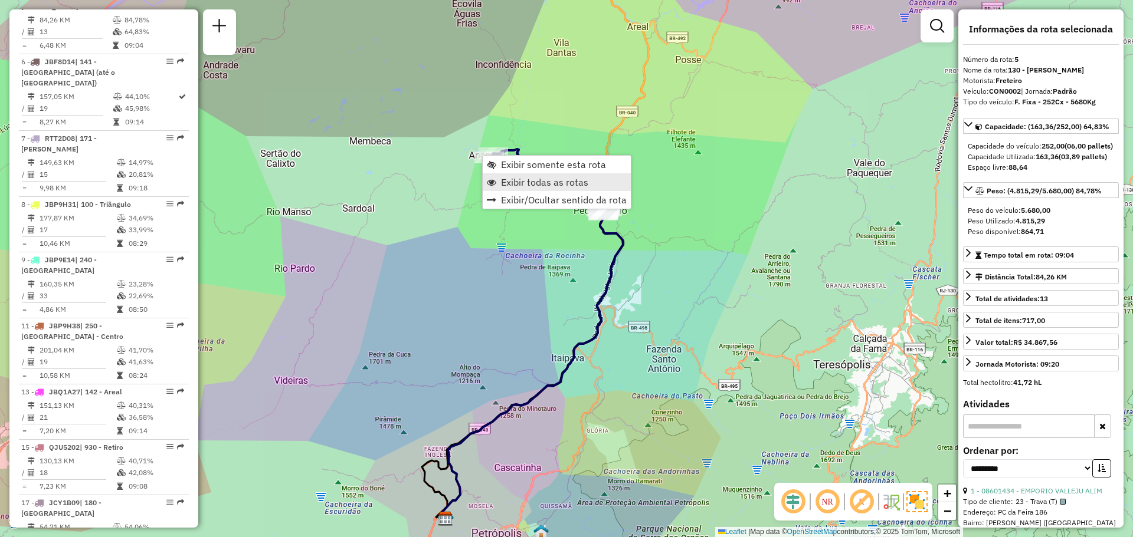
click at [527, 182] on span "Exibir todas as rotas" at bounding box center [544, 182] width 87 height 9
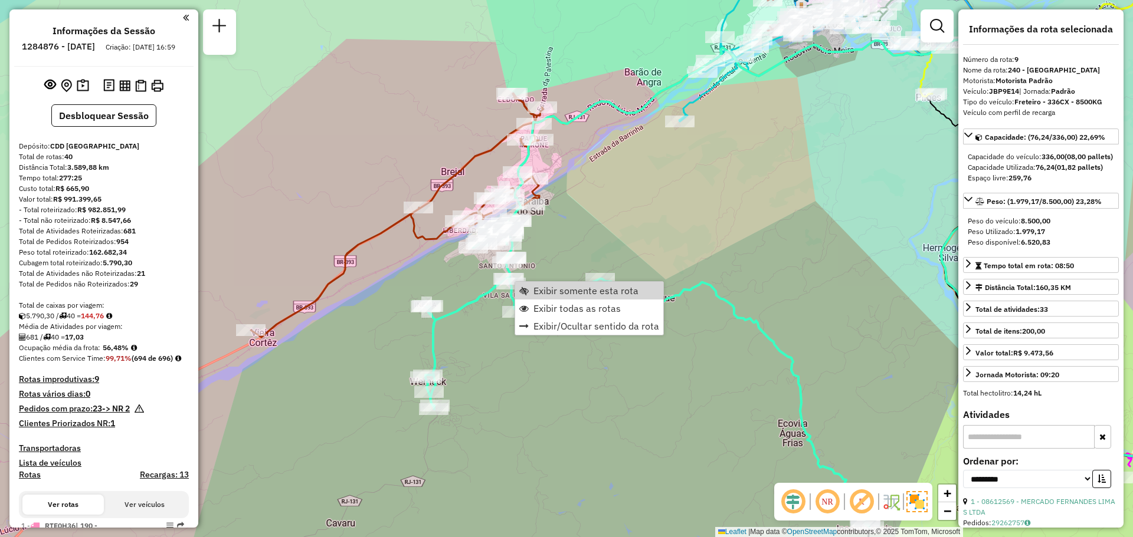
select select "**********"
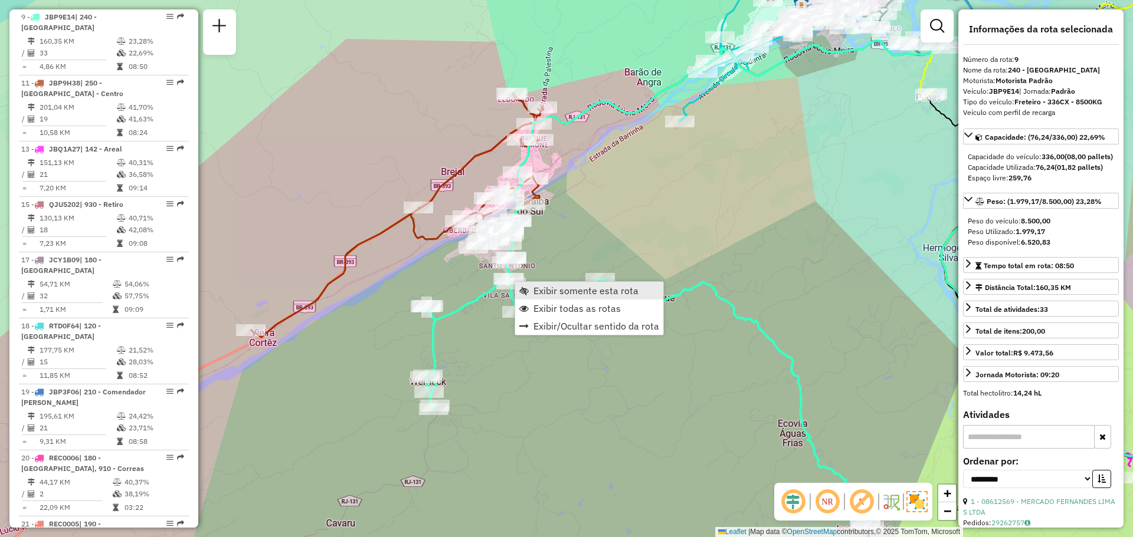
click at [543, 289] on span "Exibir somente esta rota" at bounding box center [585, 290] width 105 height 9
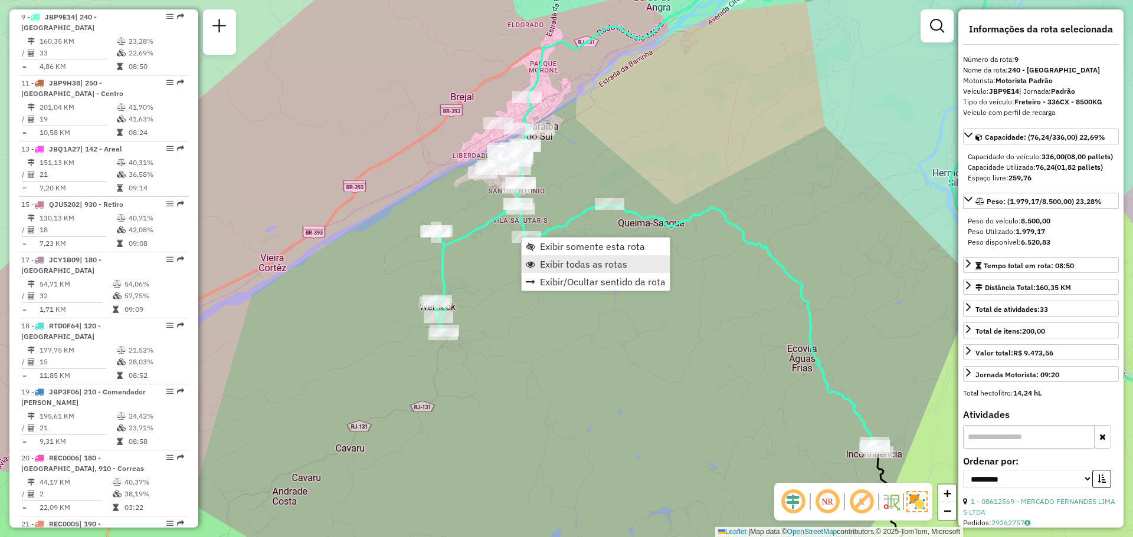
click at [555, 260] on span "Exibir todas as rotas" at bounding box center [583, 264] width 87 height 9
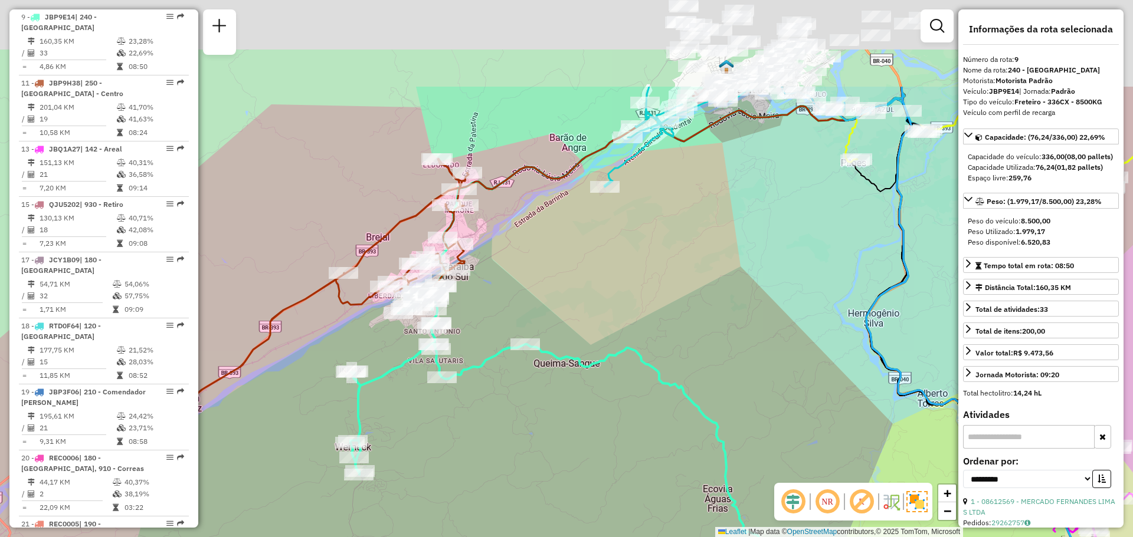
drag, startPoint x: 597, startPoint y: 124, endPoint x: 527, endPoint y: 240, distance: 135.5
click at [509, 268] on div "Janela de atendimento Grade de atendimento Capacidade Transportadoras Veículos …" at bounding box center [566, 268] width 1133 height 537
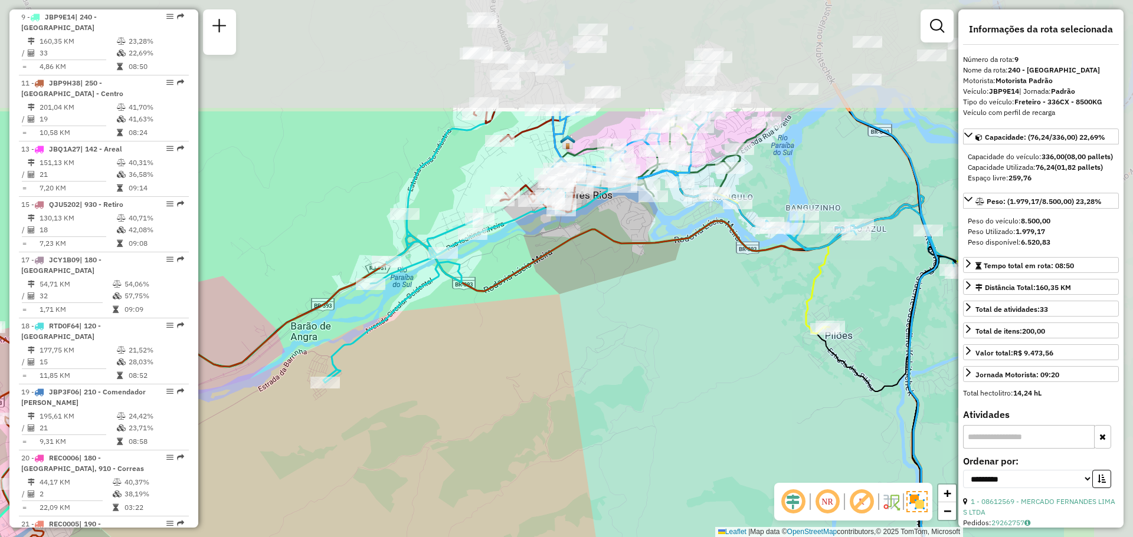
drag, startPoint x: 580, startPoint y: 260, endPoint x: 499, endPoint y: 278, distance: 82.9
click at [488, 330] on div "Janela de atendimento Grade de atendimento Capacidade Transportadoras Veículos …" at bounding box center [566, 268] width 1133 height 537
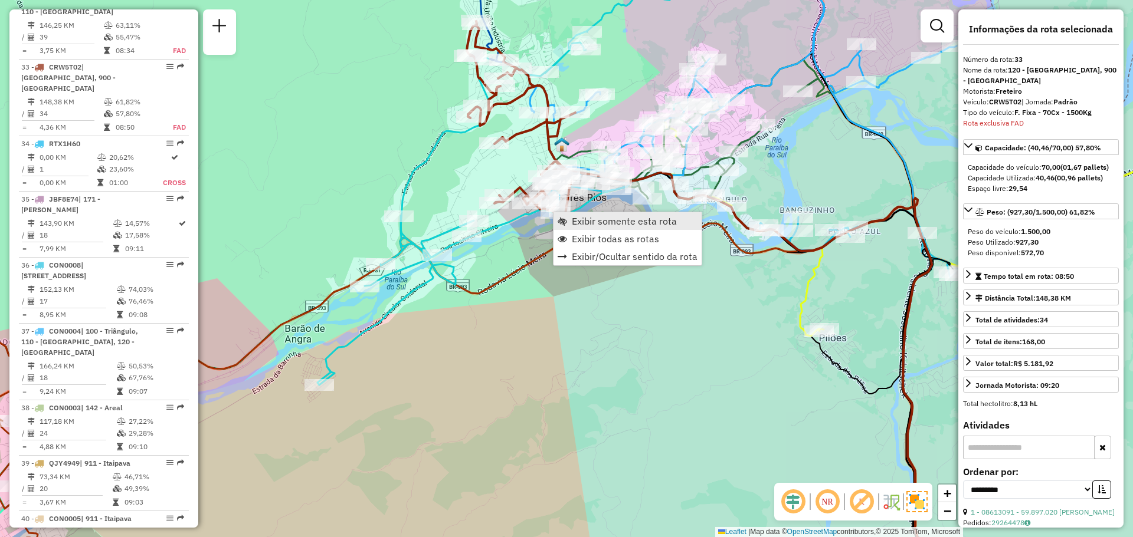
scroll to position [2274, 0]
click at [578, 219] on span "Exibir somente esta rota" at bounding box center [624, 221] width 105 height 9
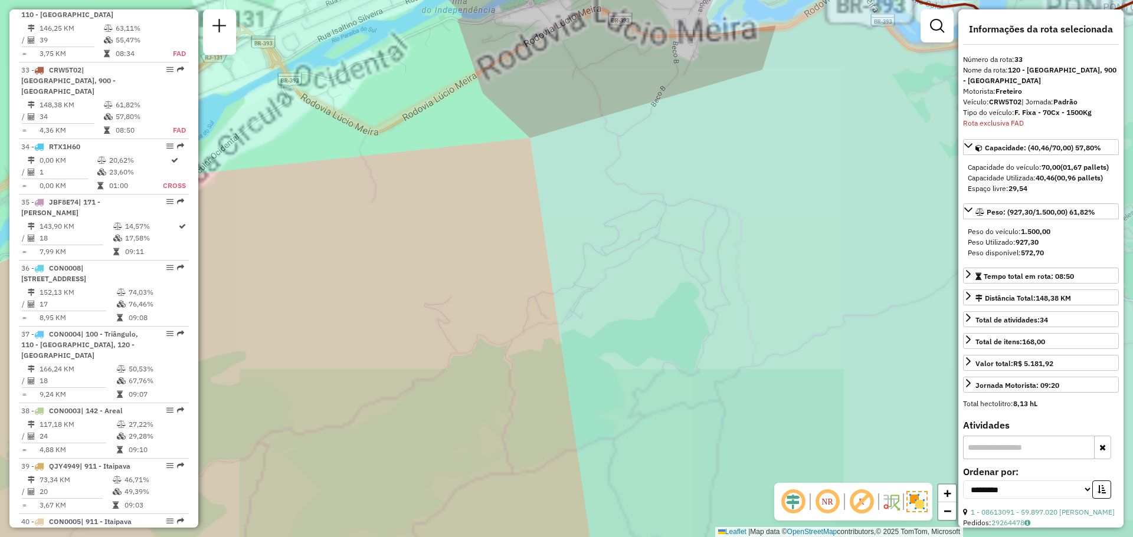
drag, startPoint x: 445, startPoint y: 81, endPoint x: 404, endPoint y: 359, distance: 280.8
click at [409, 350] on div "Janela de atendimento Grade de atendimento Capacidade Transportadoras Veículos …" at bounding box center [566, 268] width 1133 height 537
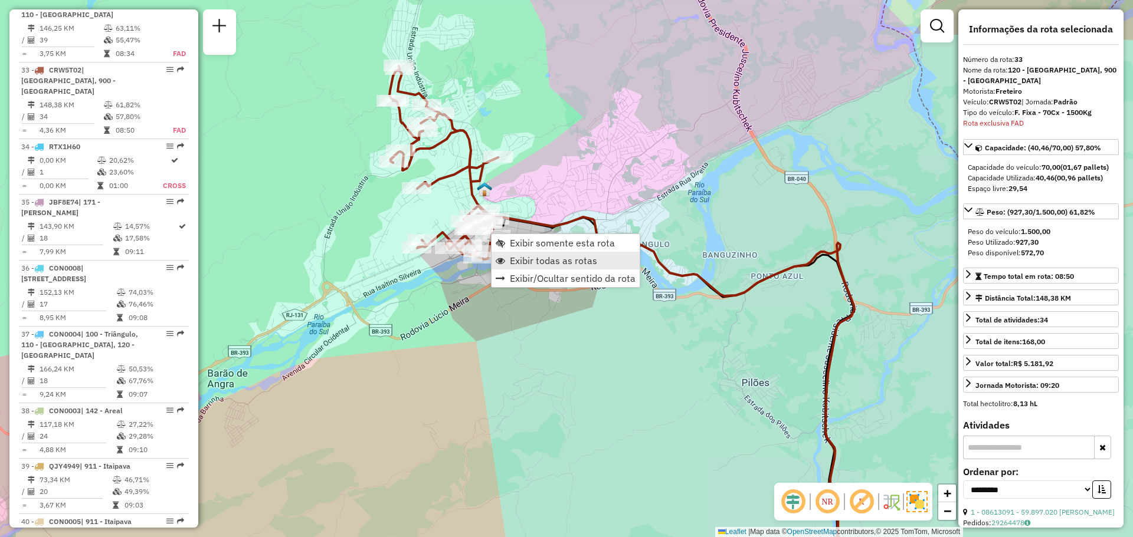
click at [516, 260] on span "Exibir todas as rotas" at bounding box center [553, 260] width 87 height 9
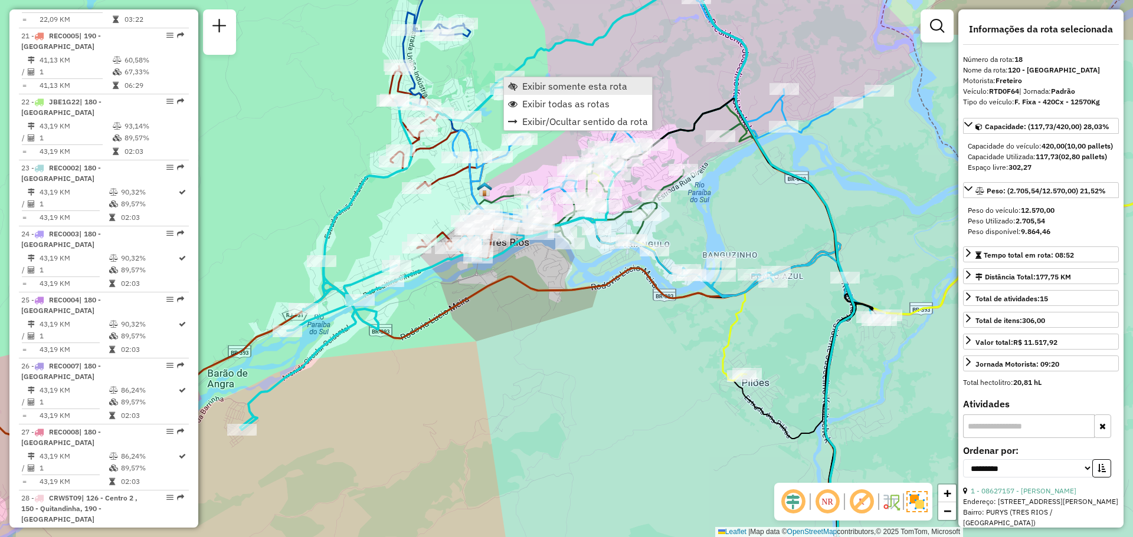
scroll to position [1326, 0]
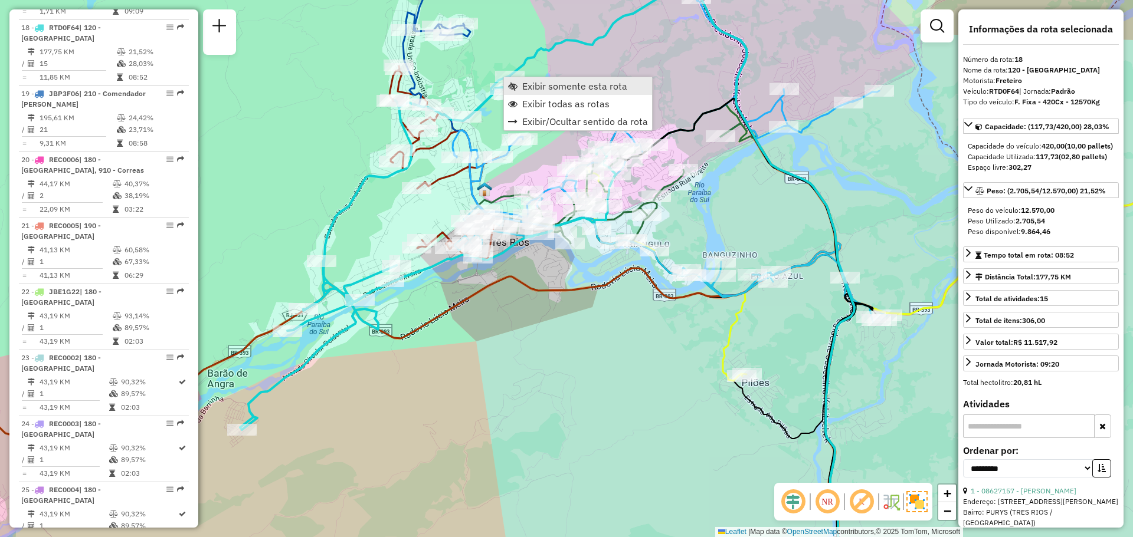
click at [527, 88] on span "Exibir somente esta rota" at bounding box center [574, 85] width 105 height 9
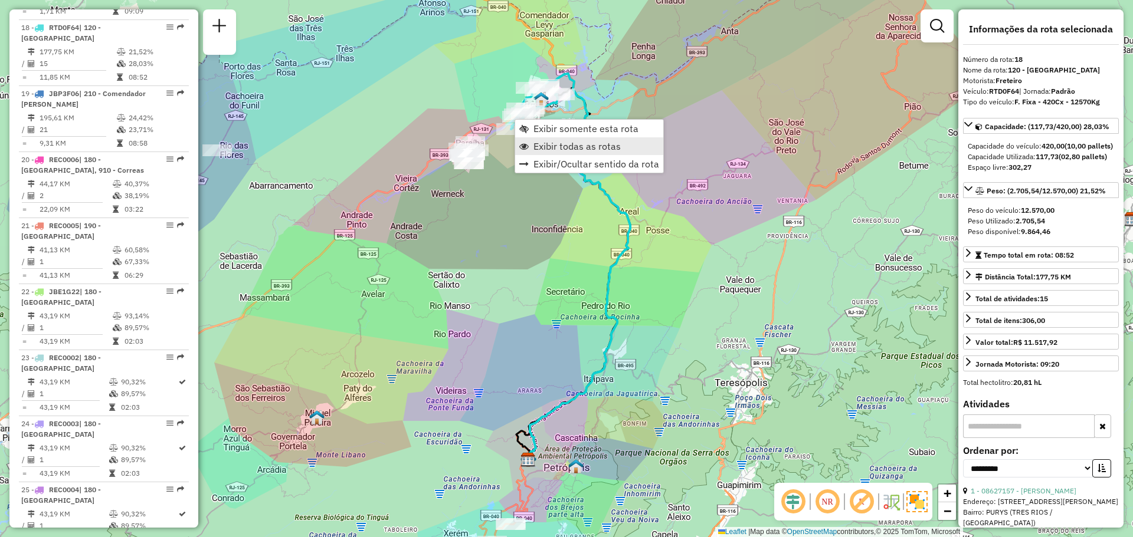
click at [542, 144] on span "Exibir todas as rotas" at bounding box center [576, 146] width 87 height 9
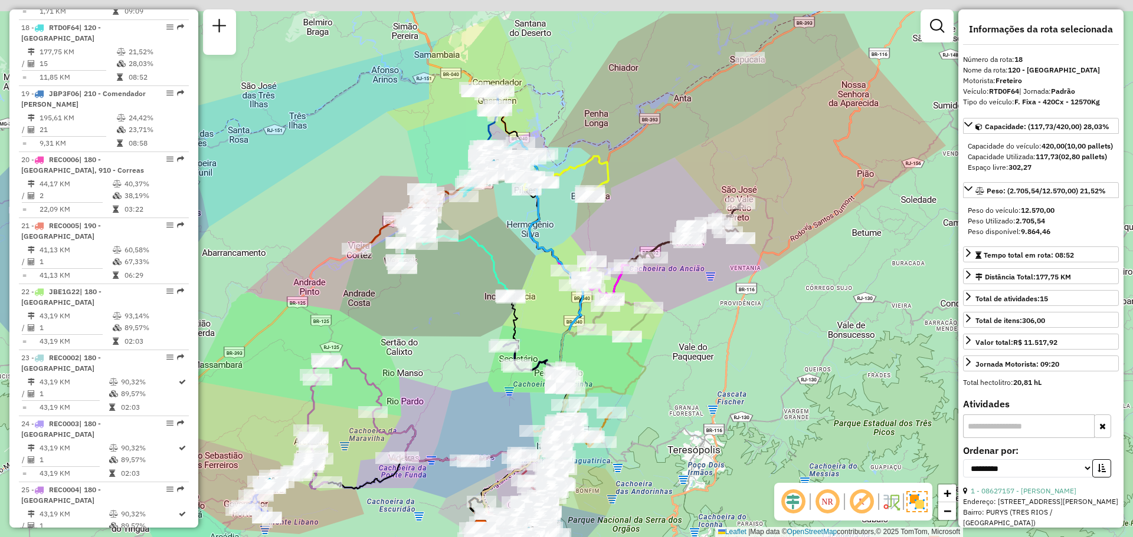
drag, startPoint x: 560, startPoint y: 150, endPoint x: 513, endPoint y: 218, distance: 82.6
click at [513, 218] on div "Janela de atendimento Grade de atendimento Capacidade Transportadoras Veículos …" at bounding box center [566, 268] width 1133 height 537
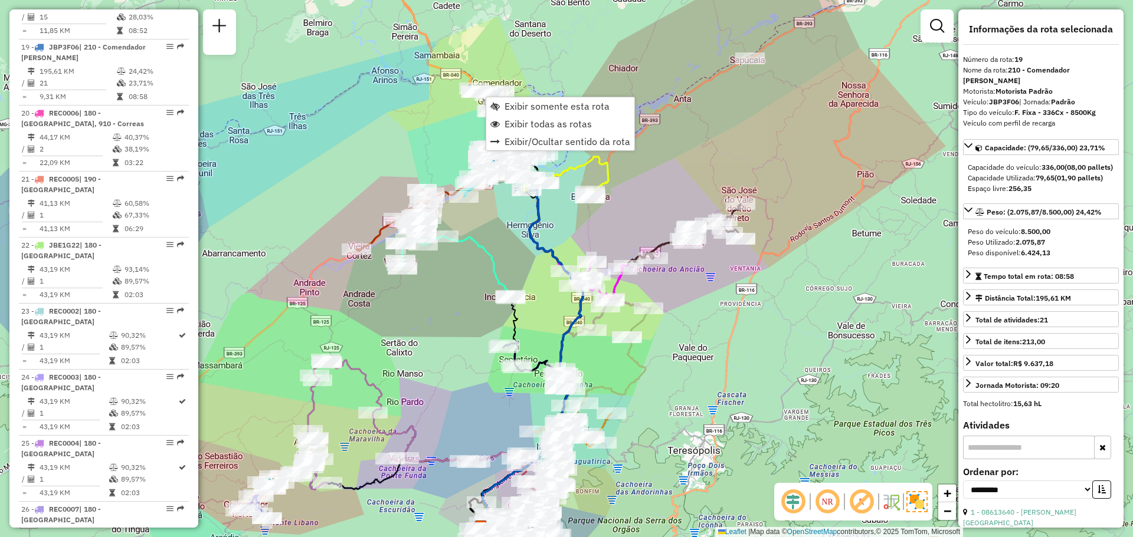
scroll to position [1392, 0]
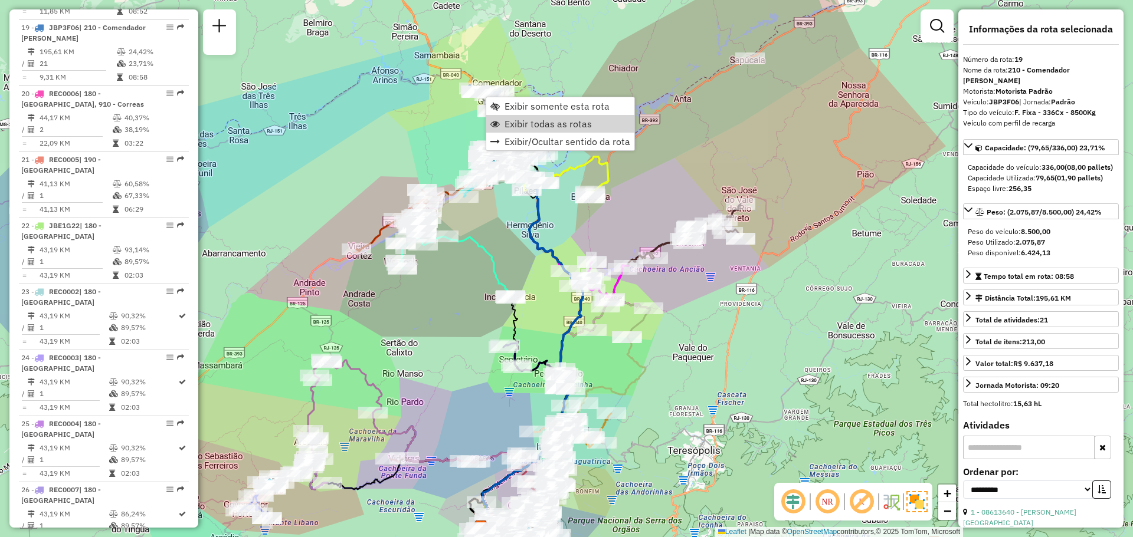
click at [665, 154] on div "Janela de atendimento Grade de atendimento Capacidade Transportadoras Veículos …" at bounding box center [566, 268] width 1133 height 537
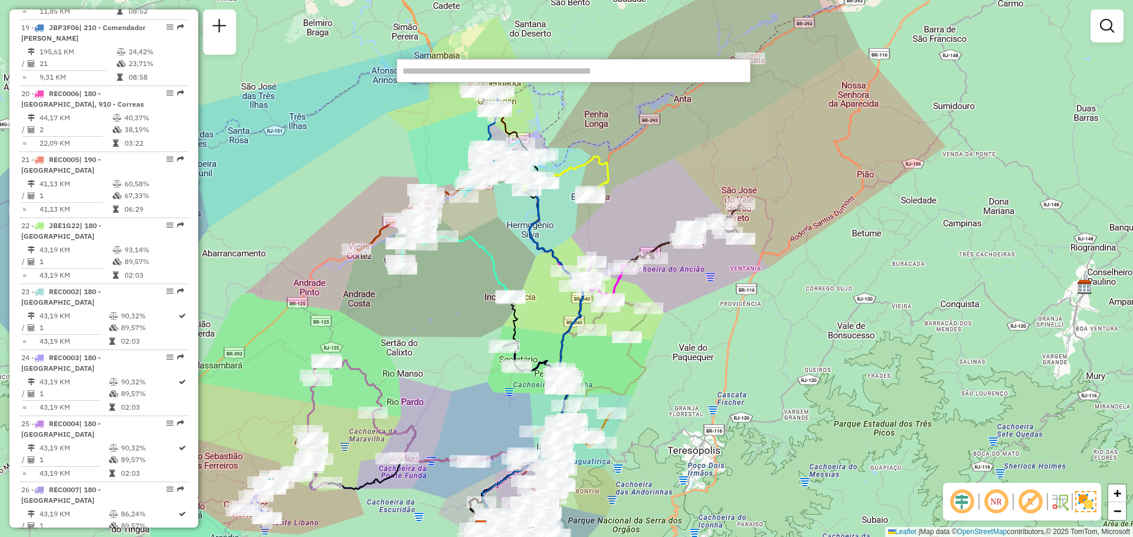
click at [650, 369] on icon at bounding box center [604, 361] width 92 height 125
select select "**********"
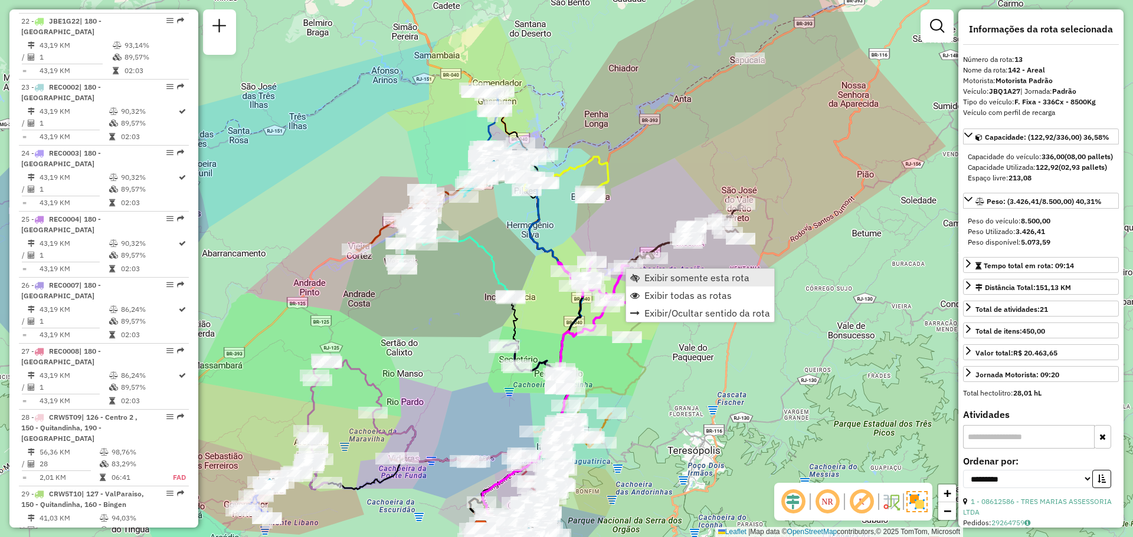
scroll to position [1159, 0]
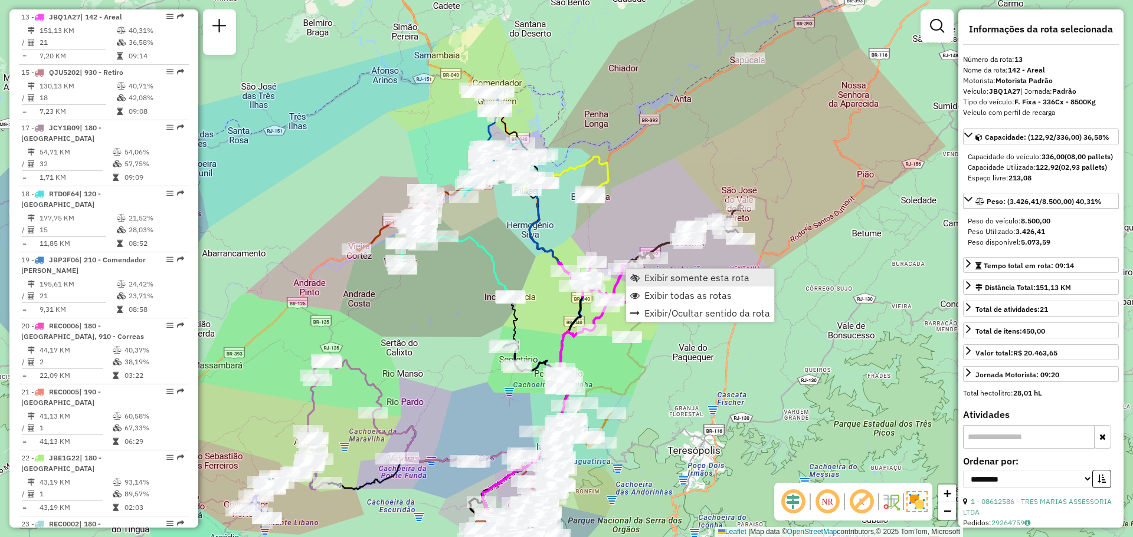
click at [650, 282] on span "Exibir somente esta rota" at bounding box center [696, 277] width 105 height 9
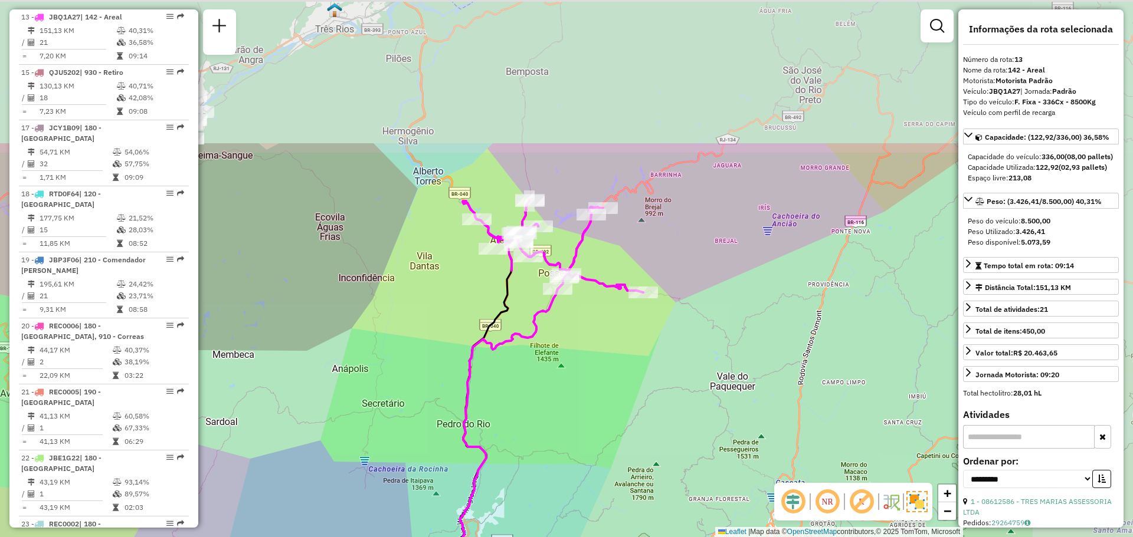
drag, startPoint x: 616, startPoint y: 289, endPoint x: 565, endPoint y: 379, distance: 103.3
click at [565, 379] on div "Janela de atendimento Grade de atendimento Capacidade Transportadoras Veículos …" at bounding box center [566, 268] width 1133 height 537
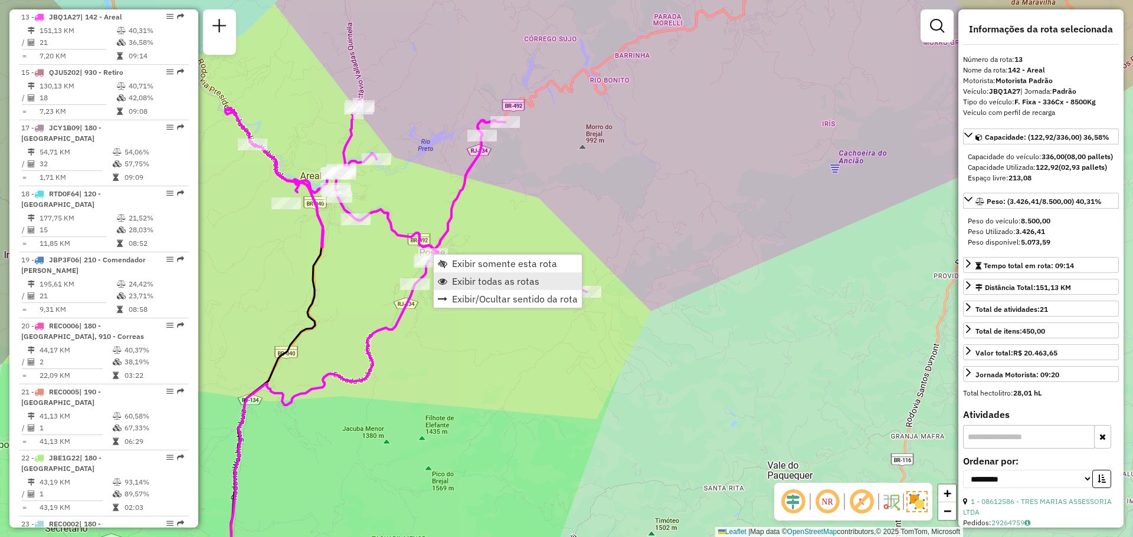
click at [460, 278] on span "Exibir todas as rotas" at bounding box center [495, 281] width 87 height 9
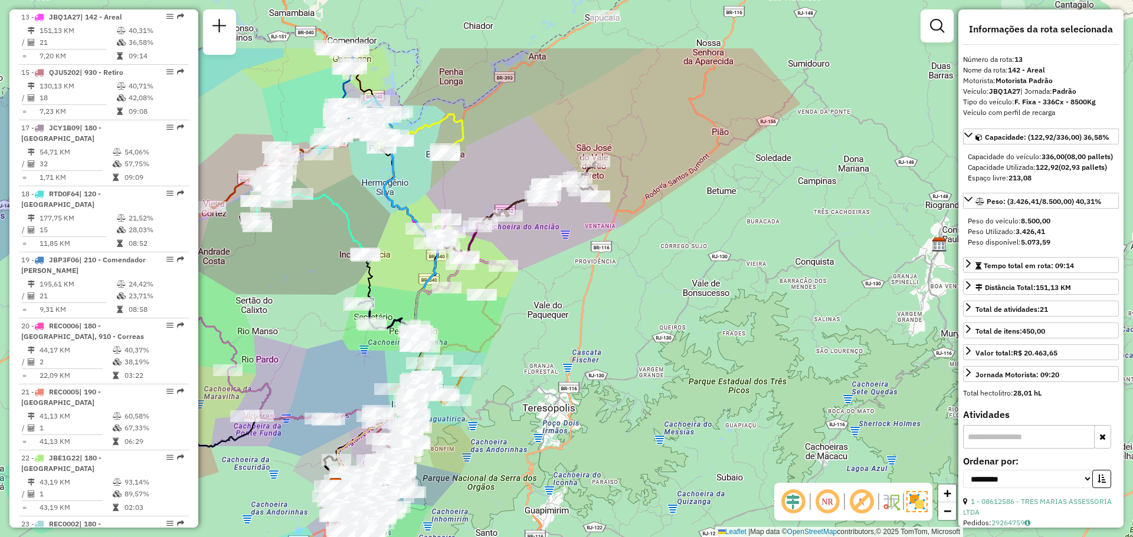
drag, startPoint x: 477, startPoint y: 160, endPoint x: 486, endPoint y: 263, distance: 102.5
click at [486, 263] on icon at bounding box center [459, 319] width 92 height 125
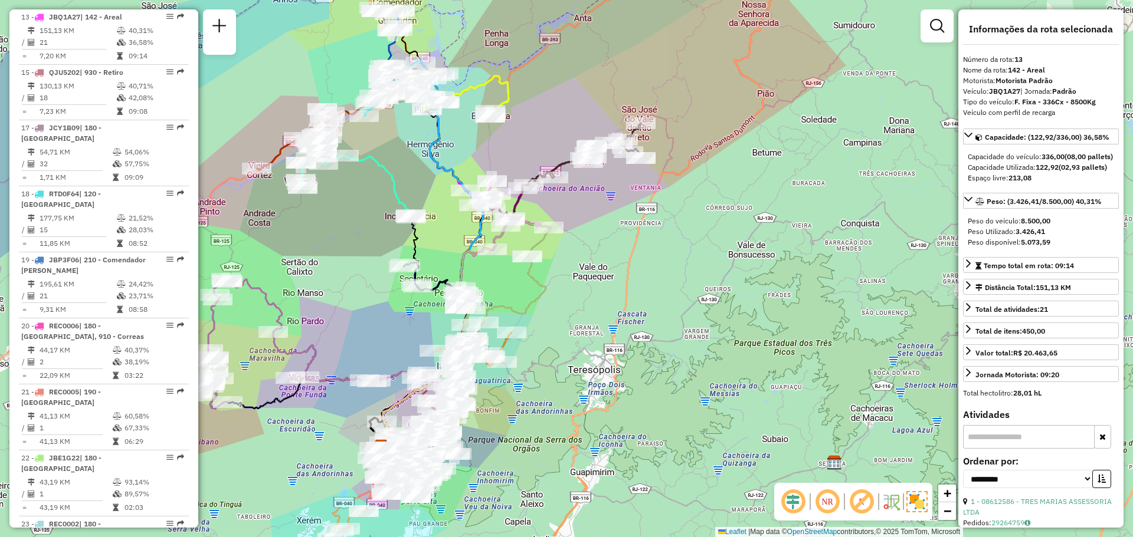
drag, startPoint x: 583, startPoint y: 283, endPoint x: 727, endPoint y: 151, distance: 195.0
click at [727, 151] on div "Janela de atendimento Grade de atendimento Capacidade Transportadoras Veículos …" at bounding box center [566, 268] width 1133 height 537
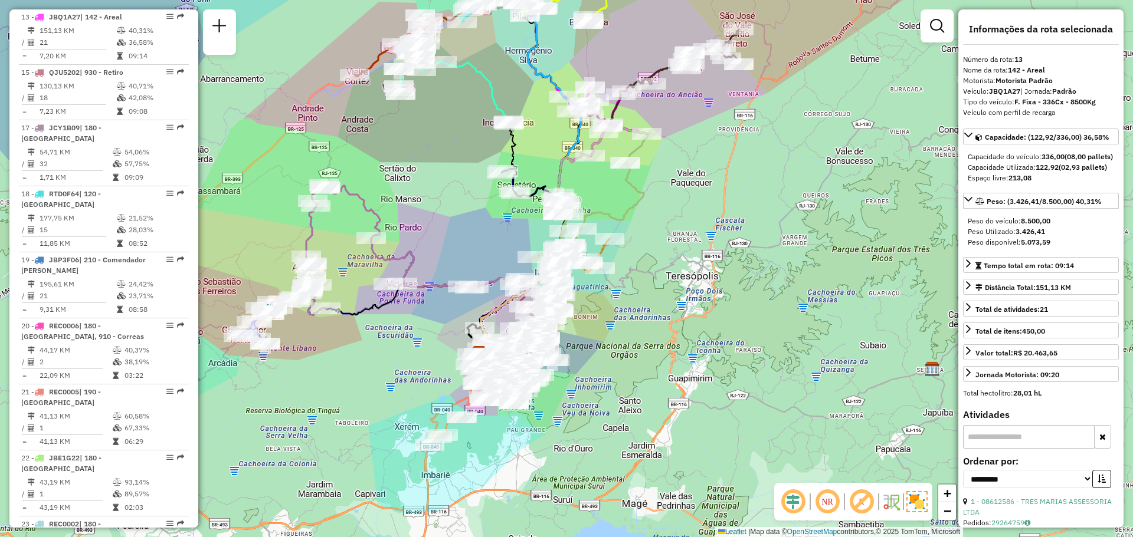
drag, startPoint x: 433, startPoint y: 365, endPoint x: 446, endPoint y: 307, distance: 58.7
click at [425, 284] on div "Janela de atendimento Grade de atendimento Capacidade Transportadoras Veículos …" at bounding box center [566, 268] width 1133 height 537
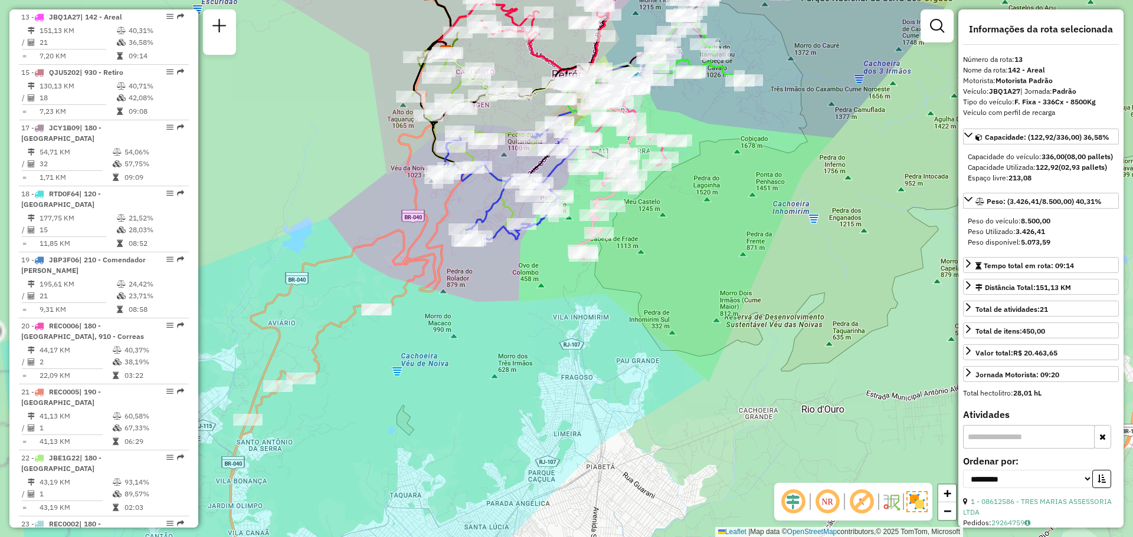
drag, startPoint x: 438, startPoint y: 326, endPoint x: 613, endPoint y: 193, distance: 219.3
click at [613, 194] on div "Janela de atendimento Grade de atendimento Capacidade Transportadoras Veículos …" at bounding box center [566, 268] width 1133 height 537
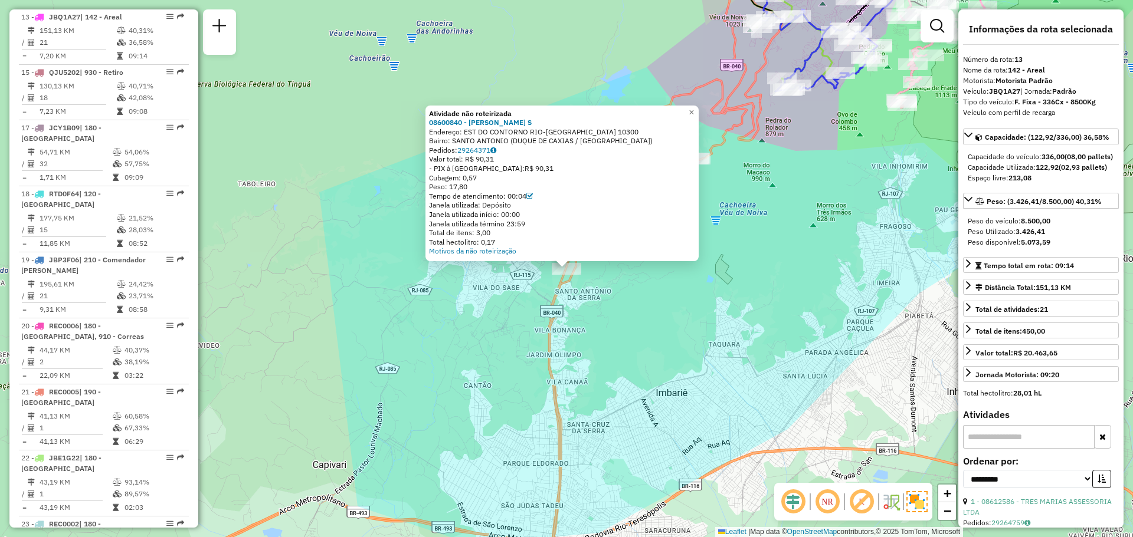
click at [652, 347] on div "Atividade não roteirizada 08600840 - TEREZINHA DOS REIS S Endereço: EST DO CONT…" at bounding box center [566, 268] width 1133 height 537
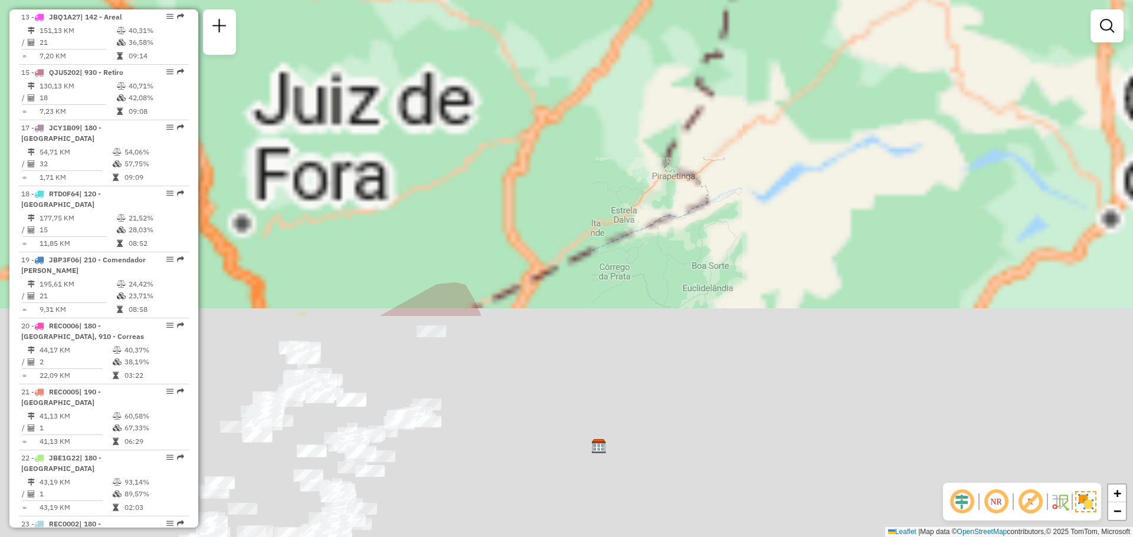
drag, startPoint x: 638, startPoint y: 183, endPoint x: 670, endPoint y: 177, distance: 32.5
click at [749, 9] on div "Janela de atendimento Grade de atendimento Capacidade Transportadoras Veículos …" at bounding box center [566, 268] width 1133 height 537
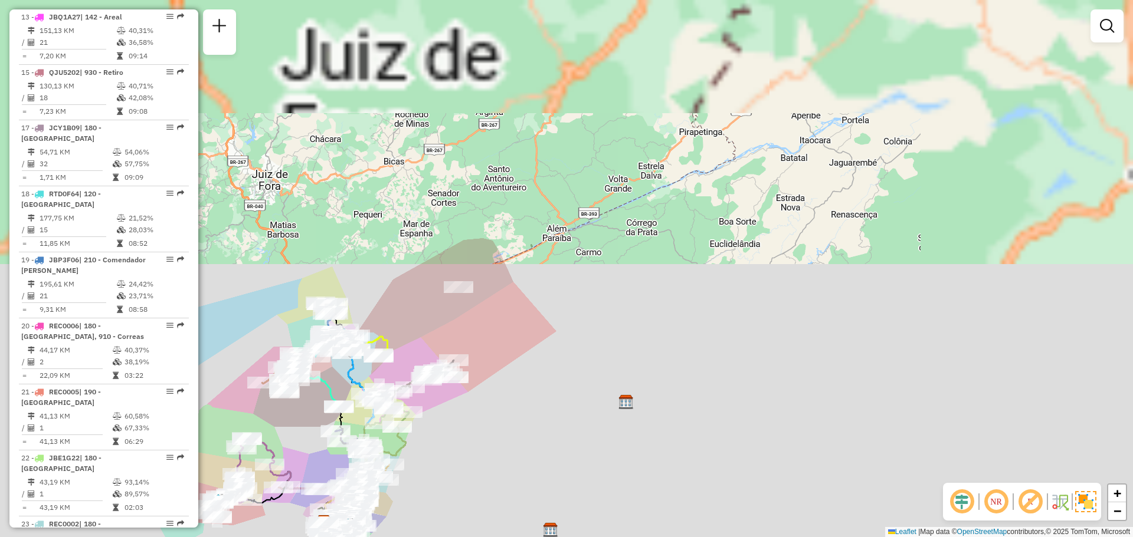
drag, startPoint x: 657, startPoint y: 193, endPoint x: 857, endPoint y: -55, distance: 319.3
click at [857, 0] on html "Aguarde... Pop-up bloqueado! Seu navegador bloqueou automáticamente a abertura …" at bounding box center [566, 268] width 1133 height 537
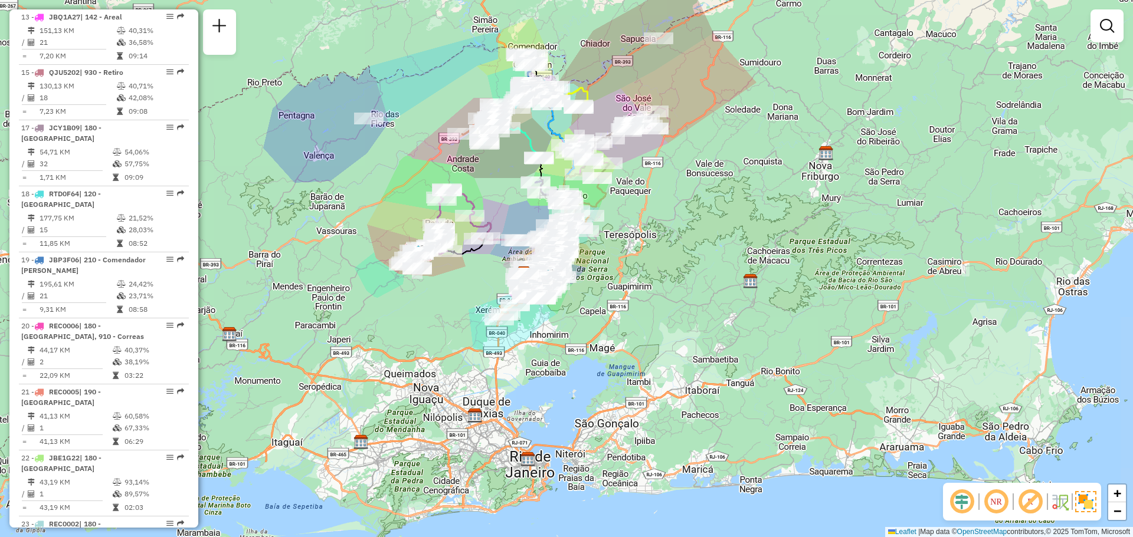
drag, startPoint x: 717, startPoint y: 236, endPoint x: 825, endPoint y: 139, distance: 145.4
click at [862, 19] on div "Janela de atendimento Grade de atendimento Capacidade Transportadoras Veículos …" at bounding box center [566, 268] width 1133 height 537
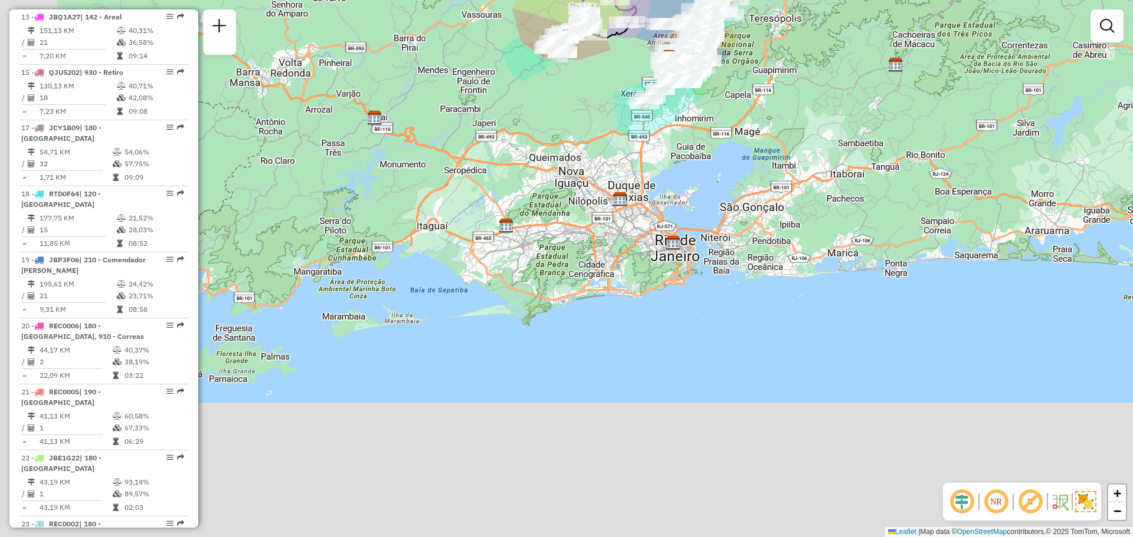
drag, startPoint x: 727, startPoint y: 290, endPoint x: 799, endPoint y: 204, distance: 112.2
click at [841, 154] on div "Janela de atendimento Grade de atendimento Capacidade Transportadoras Veículos …" at bounding box center [566, 268] width 1133 height 537
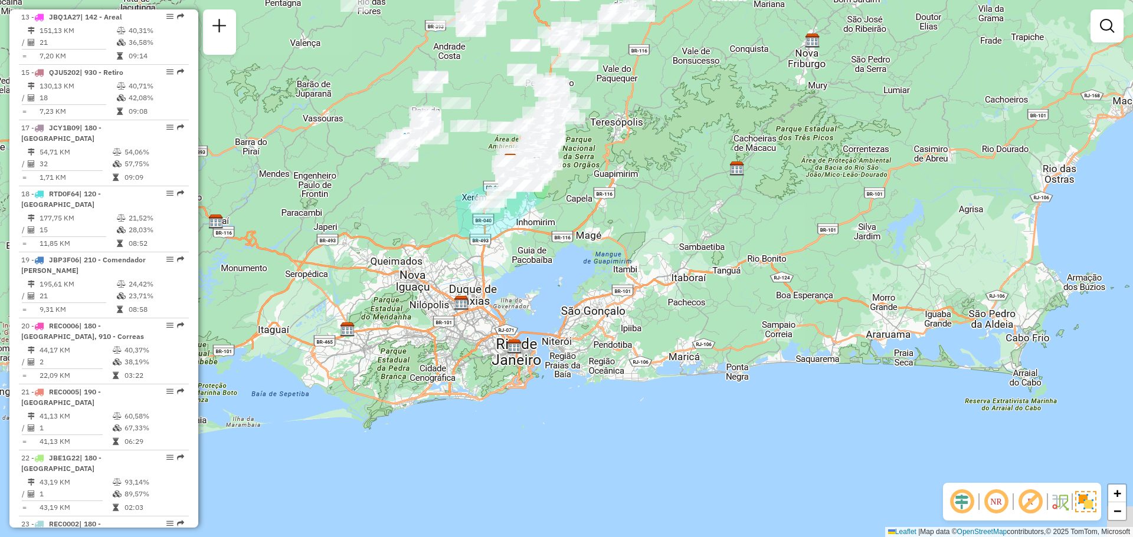
drag, startPoint x: 654, startPoint y: 326, endPoint x: 378, endPoint y: 565, distance: 365.0
click at [378, 537] on html "Aguarde... Pop-up bloqueado! Seu navegador bloqueou automáticamente a abertura …" at bounding box center [566, 268] width 1133 height 537
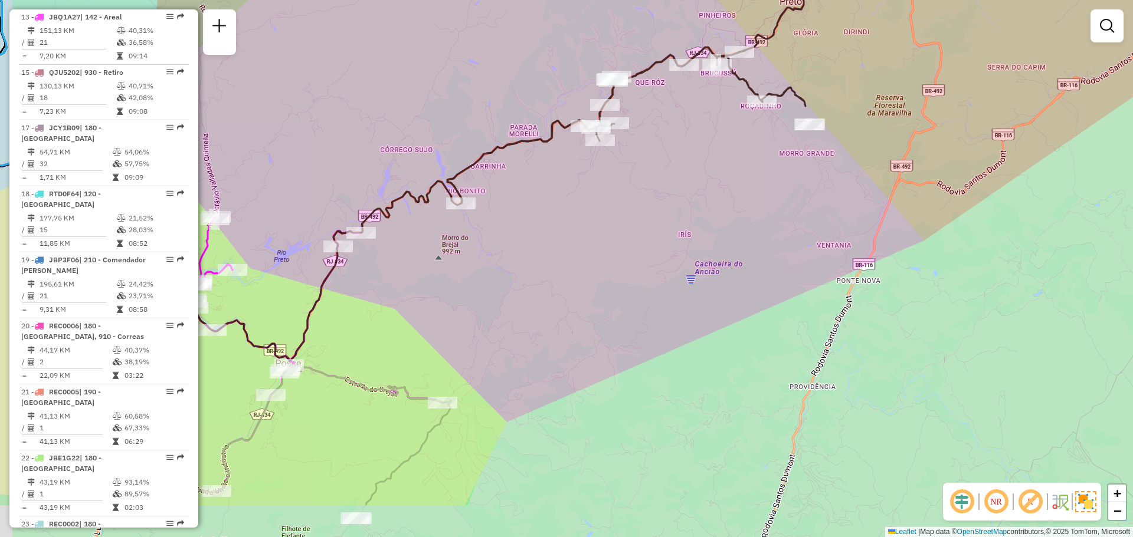
drag, startPoint x: 424, startPoint y: 343, endPoint x: 550, endPoint y: 237, distance: 165.8
click at [550, 237] on div "Rota 2 - Placa QJU5102 08609522 - YASMIN VIEIRA GOMES Rota 2 - Placa QJU5102 08…" at bounding box center [566, 268] width 1133 height 537
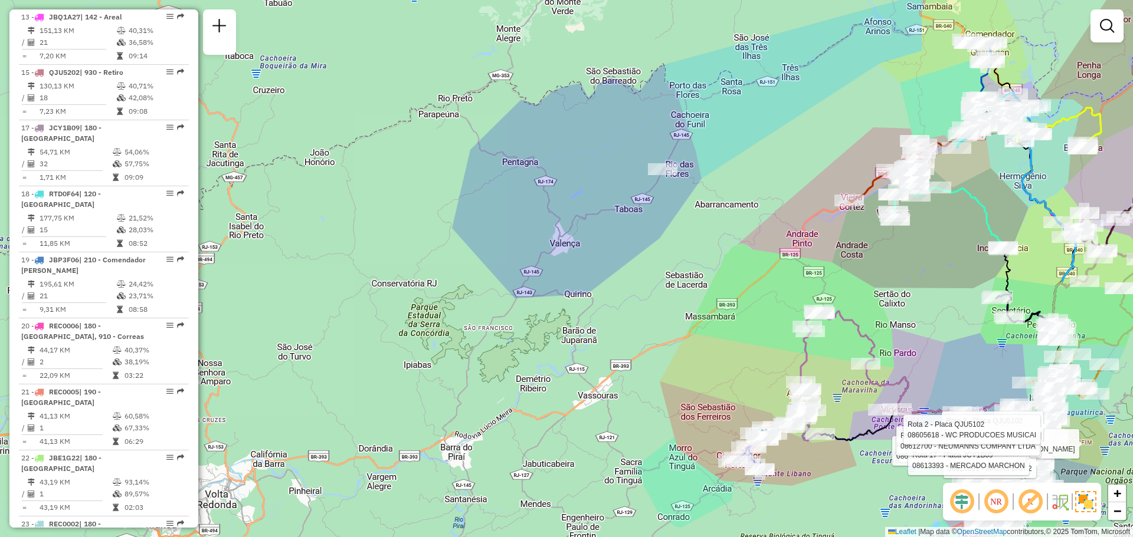
drag, startPoint x: 566, startPoint y: 142, endPoint x: 391, endPoint y: 371, distance: 288.7
click at [414, 356] on div "Rota 2 - Placa QJU5102 08609522 - YASMIN VIEIRA GOMES Rota 2 - Placa QJU5102 08…" at bounding box center [566, 268] width 1133 height 537
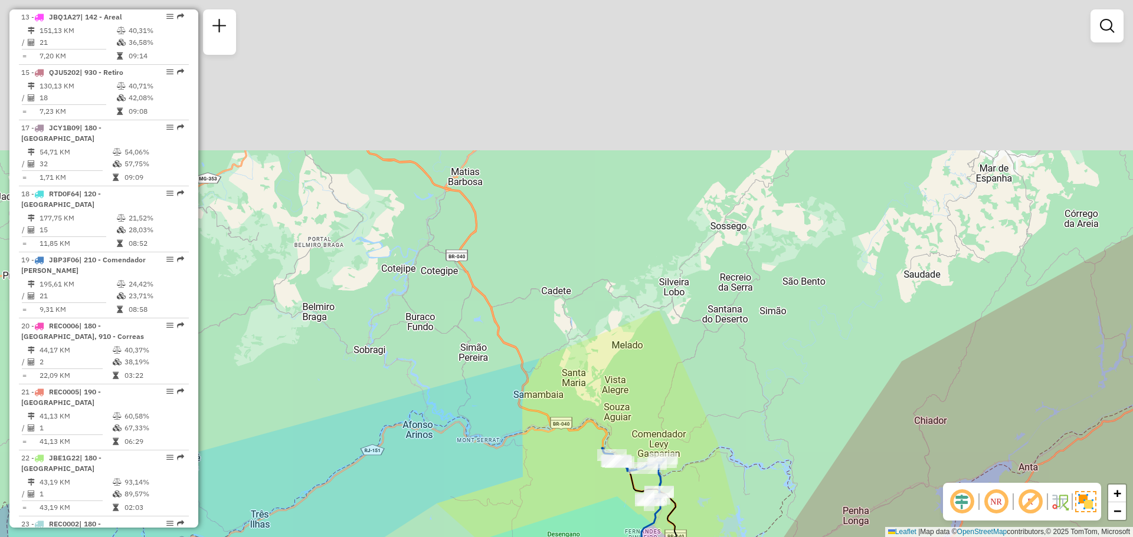
drag, startPoint x: 634, startPoint y: 129, endPoint x: 618, endPoint y: 297, distance: 168.9
click at [618, 297] on div "Rota 2 - Placa QJU5102 08609522 - YASMIN VIEIRA GOMES Rota 2 - Placa QJU5102 08…" at bounding box center [566, 268] width 1133 height 537
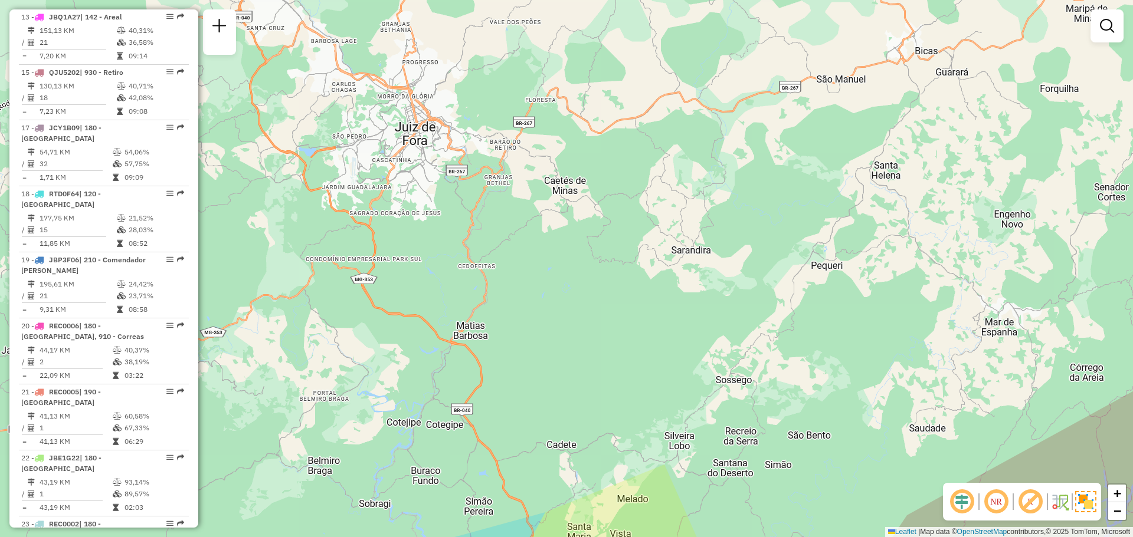
drag, startPoint x: 615, startPoint y: 172, endPoint x: 622, endPoint y: 318, distance: 145.9
click at [622, 318] on div "Rota 2 - Placa QJU5102 08609522 - YASMIN VIEIRA GOMES Rota 2 - Placa QJU5102 08…" at bounding box center [566, 268] width 1133 height 537
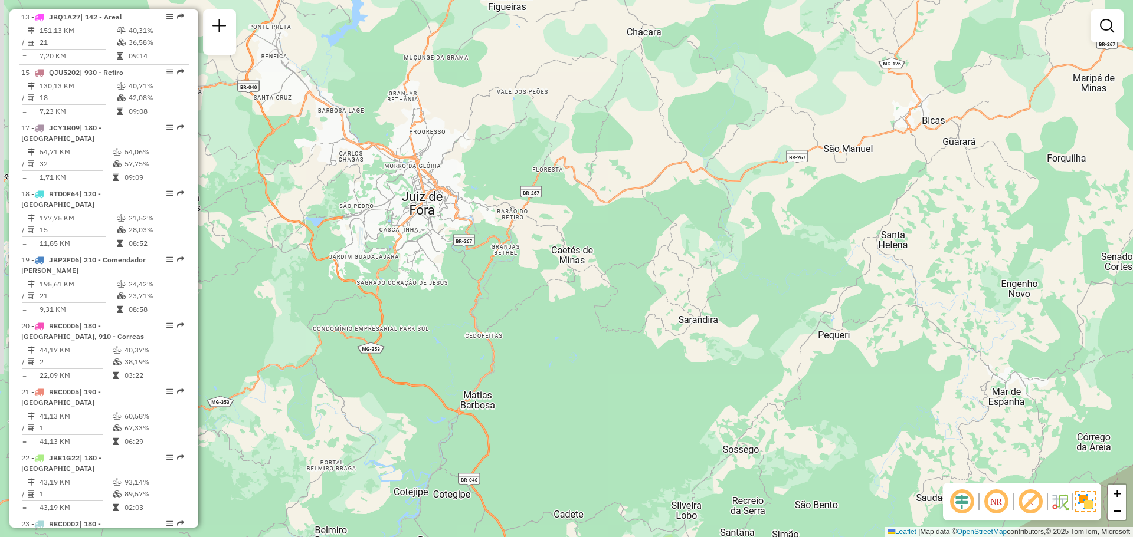
drag, startPoint x: 491, startPoint y: 231, endPoint x: 486, endPoint y: 309, distance: 78.6
click at [495, 319] on div "Rota 2 - Placa QJU5102 08609522 - YASMIN VIEIRA GOMES Rota 2 - Placa QJU5102 08…" at bounding box center [566, 268] width 1133 height 537
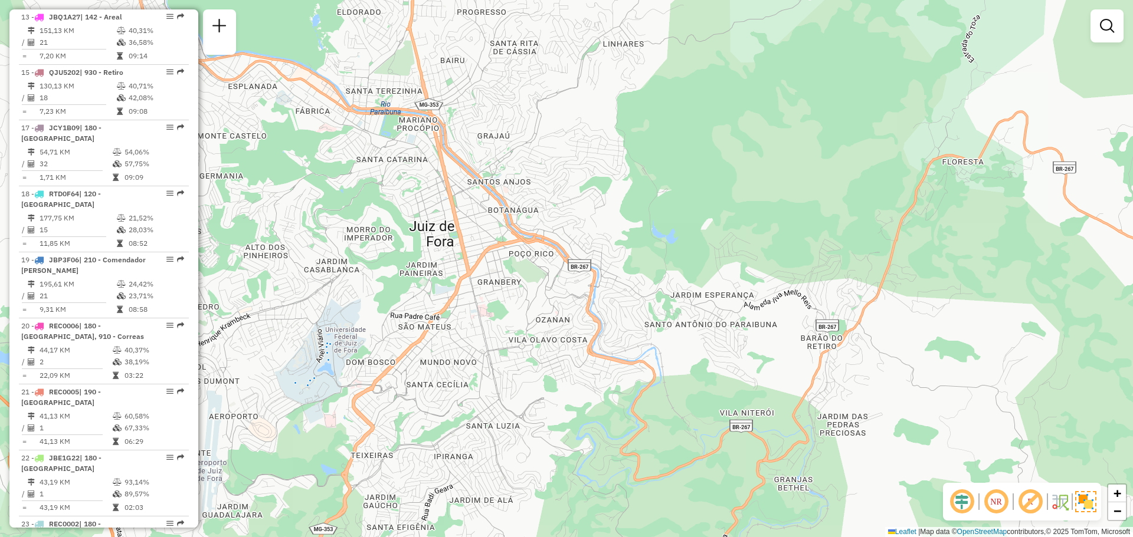
drag, startPoint x: 411, startPoint y: 273, endPoint x: 472, endPoint y: 321, distance: 78.1
click at [472, 321] on div "Rota 2 - Placa QJU5102 08609522 - YASMIN VIEIRA GOMES Rota 2 - Placa QJU5102 08…" at bounding box center [566, 268] width 1133 height 537
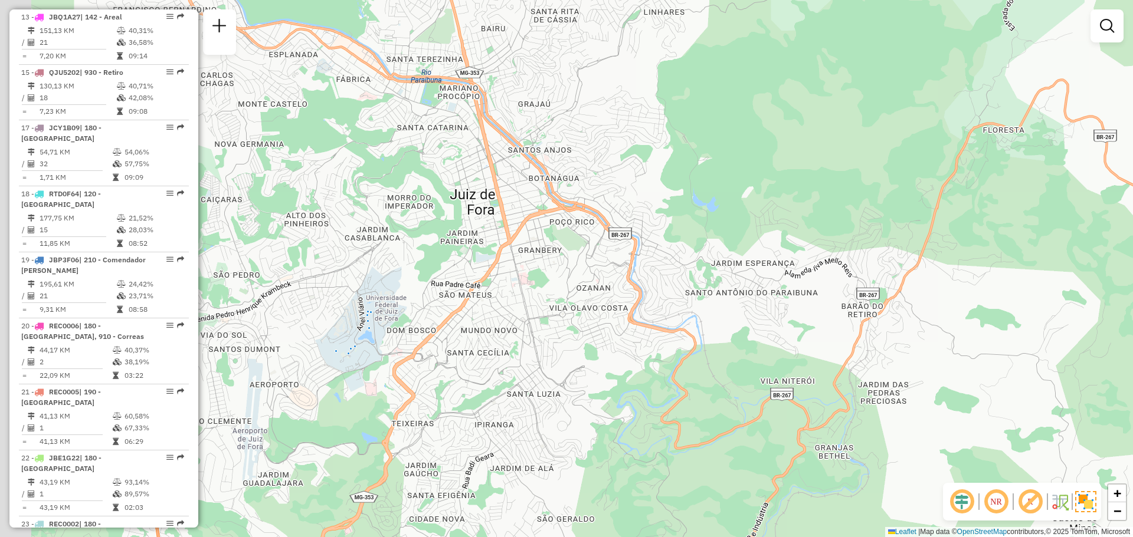
drag, startPoint x: 473, startPoint y: 237, endPoint x: 514, endPoint y: 205, distance: 51.7
click at [514, 205] on div "Rota 2 - Placa QJU5102 08609522 - YASMIN VIEIRA GOMES Rota 2 - Placa QJU5102 08…" at bounding box center [566, 268] width 1133 height 537
